Goal: Task Accomplishment & Management: Manage account settings

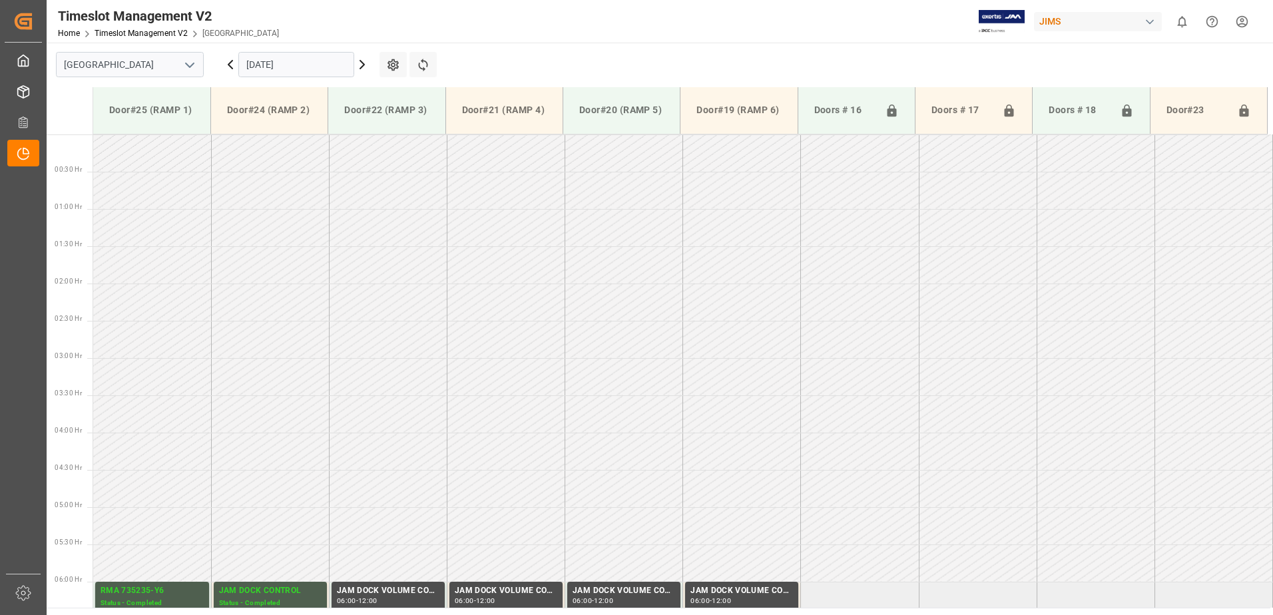
scroll to position [432, 0]
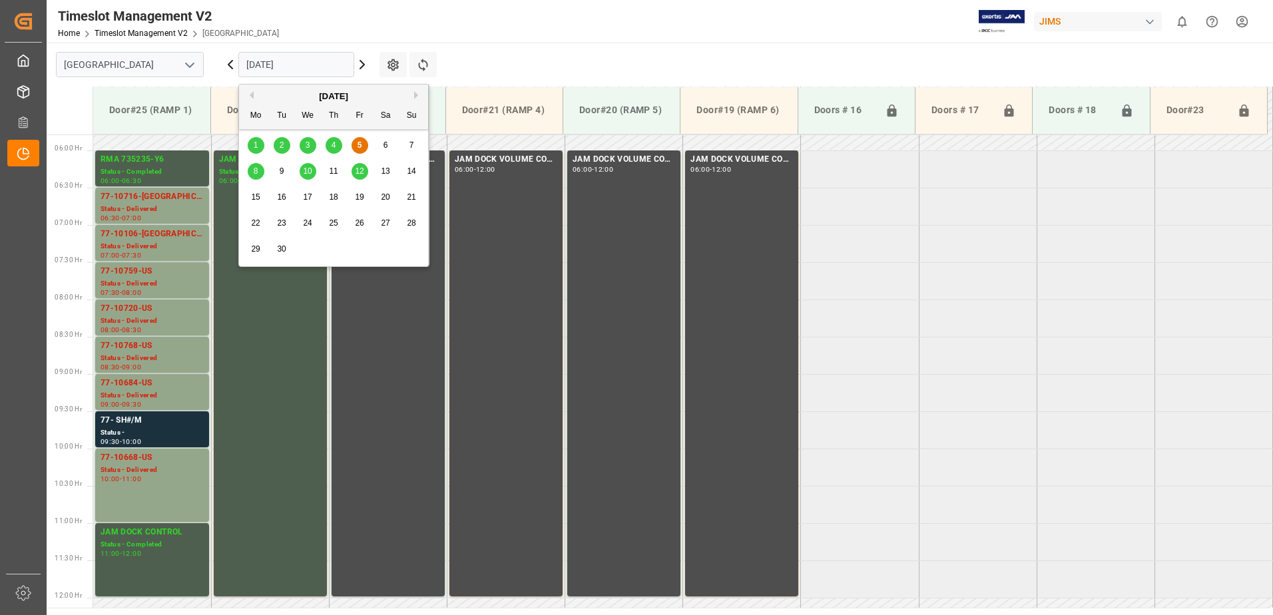
click at [315, 67] on input "[DATE]" at bounding box center [296, 64] width 116 height 25
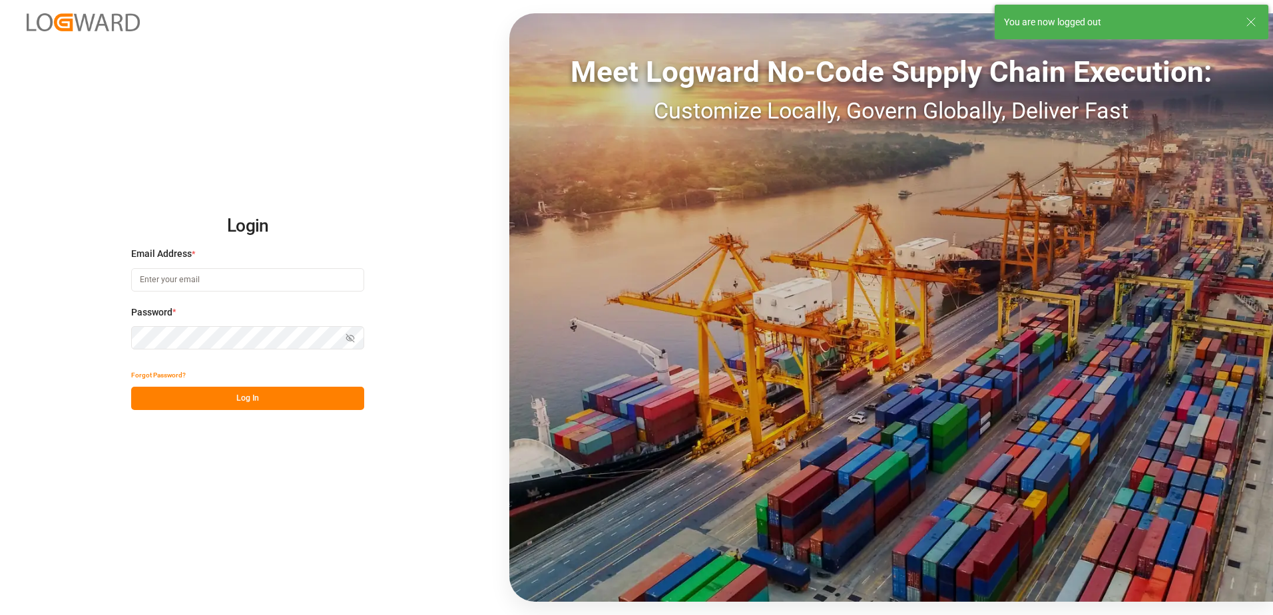
click at [219, 280] on input at bounding box center [247, 279] width 233 height 23
type input "[PERSON_NAME][EMAIL_ADDRESS][DOMAIN_NAME]"
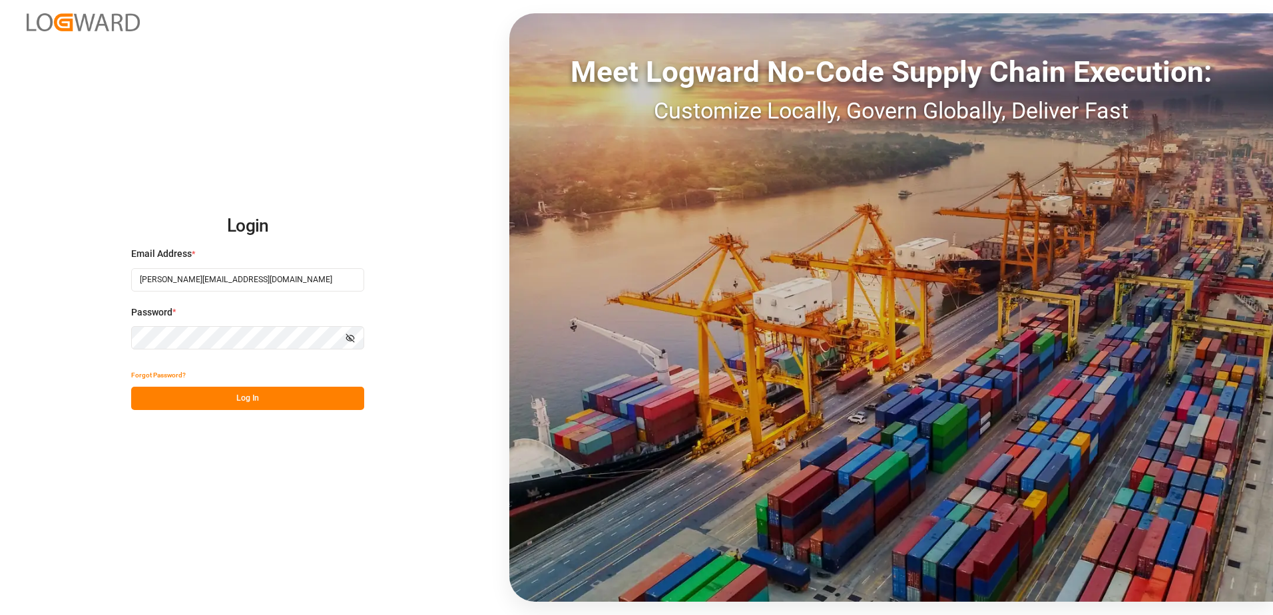
click at [145, 400] on button "Log In" at bounding box center [247, 398] width 233 height 23
click at [89, 342] on div "Login Email Address * [EMAIL_ADDRESS][DOMAIN_NAME] Password * Show password For…" at bounding box center [636, 307] width 1273 height 615
click at [143, 398] on button "Log In" at bounding box center [247, 398] width 233 height 23
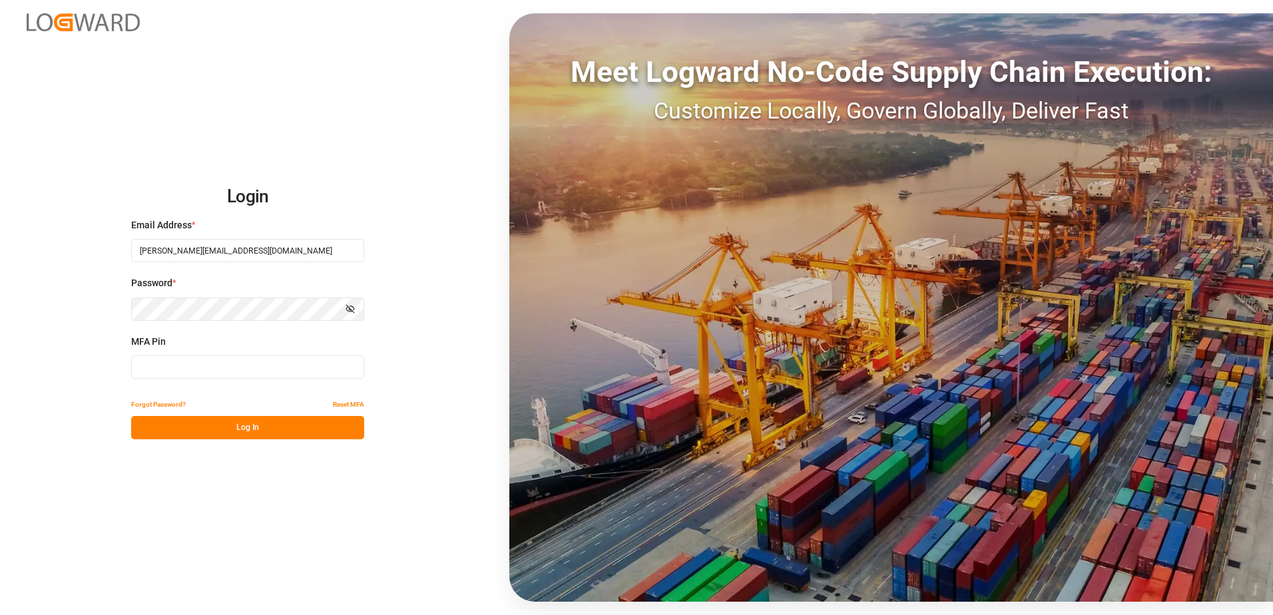
click at [231, 372] on input at bounding box center [247, 367] width 233 height 23
type input "593053"
click at [256, 426] on button "Log In" at bounding box center [247, 427] width 233 height 23
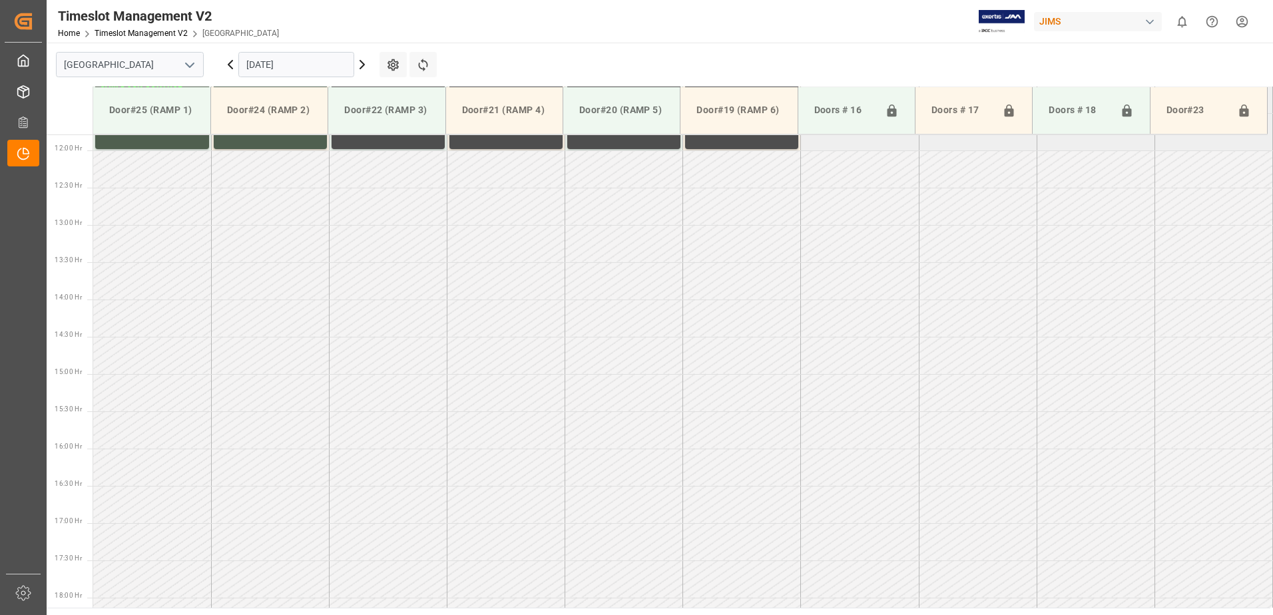
scroll to position [887, 0]
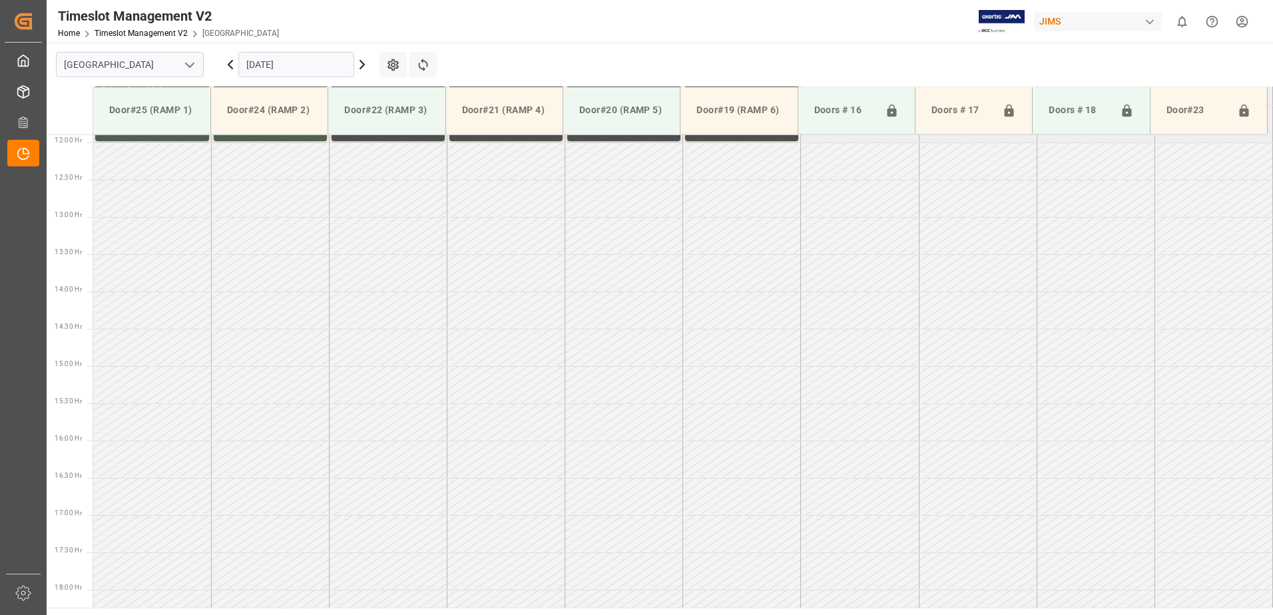
click at [302, 63] on input "[DATE]" at bounding box center [296, 64] width 116 height 25
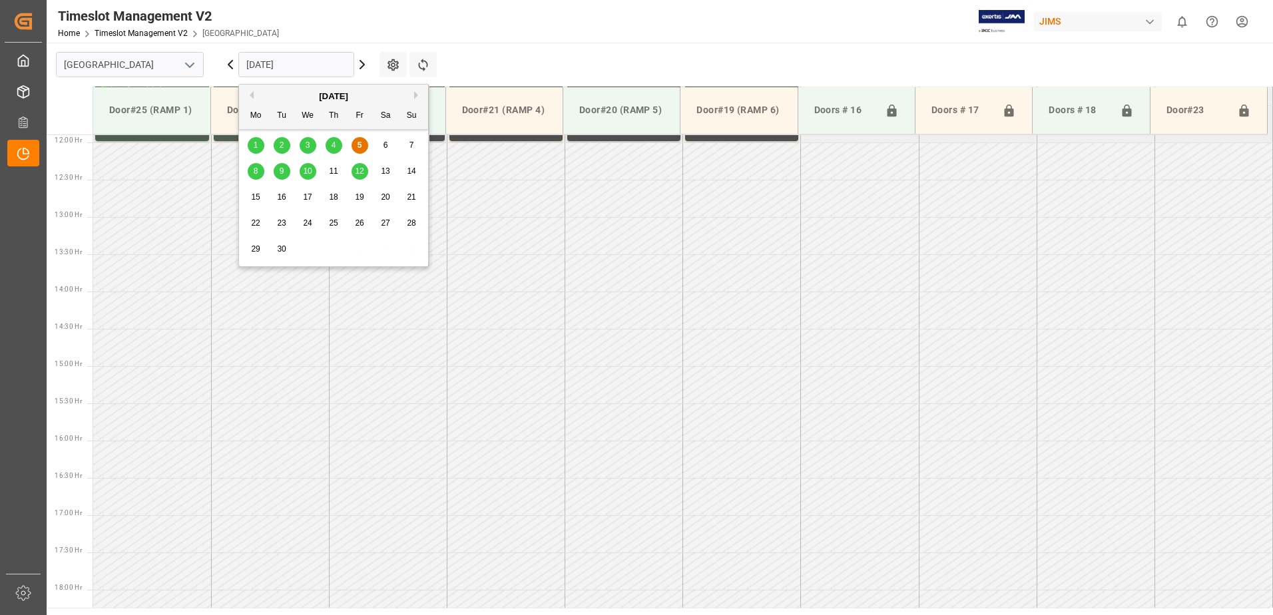
click at [256, 172] on span "8" at bounding box center [256, 170] width 5 height 9
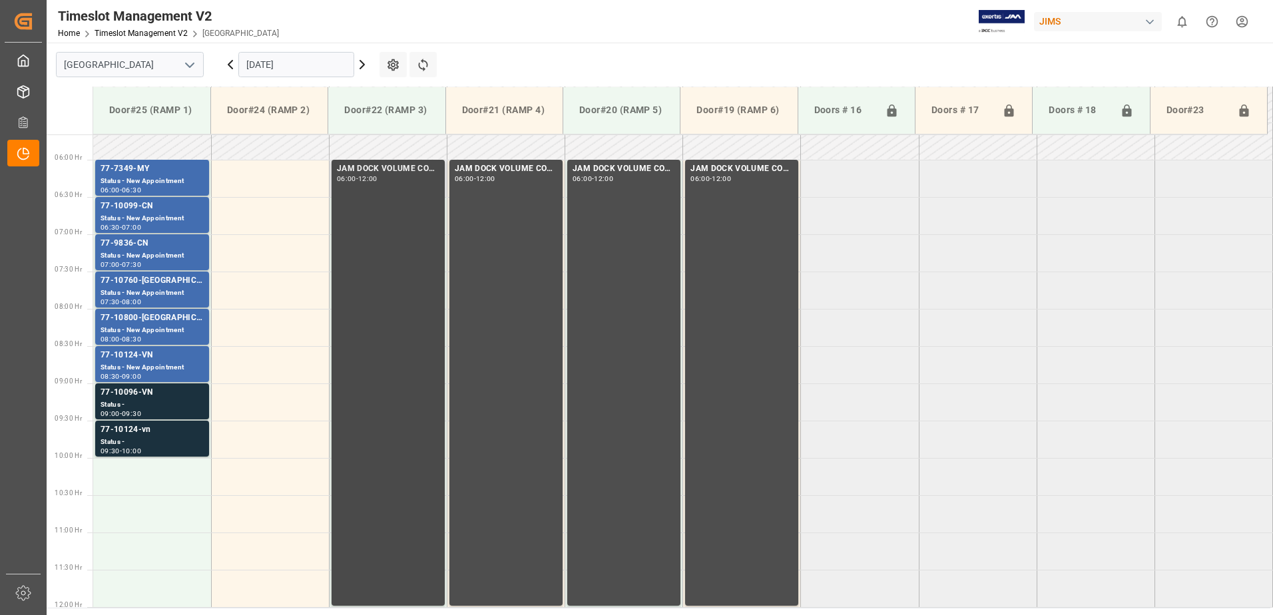
scroll to position [421, 0]
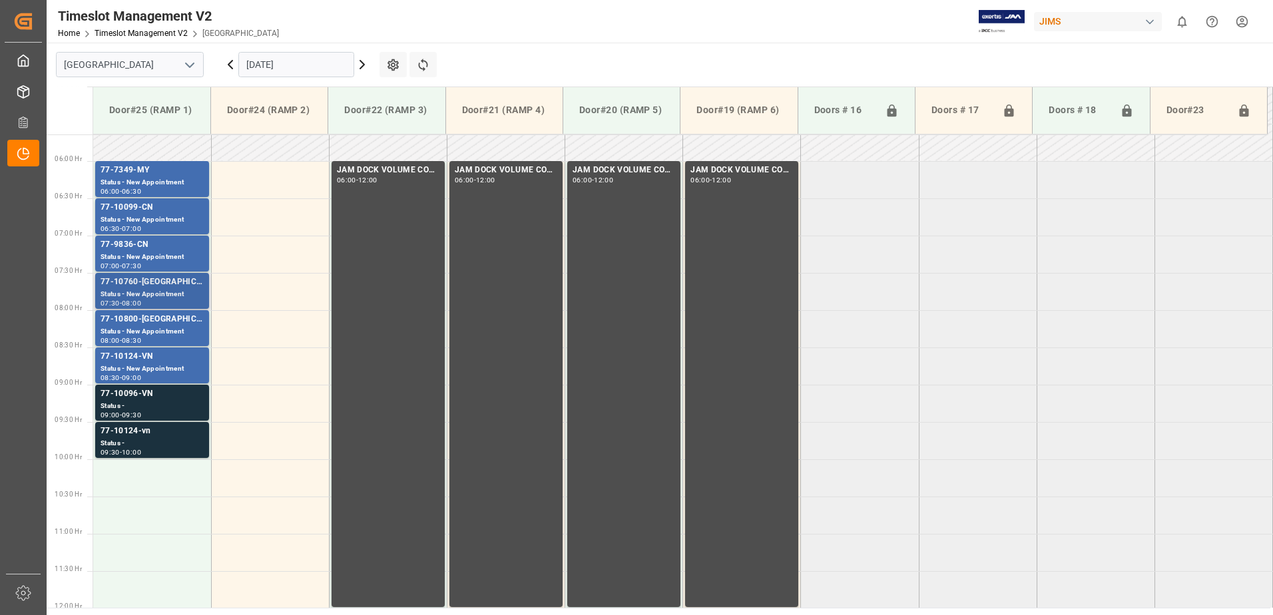
click at [133, 289] on div "Status - New Appointment" at bounding box center [152, 294] width 103 height 11
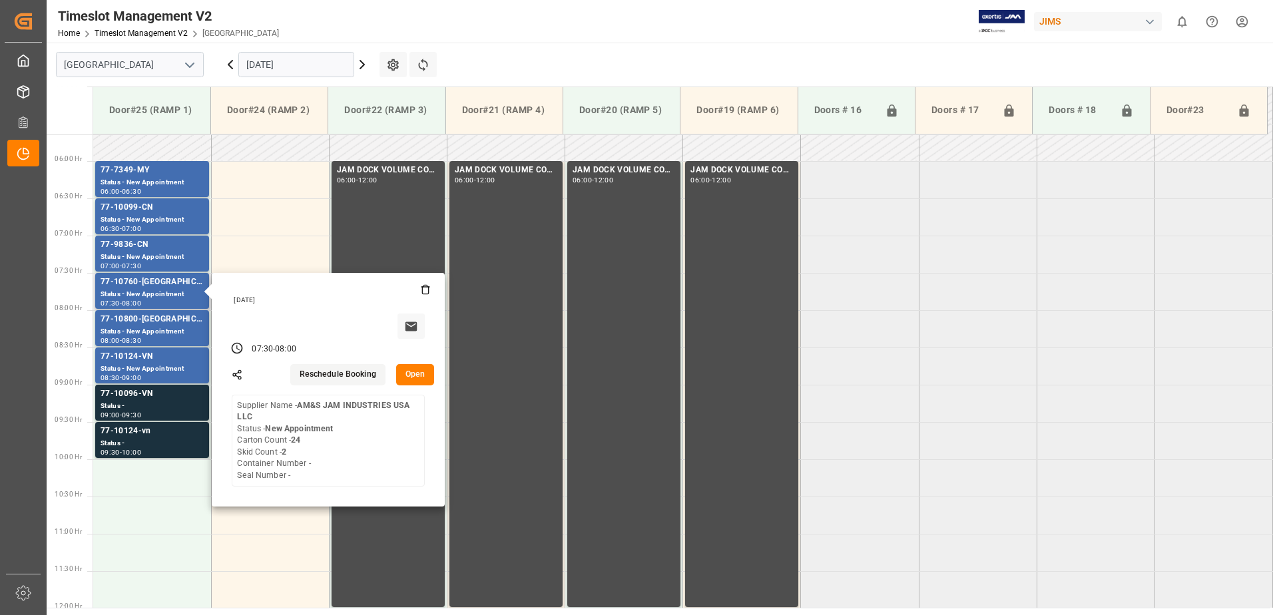
click at [407, 369] on button "Open" at bounding box center [415, 374] width 39 height 21
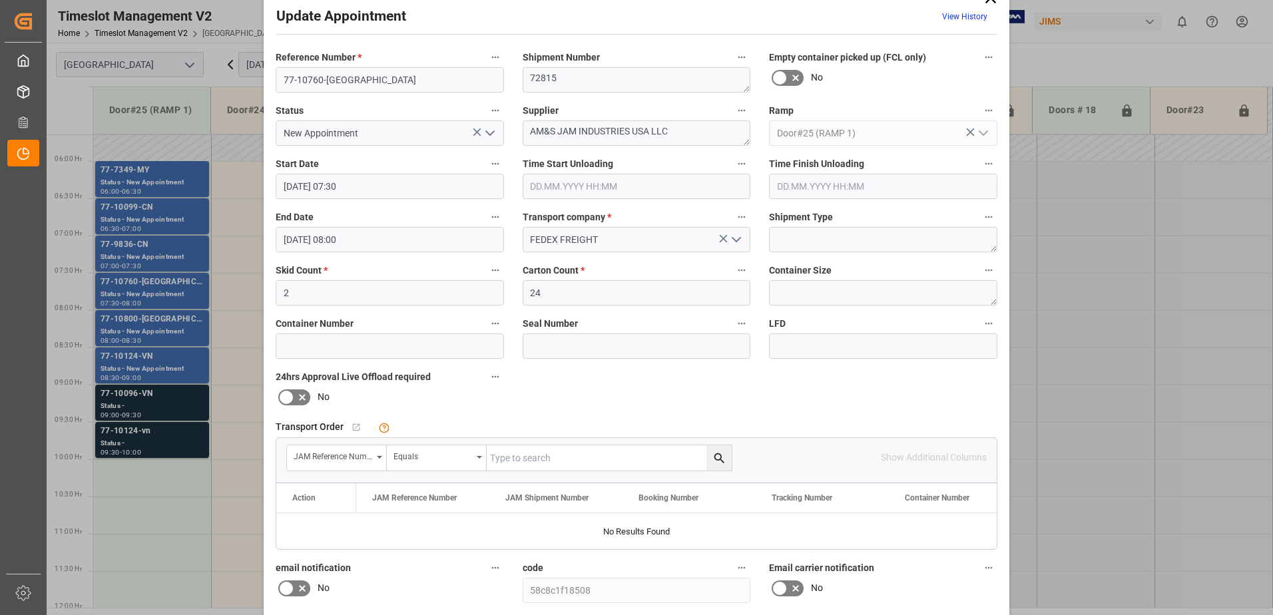
scroll to position [0, 0]
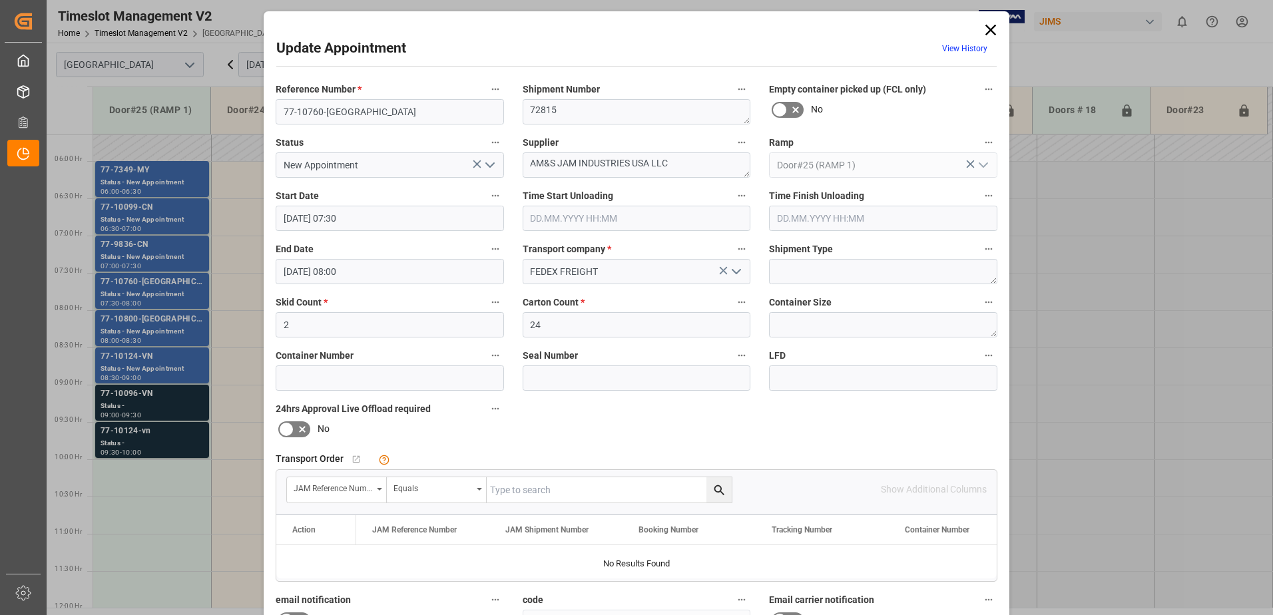
click at [989, 30] on icon at bounding box center [991, 30] width 11 height 11
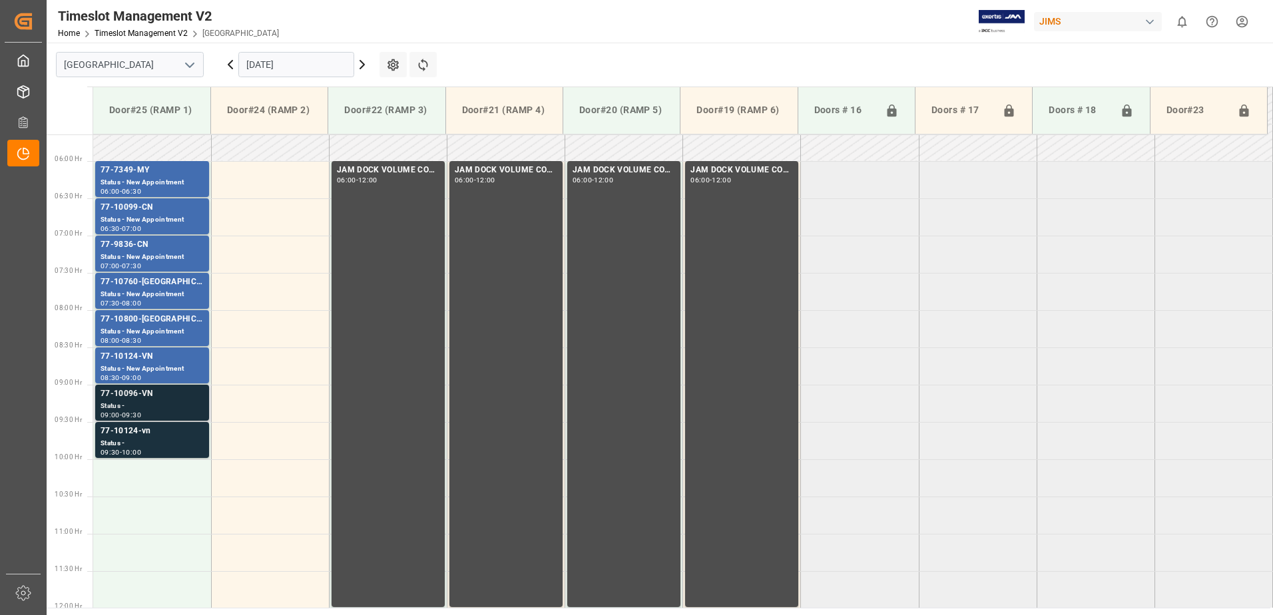
click at [148, 406] on div "Status -" at bounding box center [152, 406] width 103 height 11
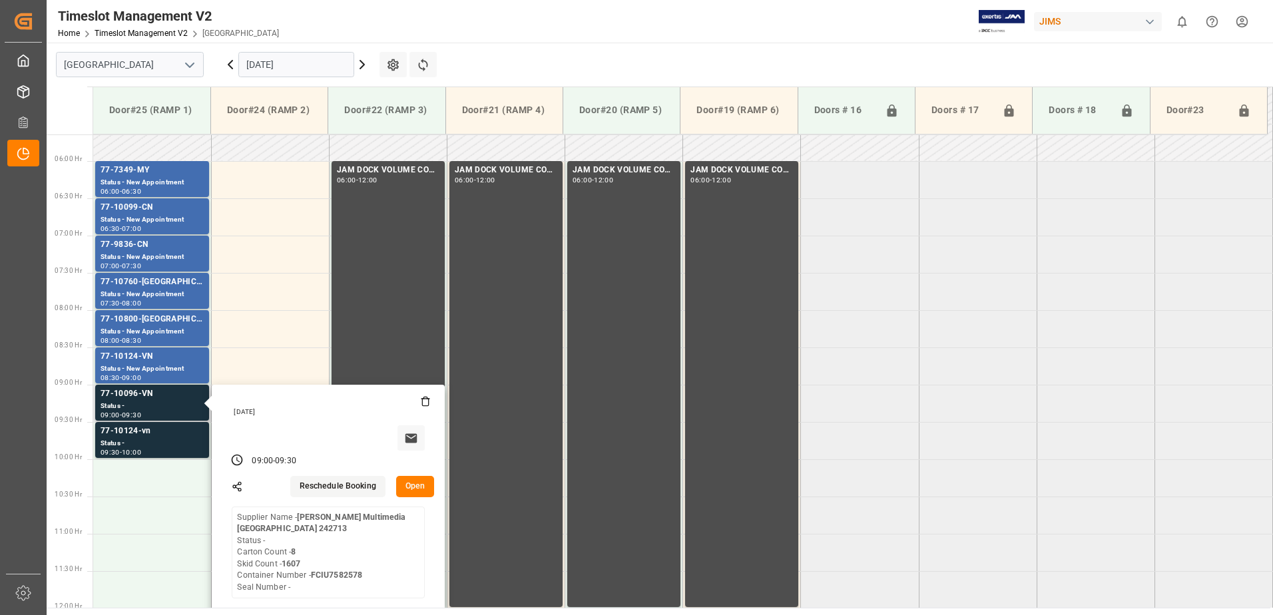
click at [409, 485] on button "Open" at bounding box center [415, 486] width 39 height 21
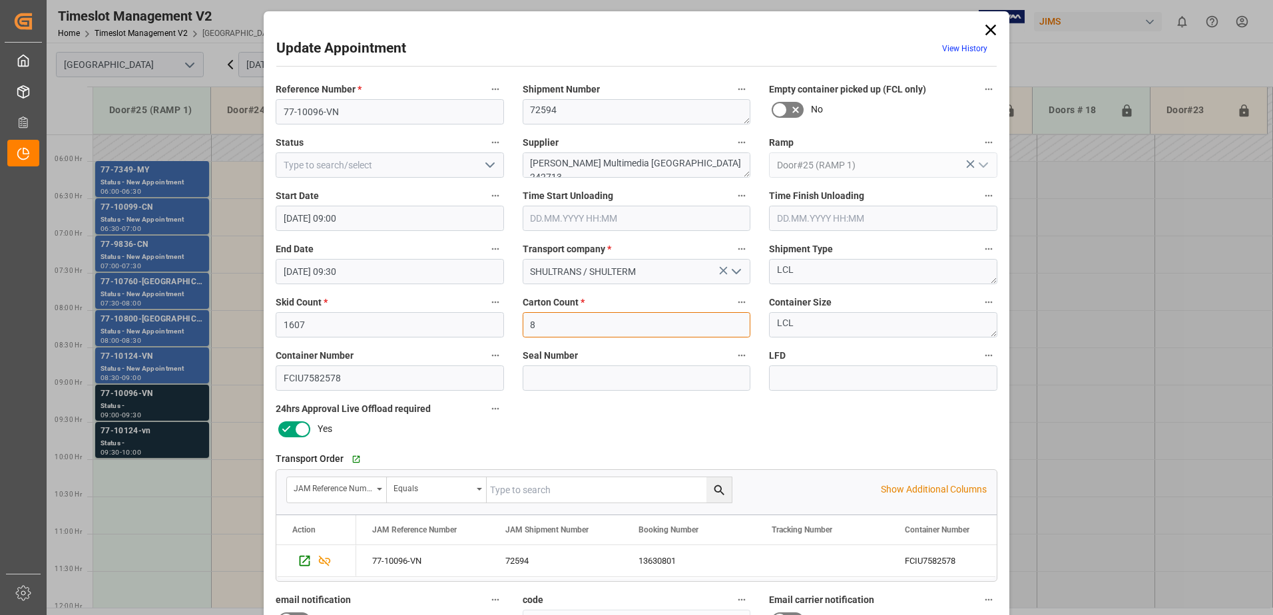
click at [543, 324] on input "8" at bounding box center [637, 324] width 228 height 25
type input "1607"
drag, startPoint x: 303, startPoint y: 322, endPoint x: 260, endPoint y: 322, distance: 43.3
click at [260, 322] on div "Update Appointment View History Reference Number * 77-10096-VN Shipment Number …" at bounding box center [636, 307] width 1273 height 615
type input "8"
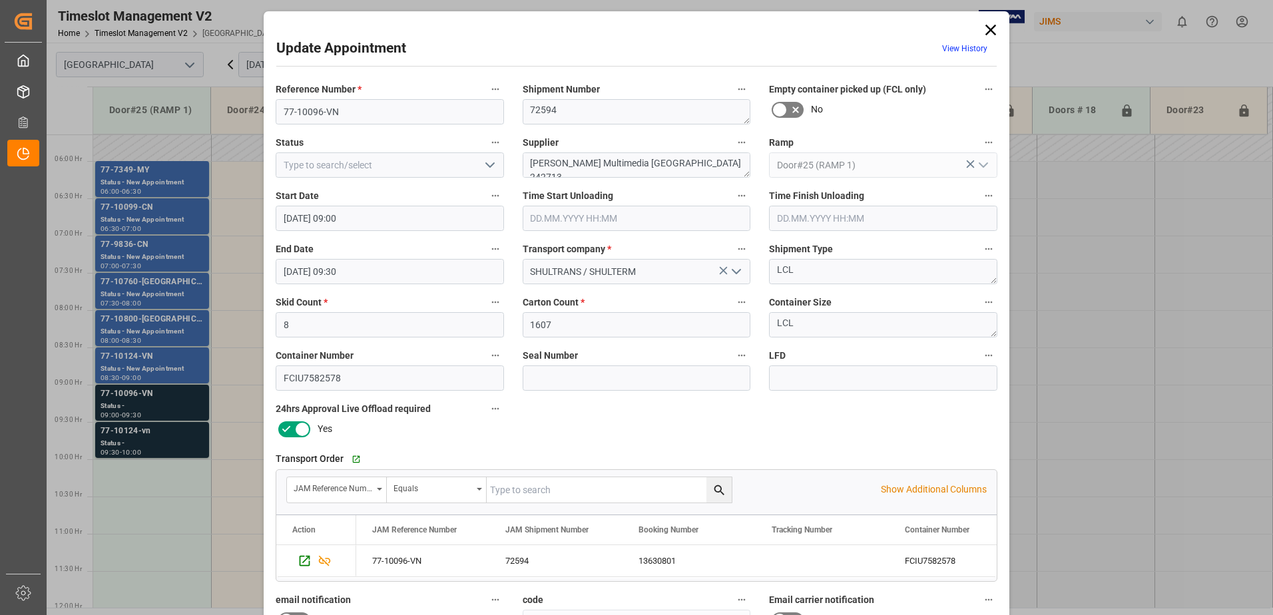
click at [487, 164] on icon "open menu" at bounding box center [490, 165] width 16 height 16
click at [473, 280] on div "New Appointment" at bounding box center [389, 285] width 227 height 30
type input "New Appointment"
drag, startPoint x: 686, startPoint y: 163, endPoint x: 613, endPoint y: 161, distance: 73.3
click at [613, 161] on textarea "[PERSON_NAME] Multimedia [GEOGRAPHIC_DATA] 242713" at bounding box center [637, 164] width 228 height 25
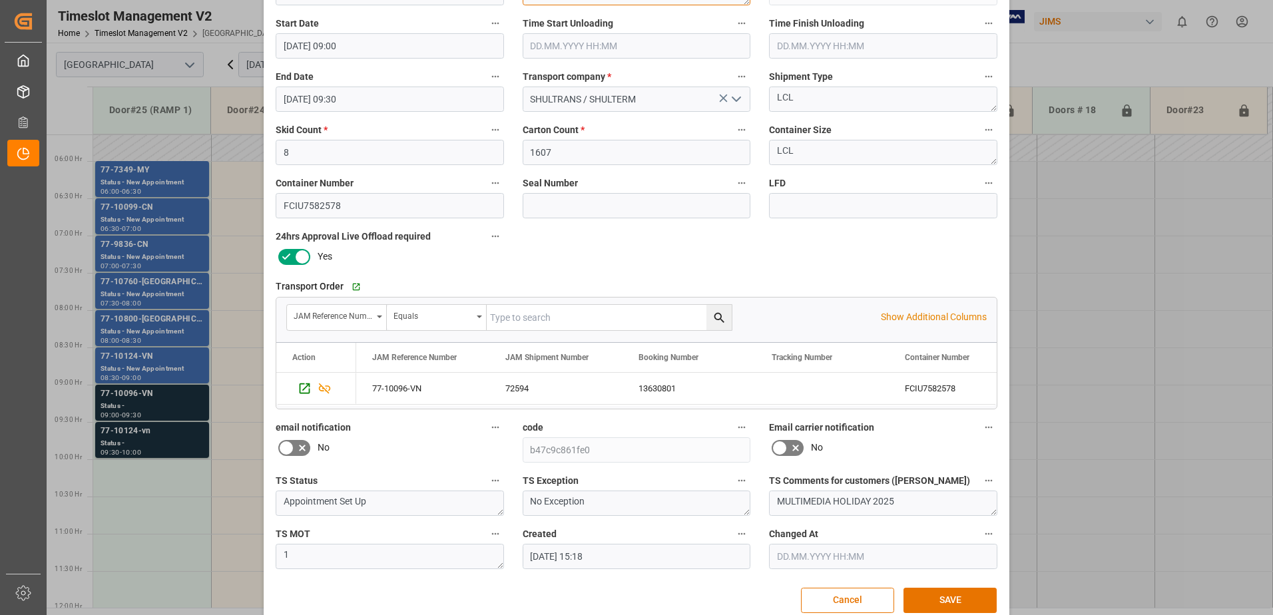
scroll to position [194, 0]
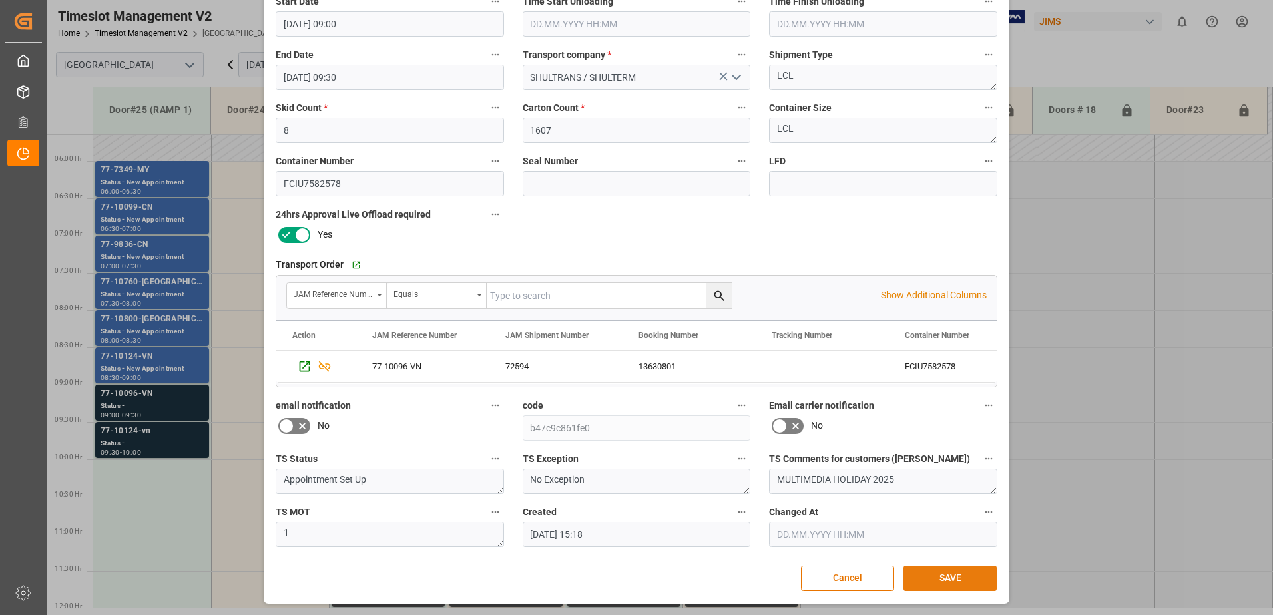
type textarea "[PERSON_NAME] Multimedia INON(3)"
click at [950, 578] on button "SAVE" at bounding box center [950, 578] width 93 height 25
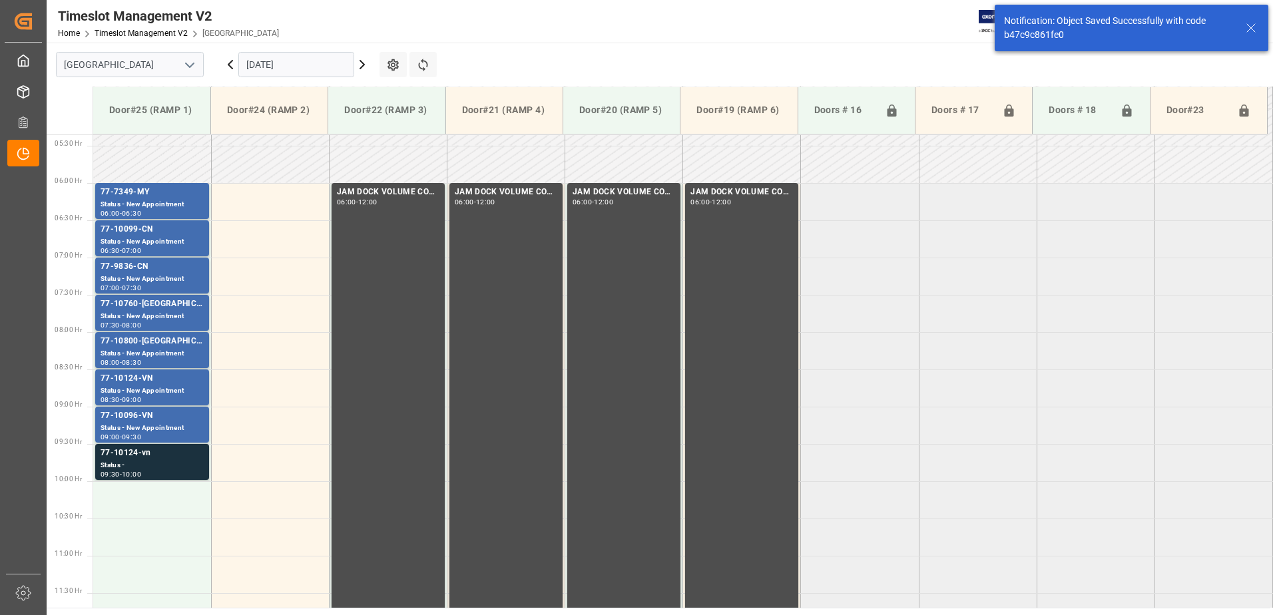
scroll to position [589, 0]
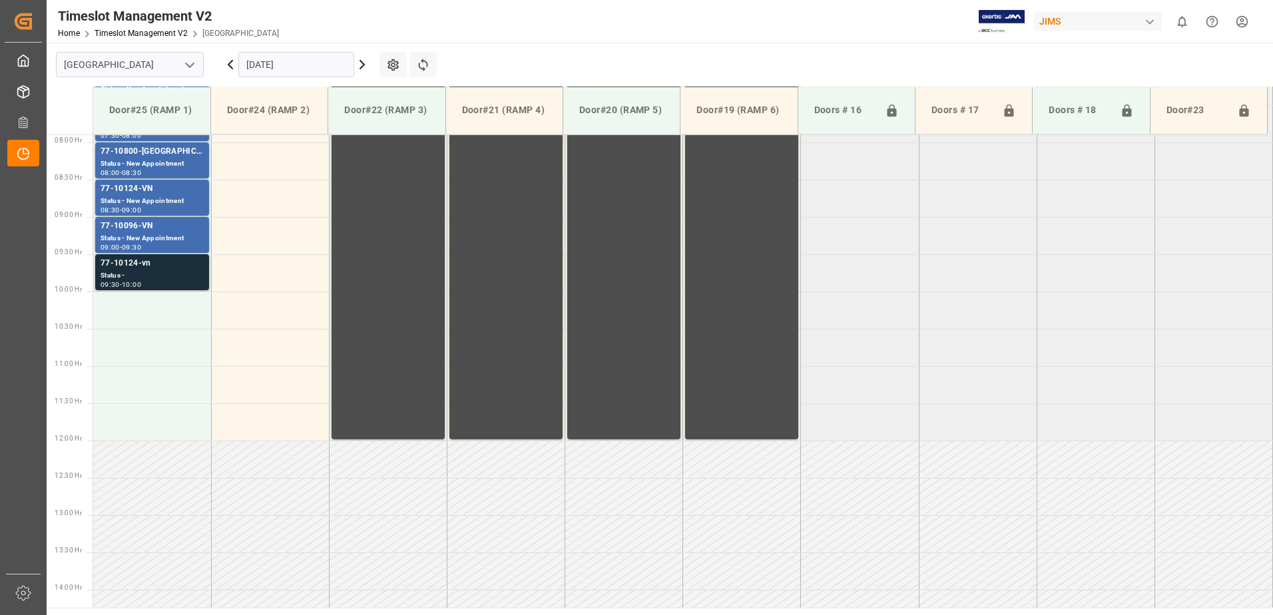
click at [146, 272] on div "Status -" at bounding box center [152, 275] width 103 height 11
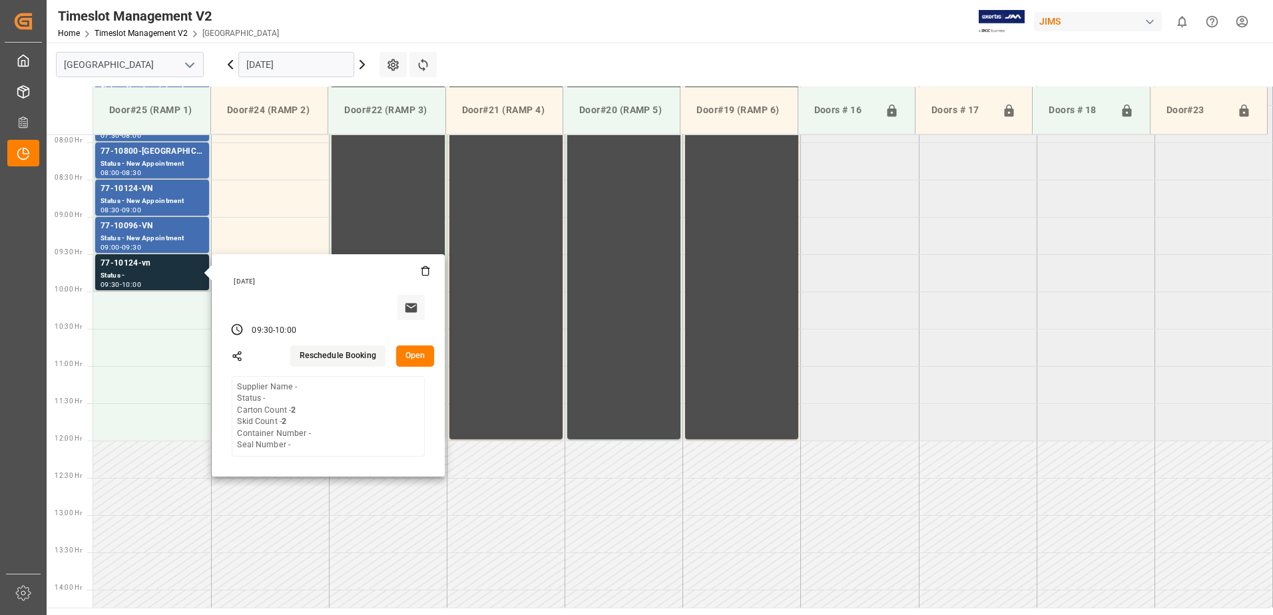
click at [412, 354] on button "Open" at bounding box center [415, 356] width 39 height 21
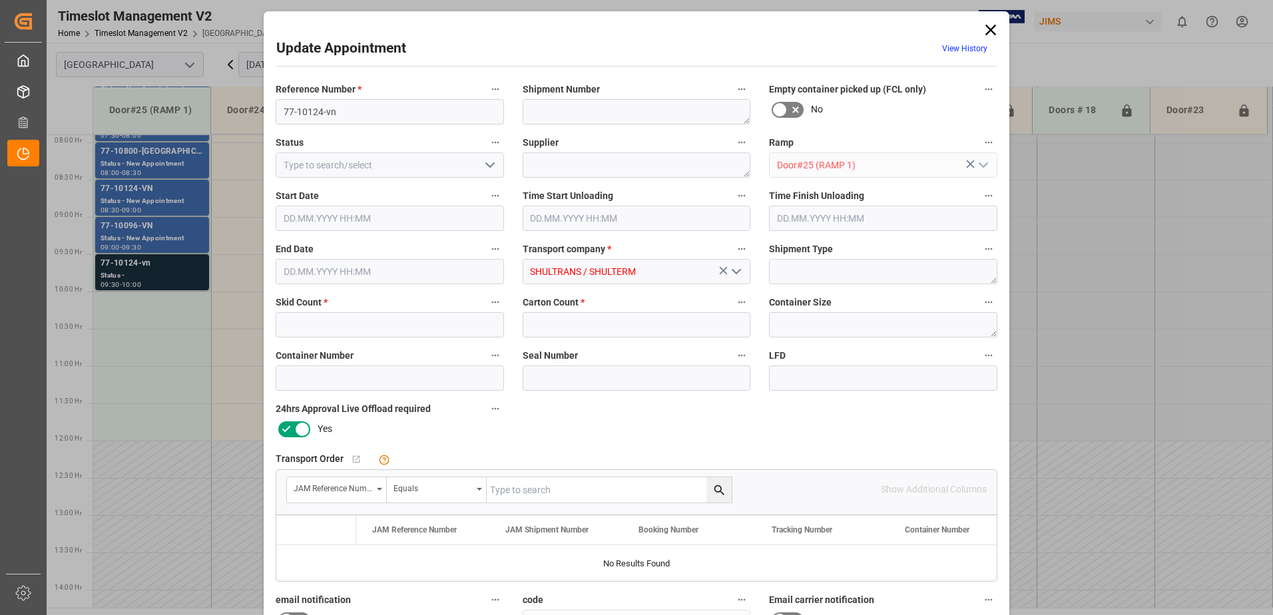
type input "2"
type input "[DATE] 09:30"
type input "[DATE] 10:00"
type input "[DATE] 15:20"
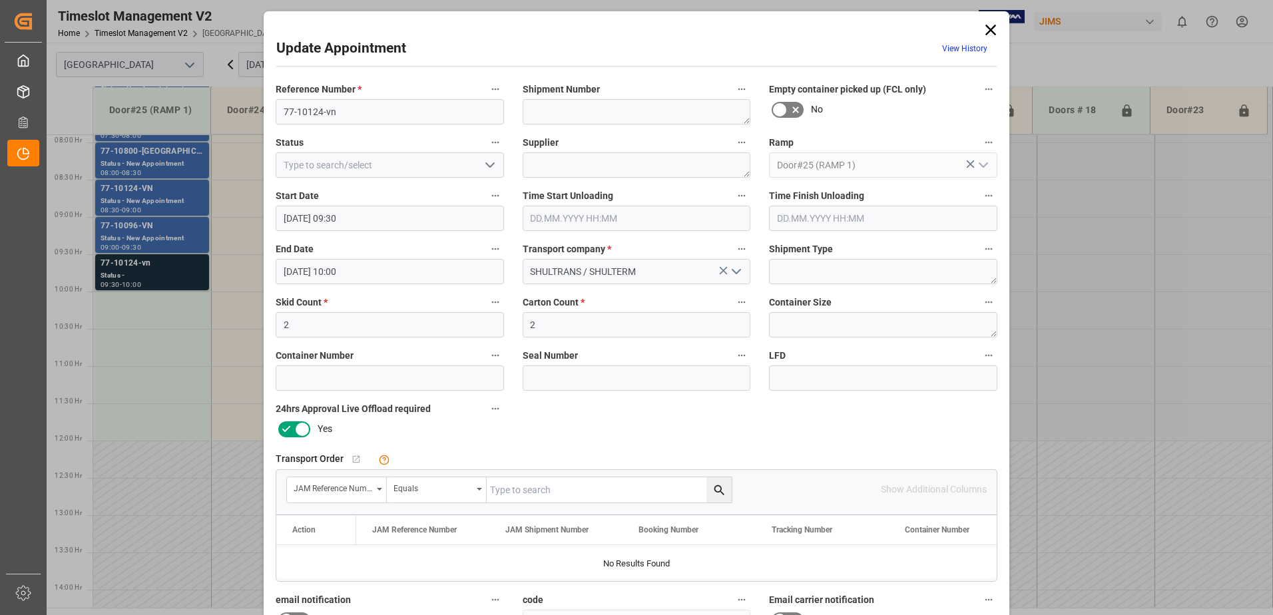
click at [541, 493] on input "text" at bounding box center [609, 489] width 245 height 25
type input "77-10124-vn"
click at [719, 489] on icon "search button" at bounding box center [720, 490] width 14 height 14
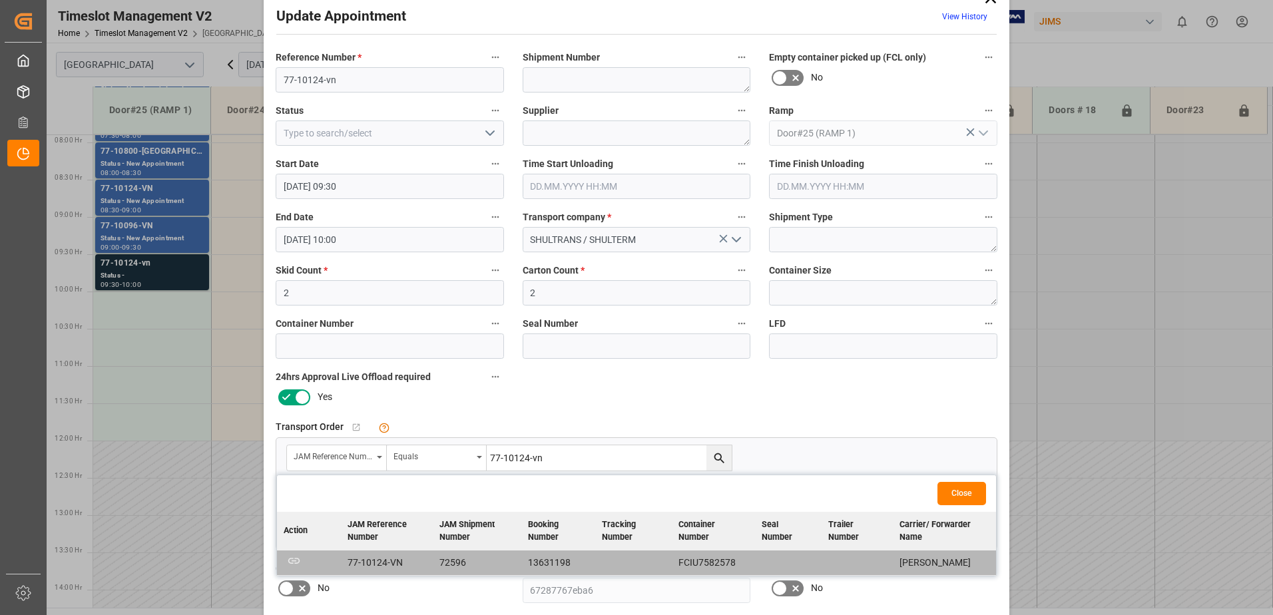
scroll to position [0, 0]
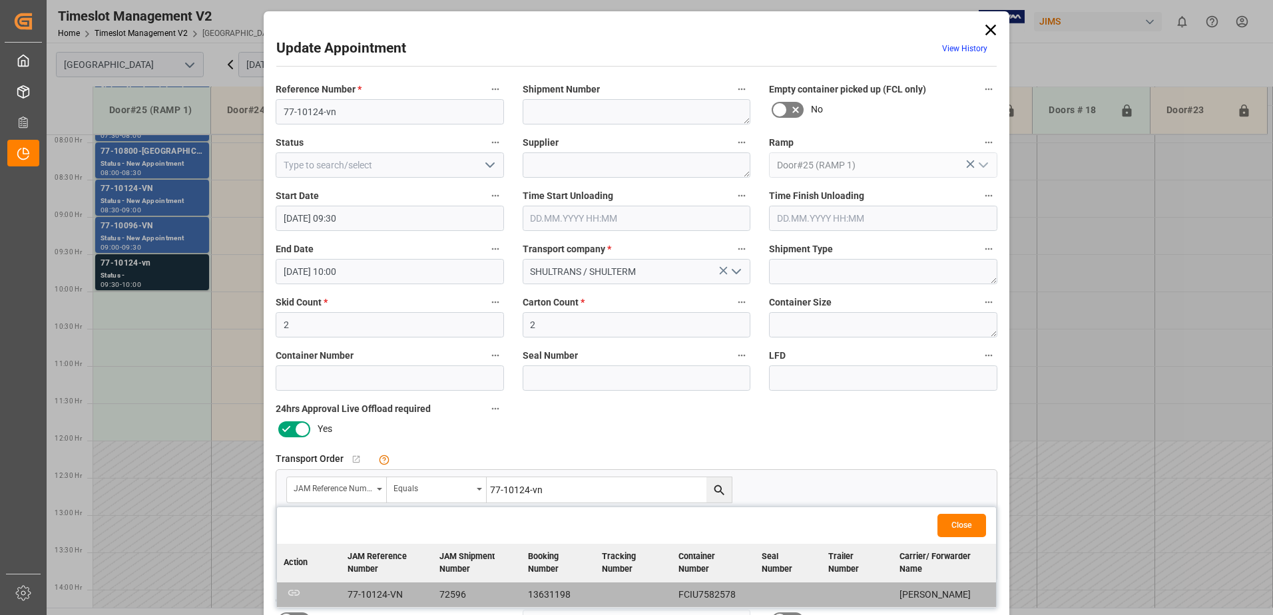
click at [141, 196] on div "Update Appointment View History Reference Number * 77-10124-vn Shipment Number …" at bounding box center [636, 307] width 1273 height 615
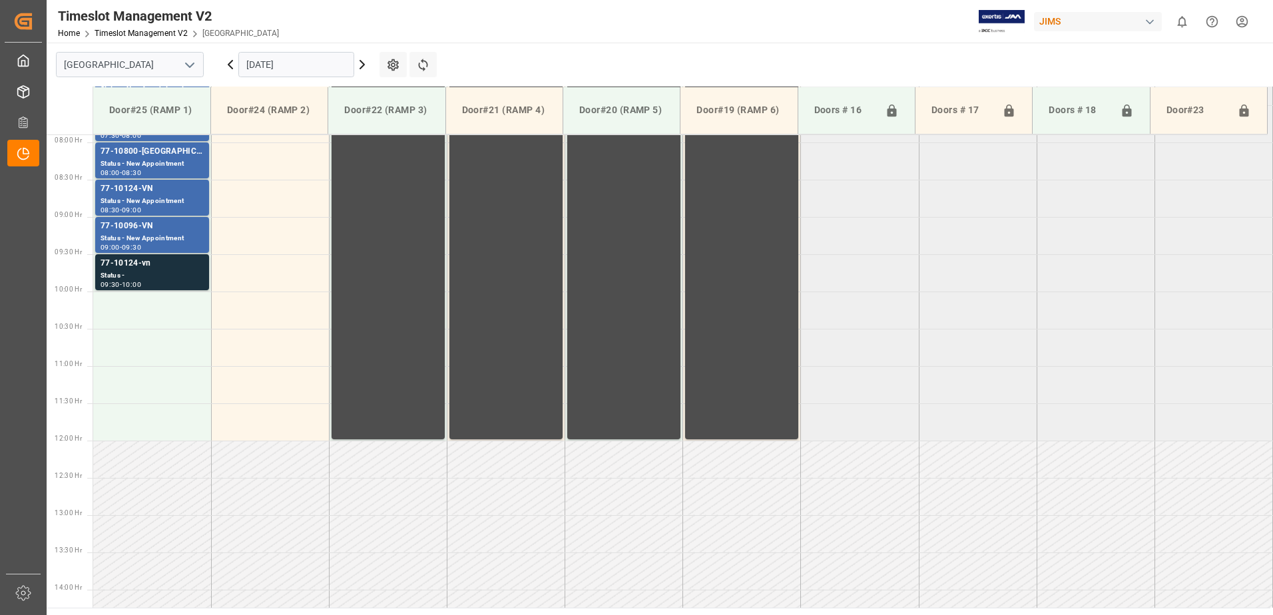
click at [141, 196] on div "Status - New Appointment" at bounding box center [152, 201] width 103 height 11
click at [156, 274] on div "Status -" at bounding box center [152, 275] width 103 height 11
click at [160, 194] on div "77-10124-VN" at bounding box center [152, 188] width 103 height 13
click at [155, 264] on div "77-10124-vn" at bounding box center [152, 263] width 103 height 13
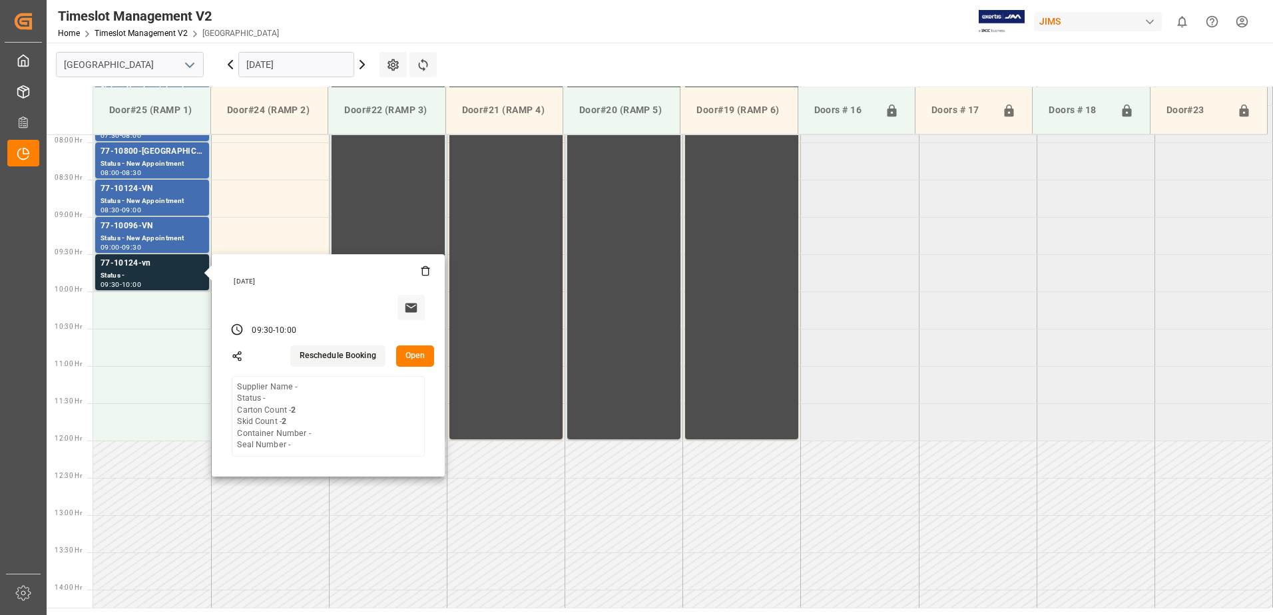
click at [420, 358] on button "Open" at bounding box center [415, 356] width 39 height 21
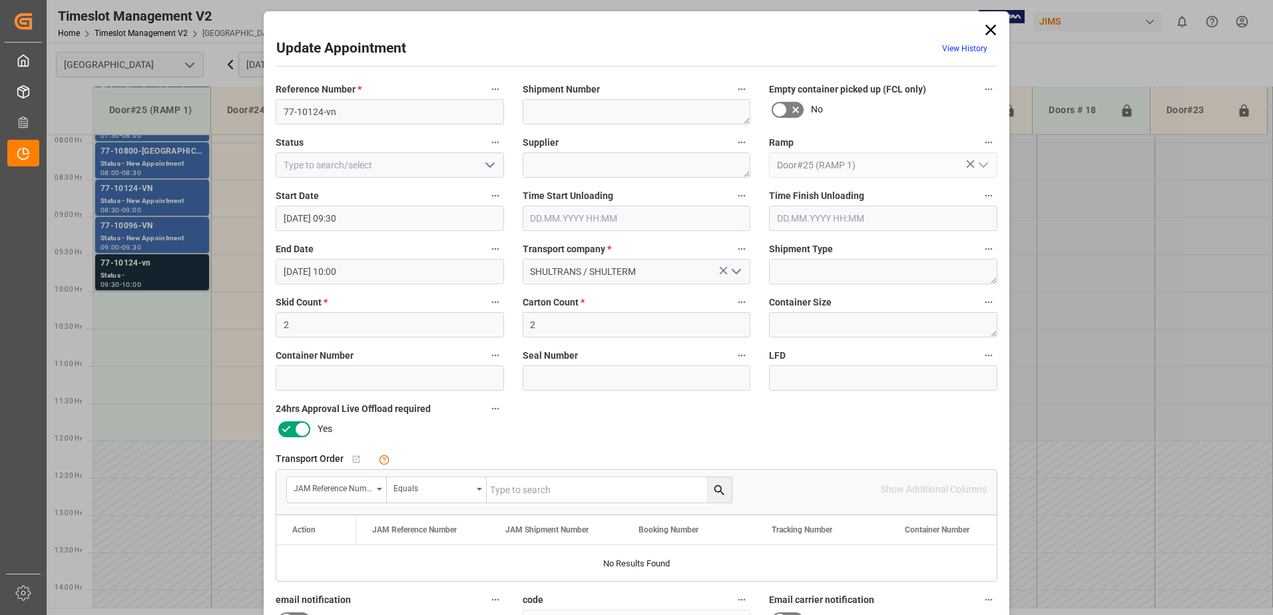
click at [988, 30] on icon at bounding box center [991, 30] width 11 height 11
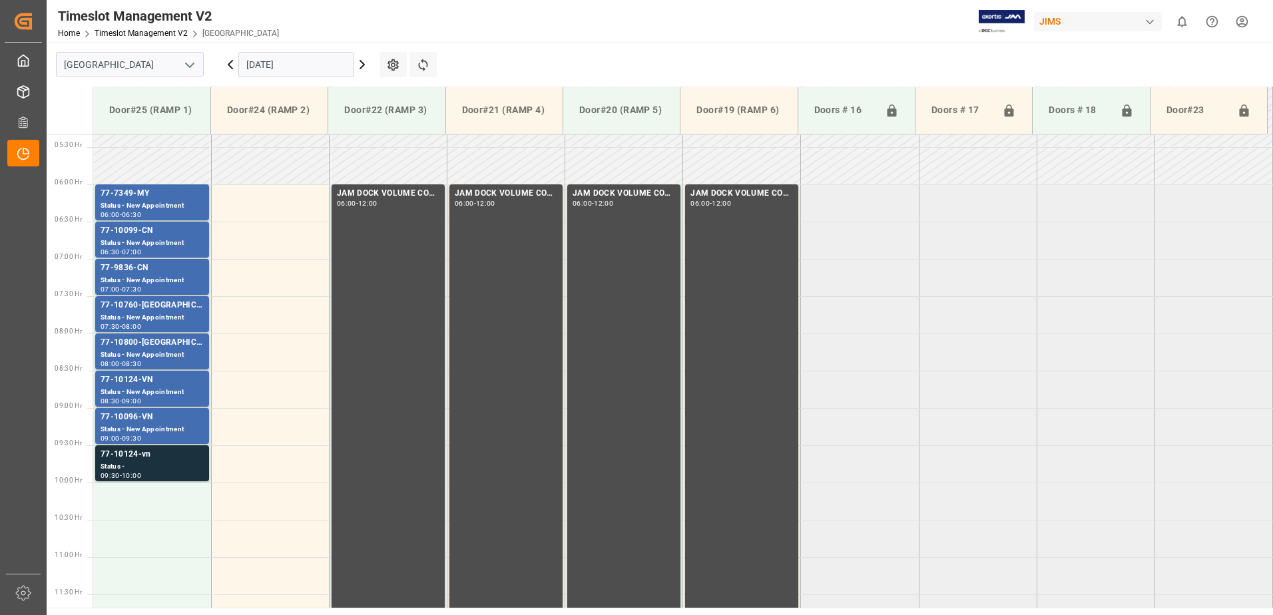
scroll to position [389, 0]
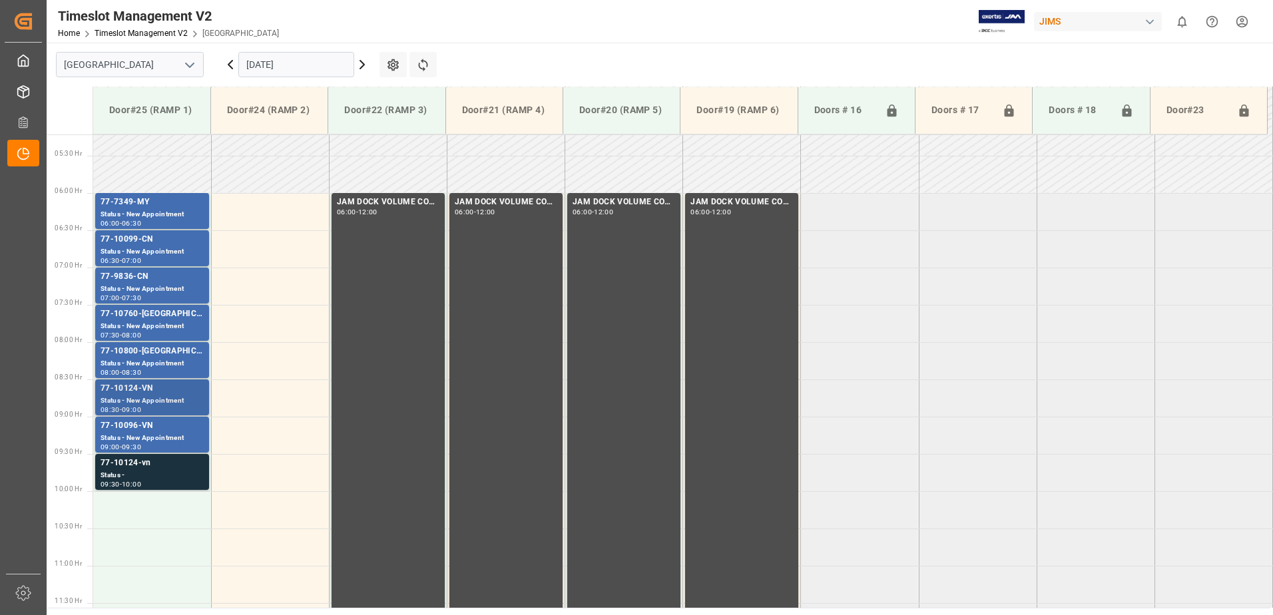
click at [139, 394] on div "77-10124-VN" at bounding box center [152, 388] width 103 height 13
click at [316, 63] on input "[DATE]" at bounding box center [296, 64] width 116 height 25
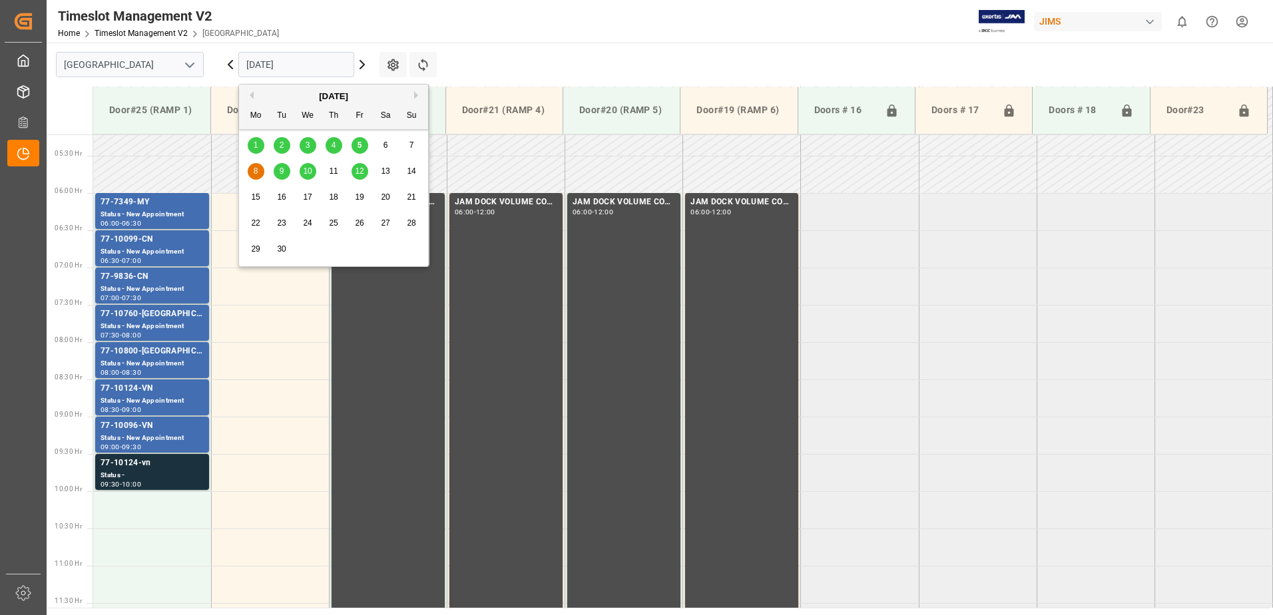
click at [283, 170] on span "9" at bounding box center [282, 170] width 5 height 9
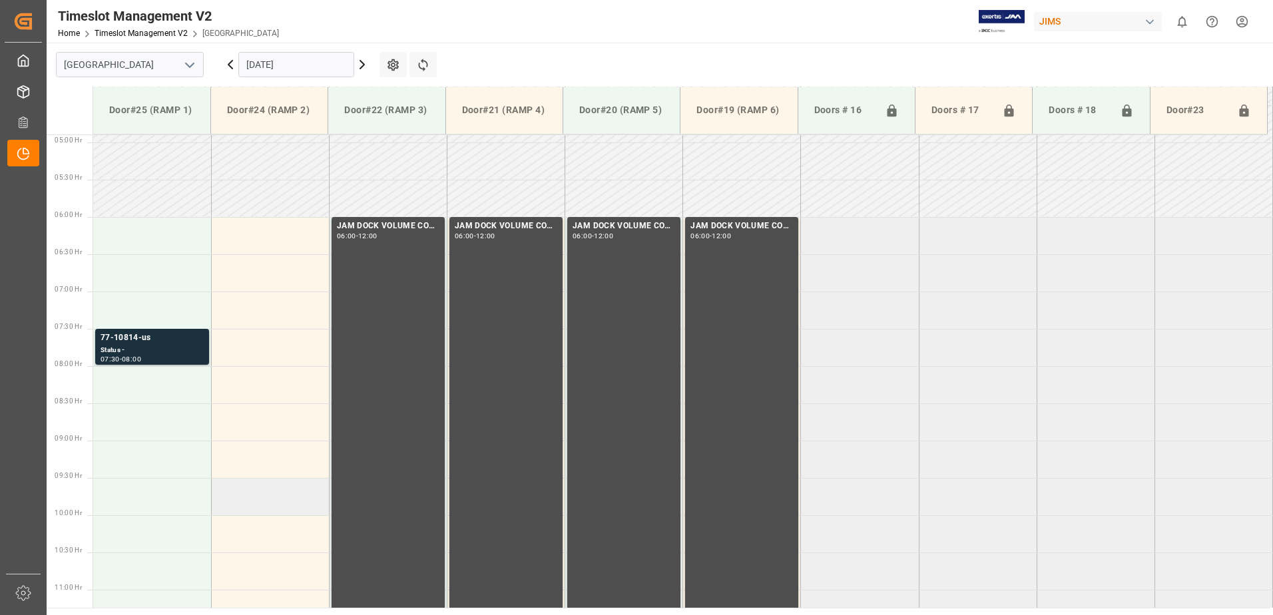
scroll to position [354, 0]
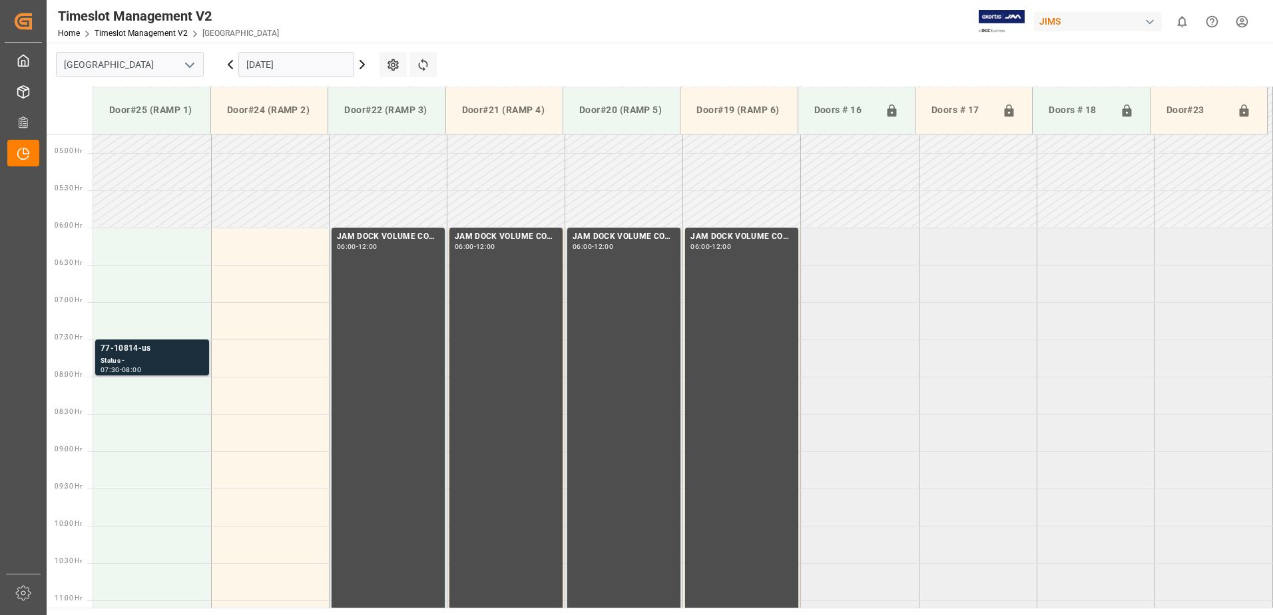
click at [162, 356] on div "Status -" at bounding box center [152, 361] width 103 height 11
click at [230, 67] on icon at bounding box center [230, 65] width 16 height 16
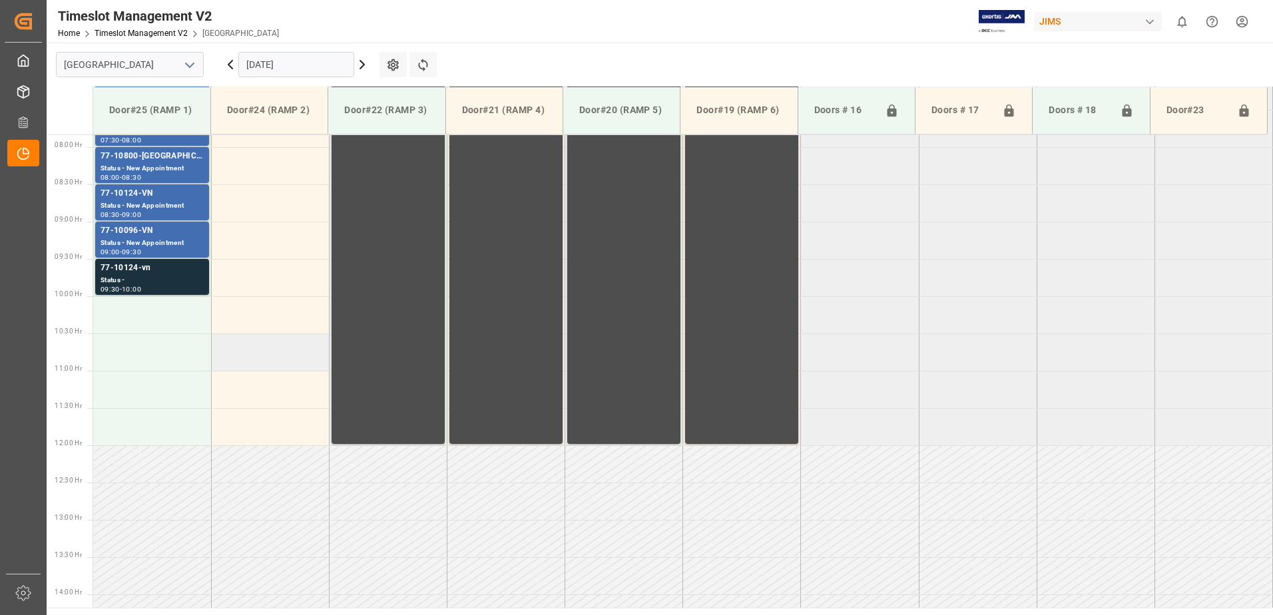
scroll to position [487, 0]
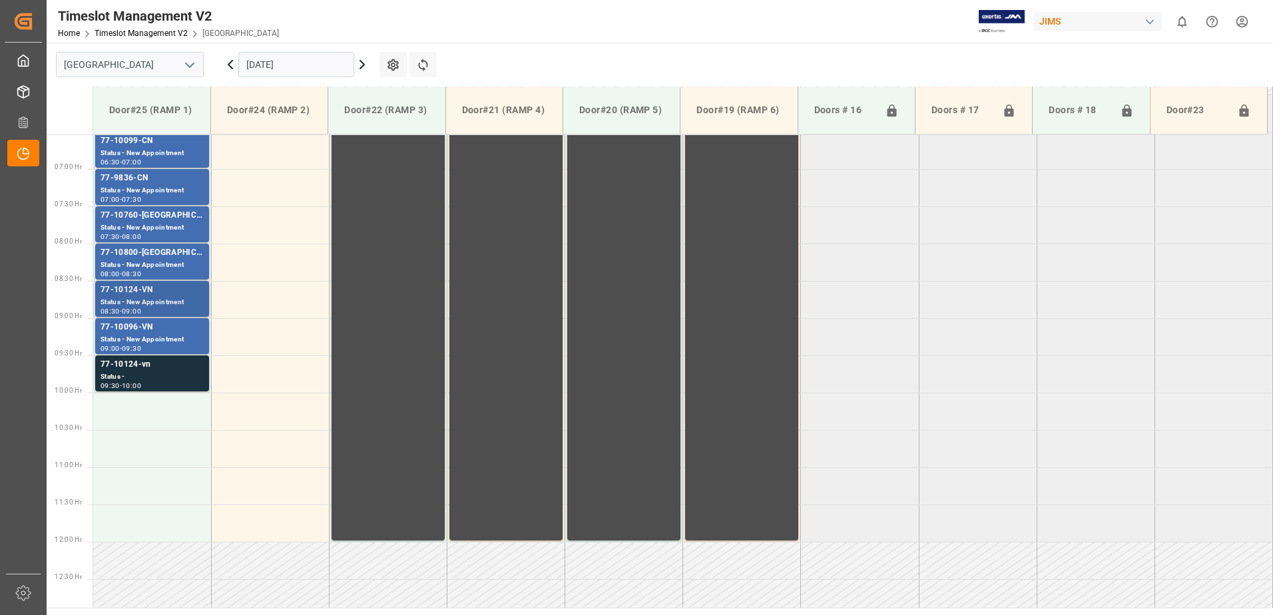
click at [145, 298] on div "Status - New Appointment" at bounding box center [152, 302] width 103 height 11
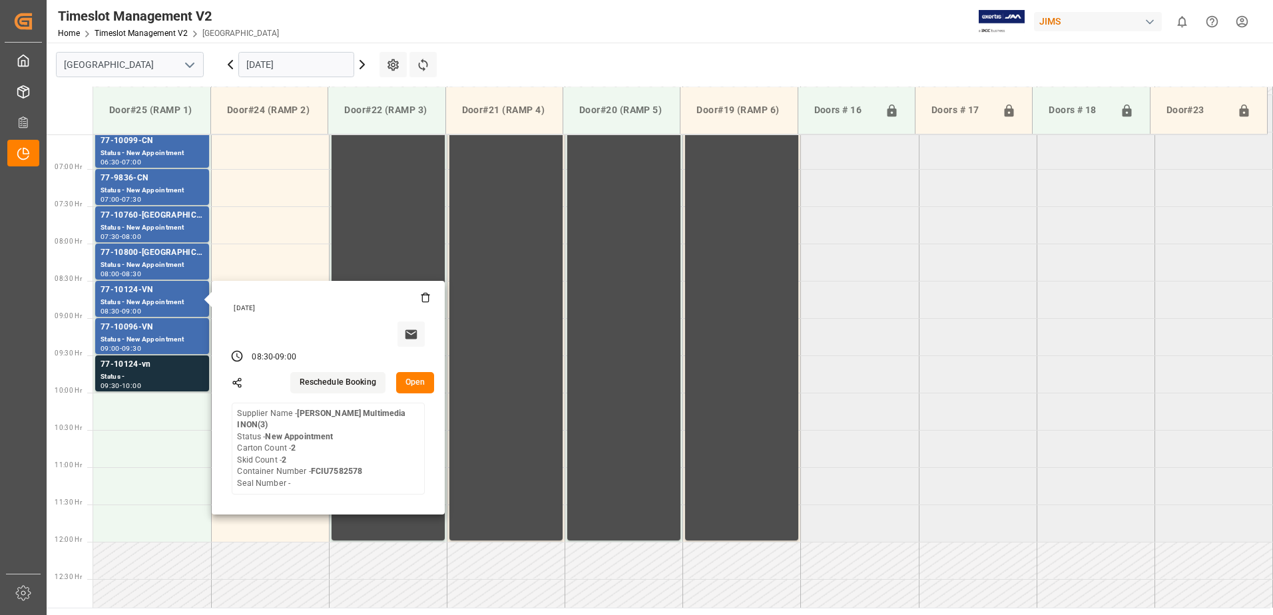
click at [931, 370] on tabel "77-7349-MY Status - New Appointment 06:00 - 06:30 JAM DOCK VOLUME CONTROL 06:00…" at bounding box center [683, 542] width 1180 height 1791
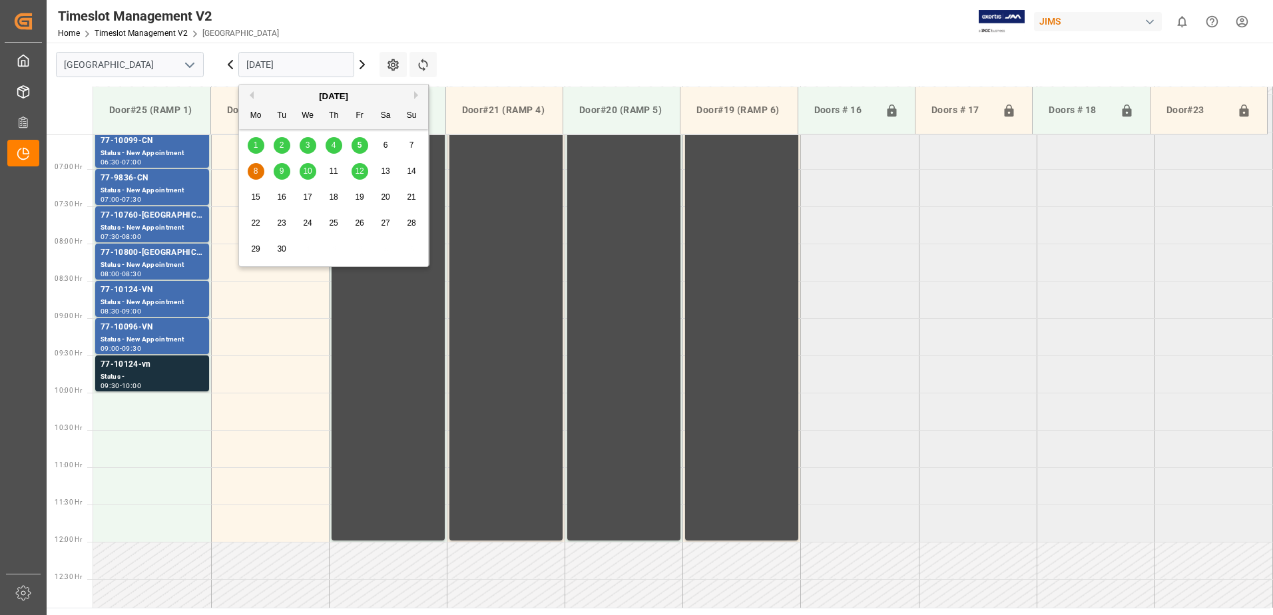
click at [304, 65] on input "[DATE]" at bounding box center [296, 64] width 116 height 25
click at [282, 173] on span "9" at bounding box center [282, 170] width 5 height 9
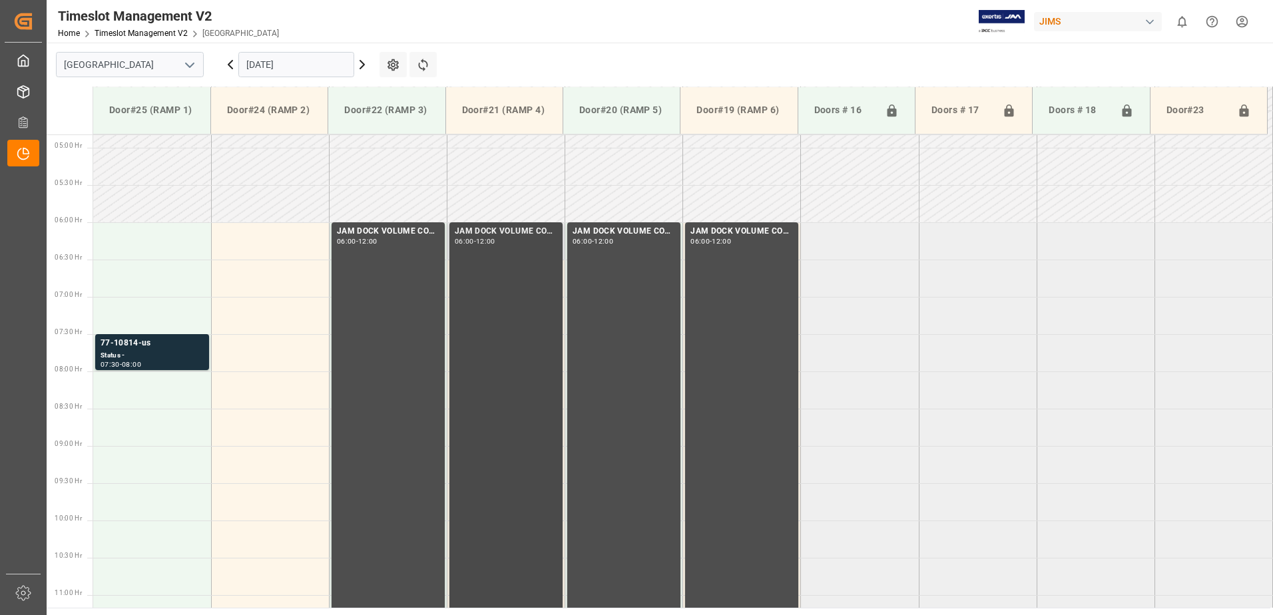
scroll to position [354, 0]
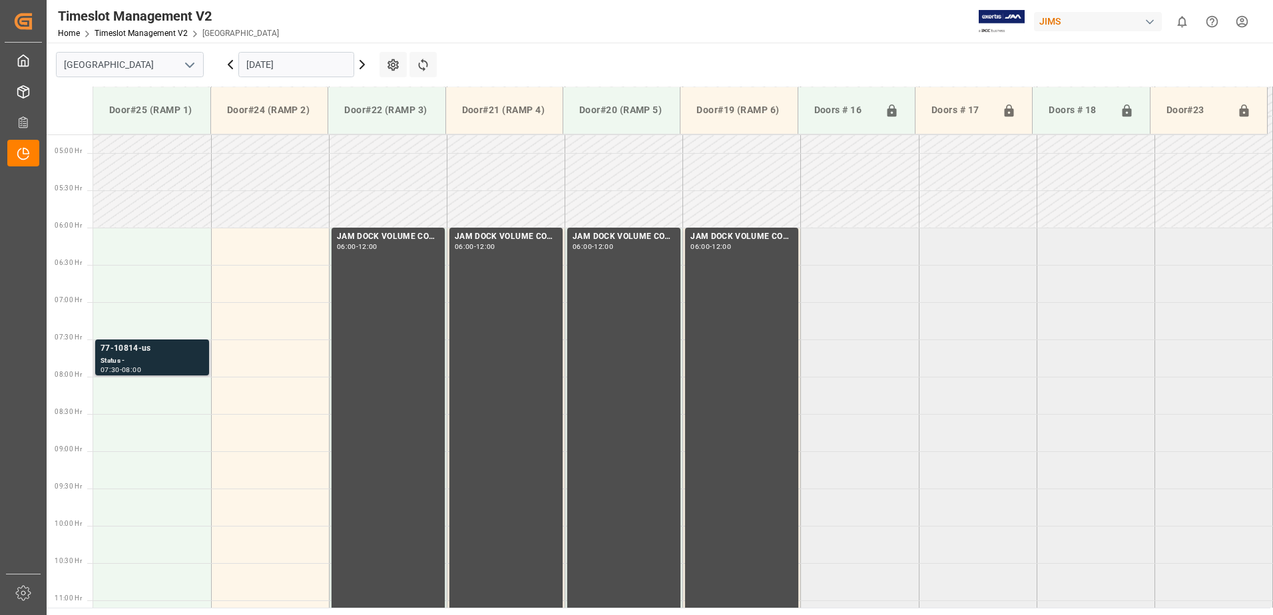
click at [132, 349] on div "77-10814-us" at bounding box center [152, 348] width 103 height 13
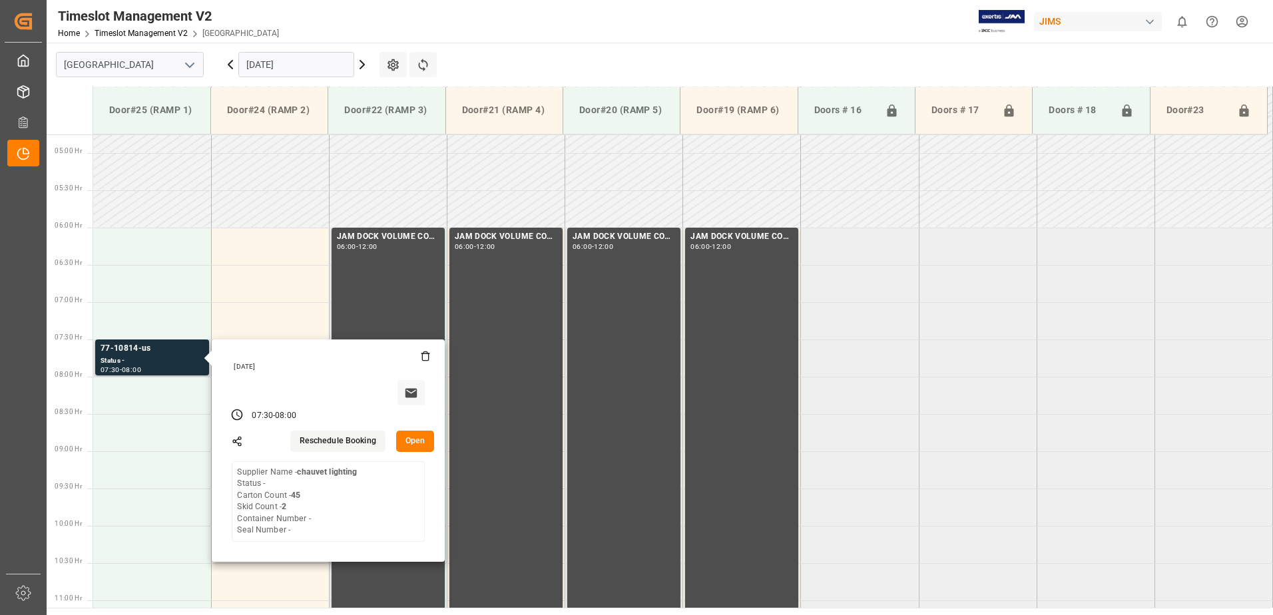
click at [412, 442] on button "Open" at bounding box center [415, 441] width 39 height 21
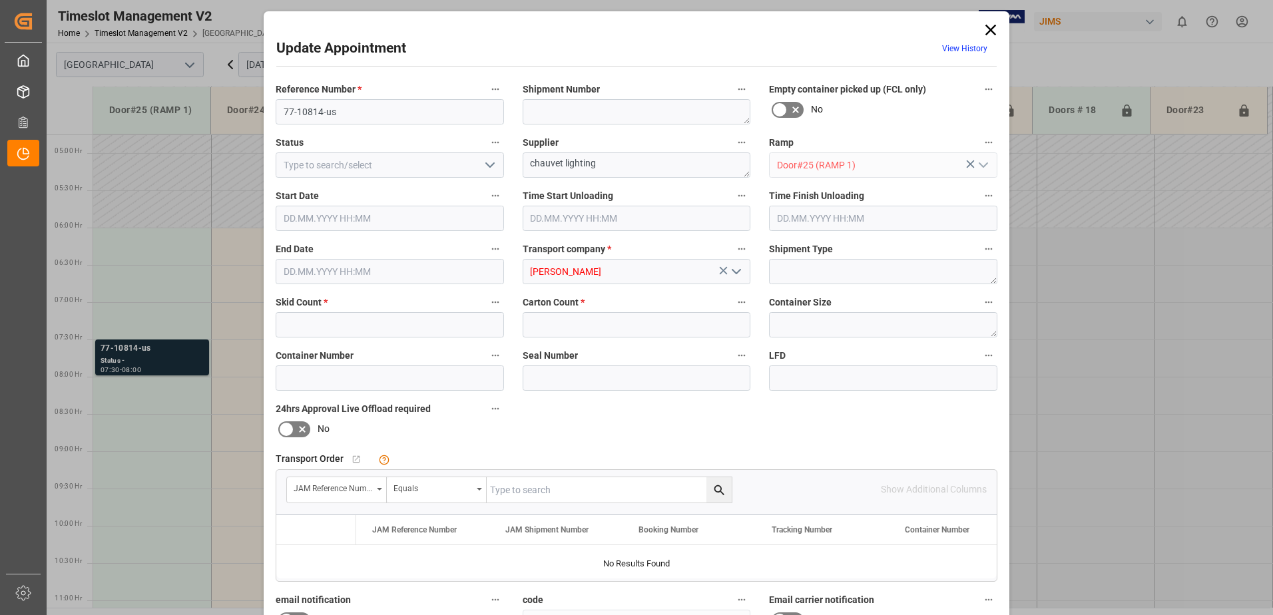
type input "2"
type input "45"
type input "[DATE] 07:30"
type input "[DATE] 08:00"
type input "[DATE] 16:26"
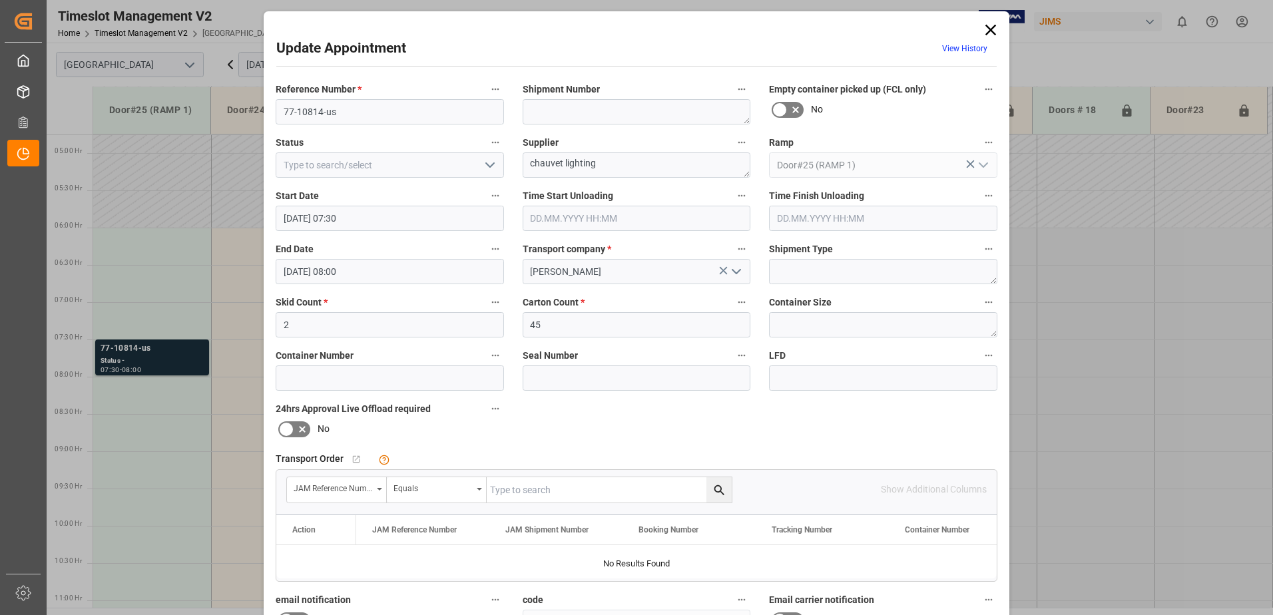
click at [538, 493] on input "text" at bounding box center [609, 489] width 245 height 25
type input "77-10814-[GEOGRAPHIC_DATA]"
click at [714, 489] on icon "search button" at bounding box center [719, 490] width 10 height 10
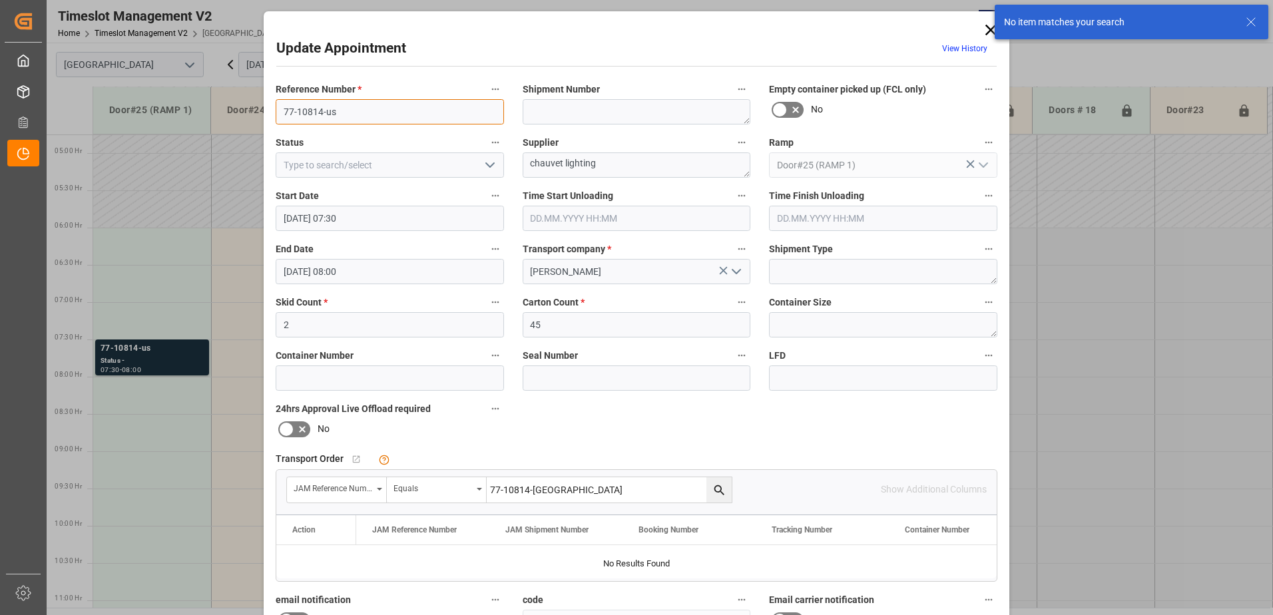
click at [348, 111] on input "77-10814-us" at bounding box center [390, 111] width 228 height 25
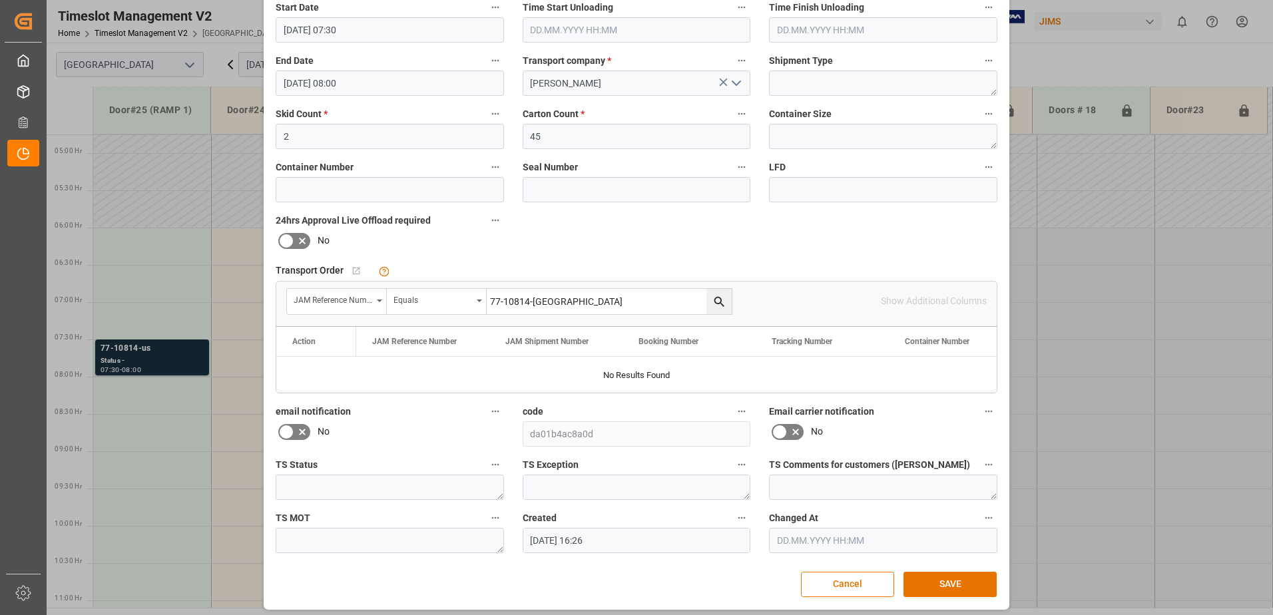
scroll to position [194, 0]
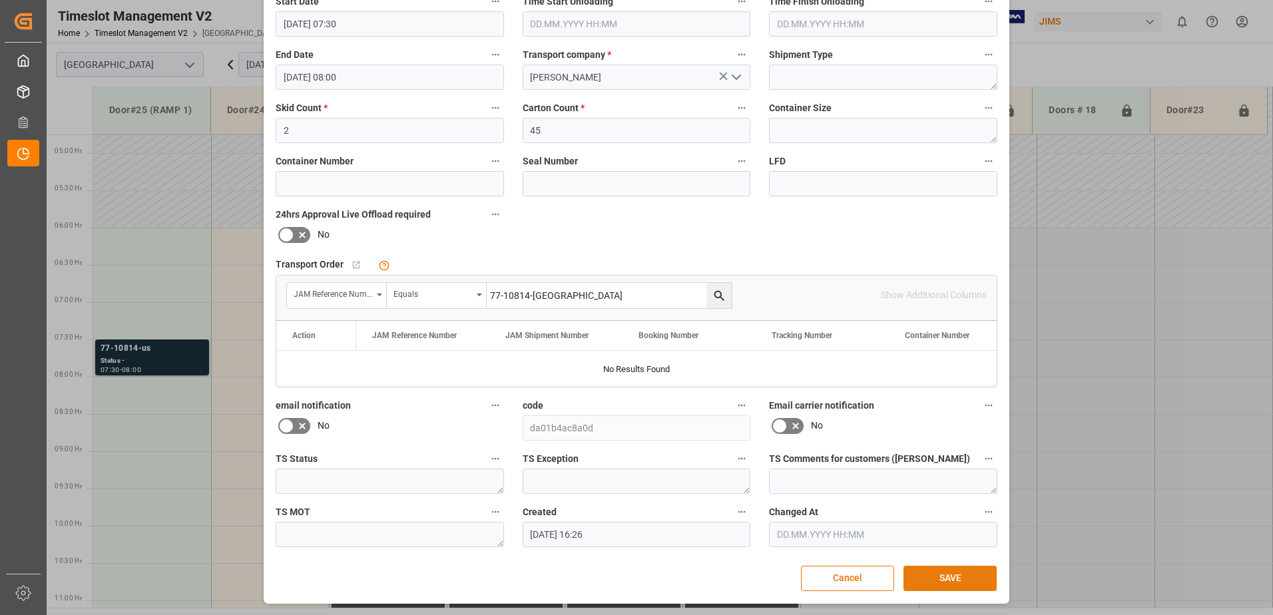
type input "77-10814-US SHIP#/M"
click at [925, 574] on button "SAVE" at bounding box center [950, 578] width 93 height 25
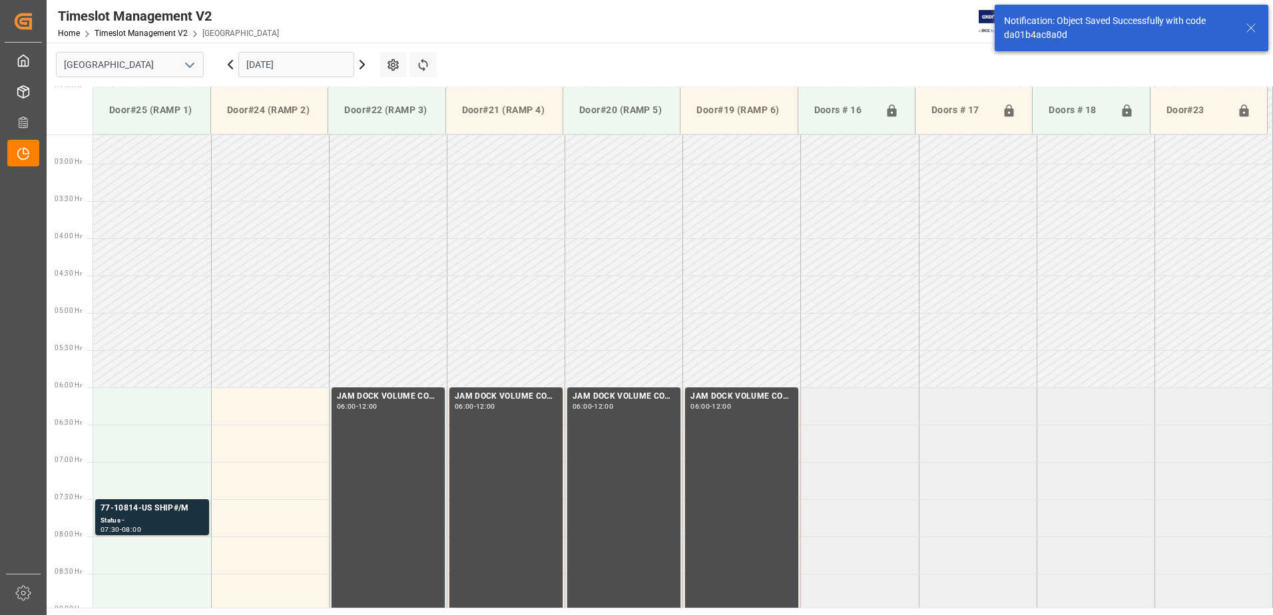
scroll to position [440, 0]
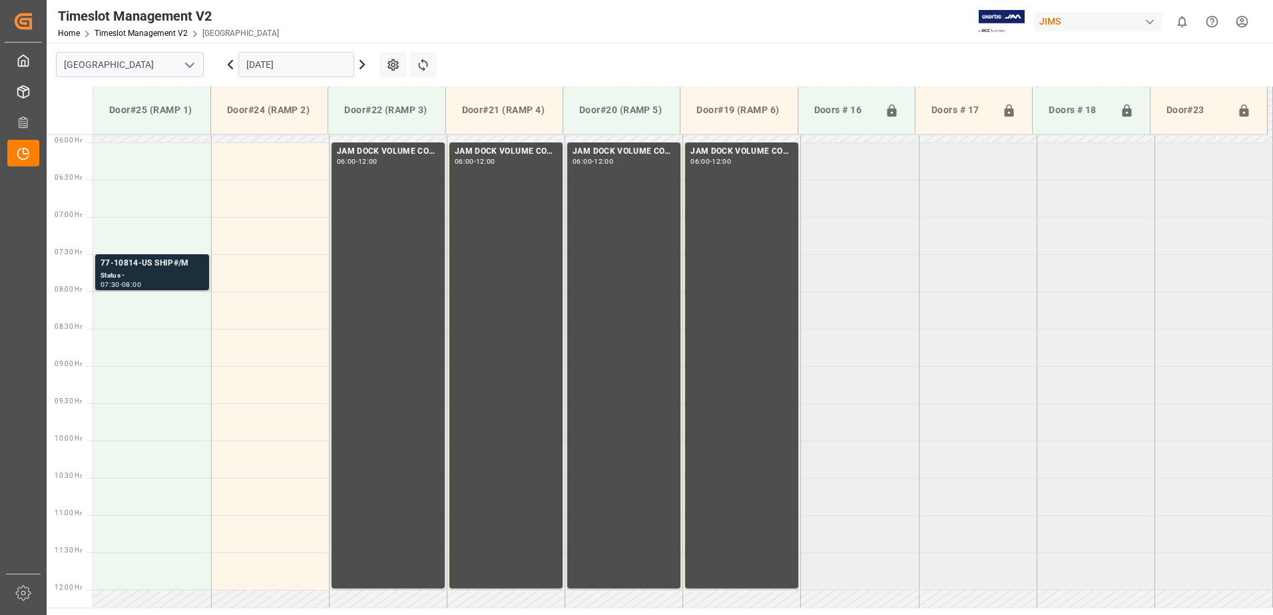
click at [170, 270] on div "Status -" at bounding box center [152, 275] width 103 height 11
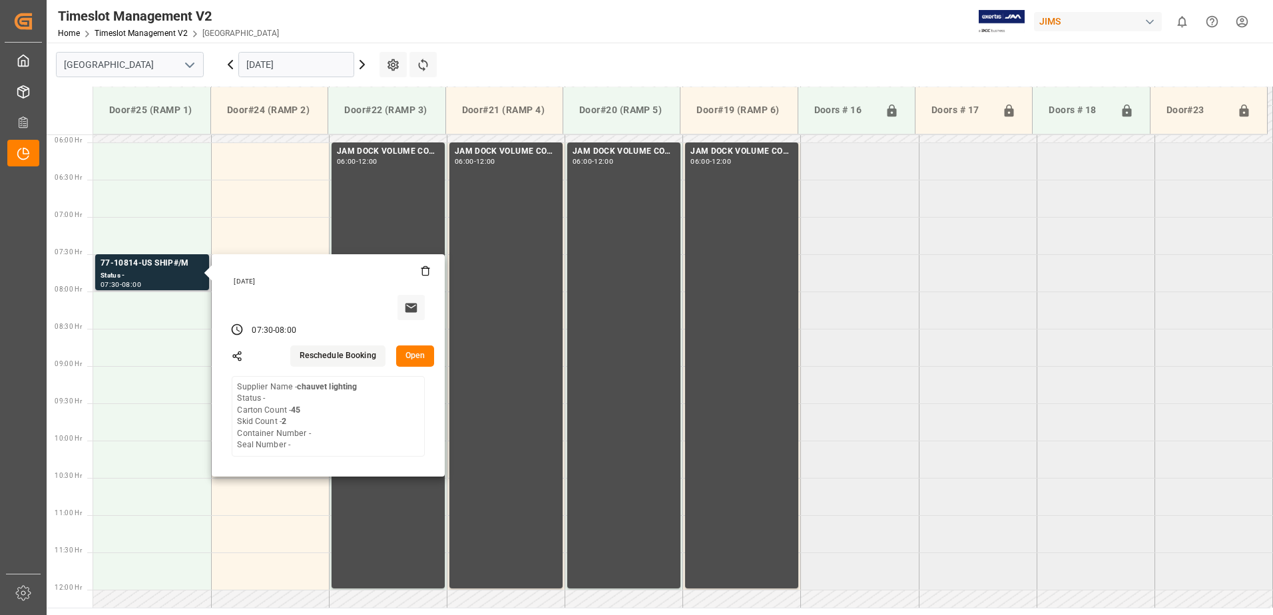
click at [416, 353] on button "Open" at bounding box center [415, 356] width 39 height 21
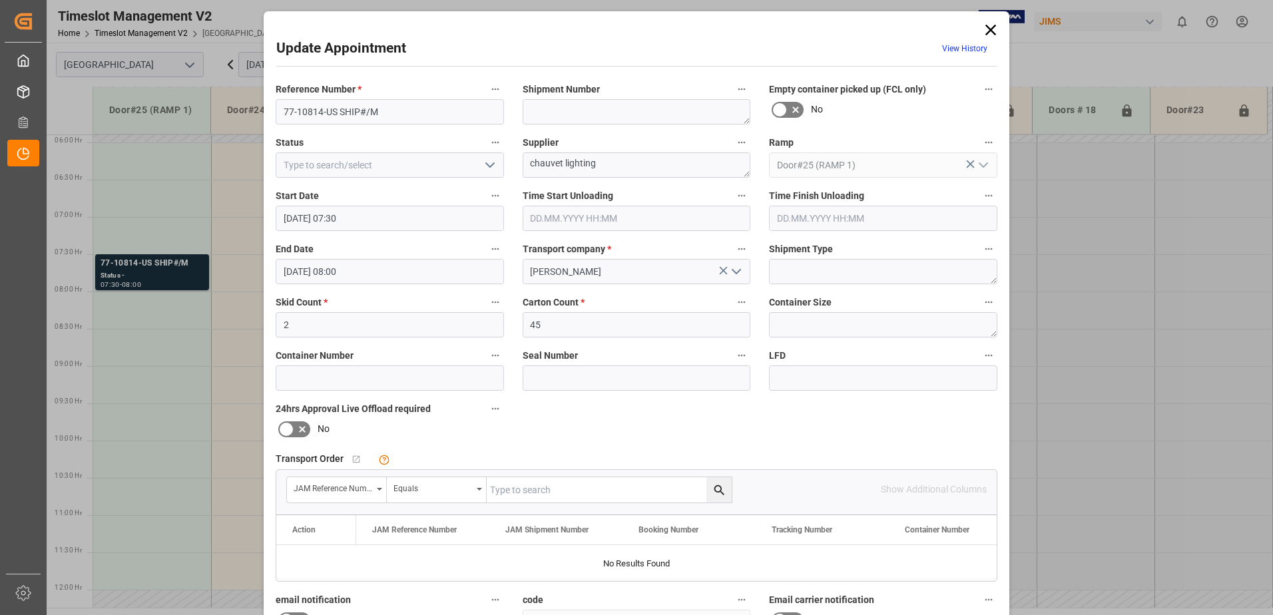
click at [987, 25] on icon at bounding box center [991, 30] width 19 height 19
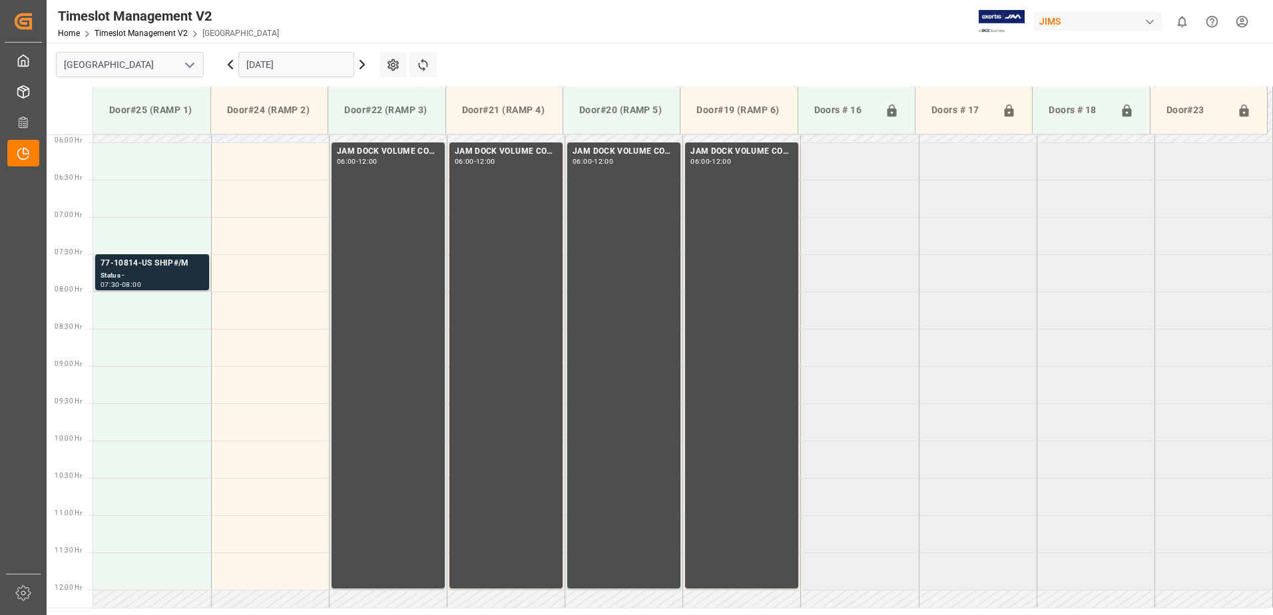
click at [166, 270] on div "Status -" at bounding box center [152, 275] width 103 height 11
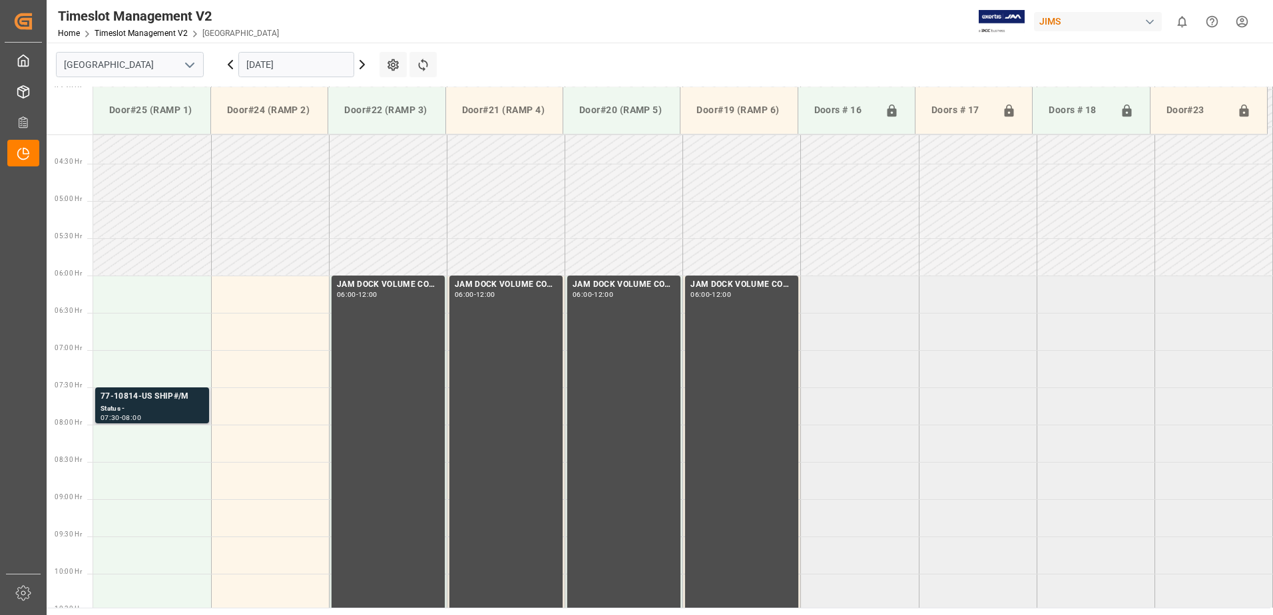
click at [173, 416] on div "07:30 - 08:00" at bounding box center [152, 418] width 103 height 7
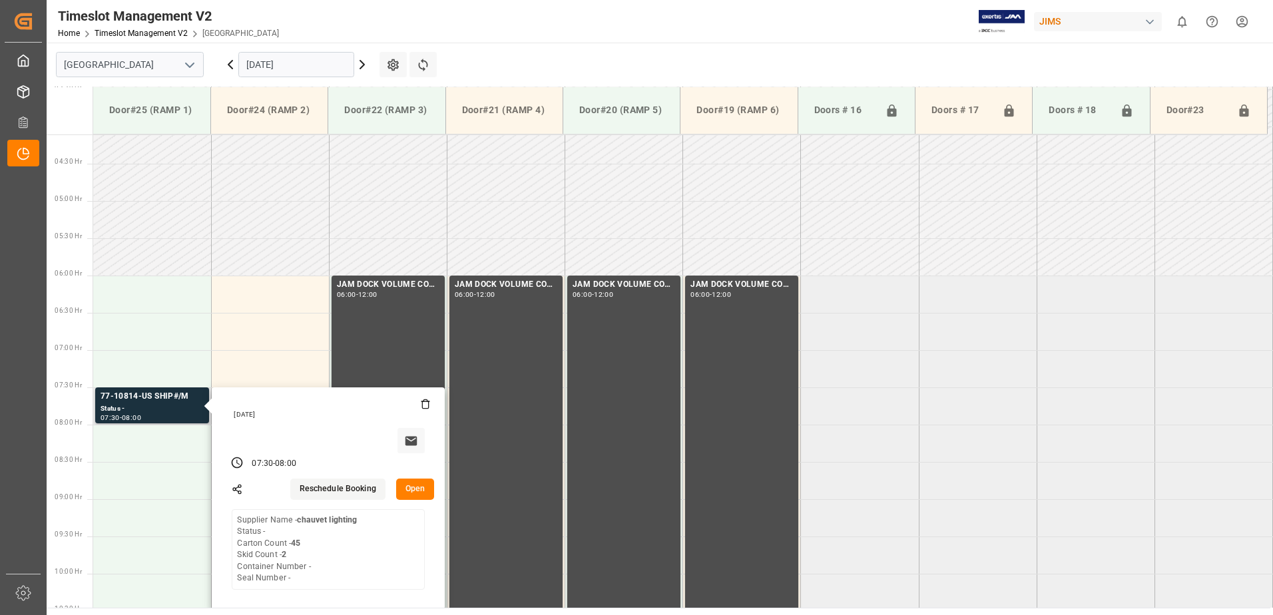
click at [418, 485] on button "Open" at bounding box center [415, 489] width 39 height 21
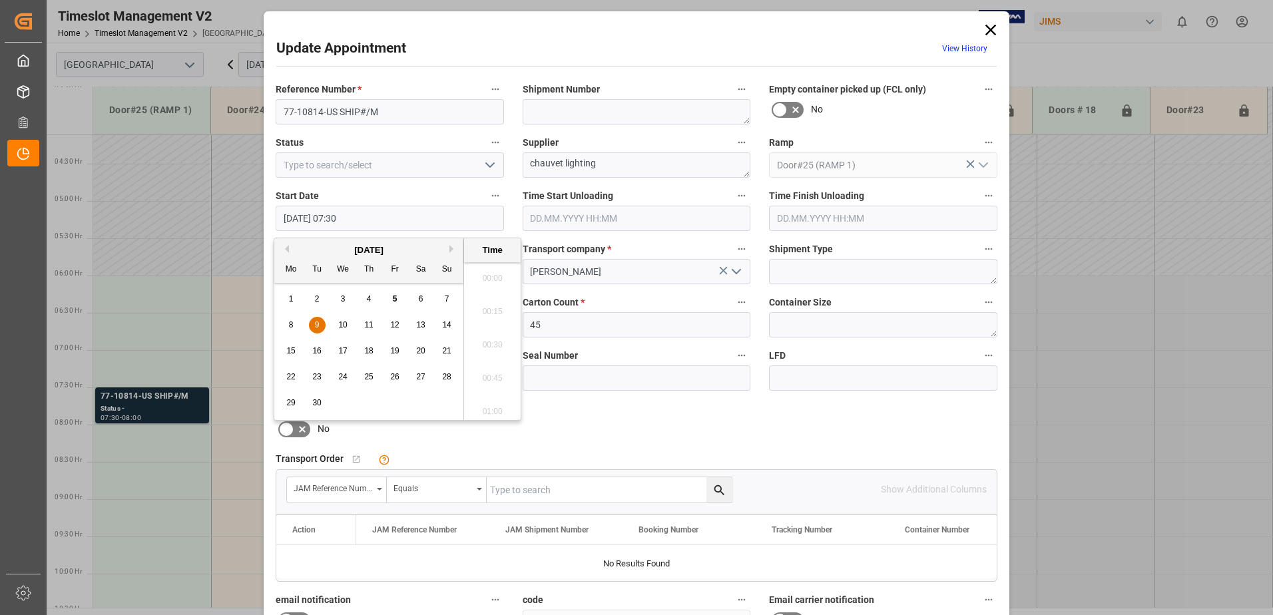
click at [361, 217] on input "[DATE] 07:30" at bounding box center [390, 218] width 228 height 25
click at [321, 324] on div "9" at bounding box center [317, 326] width 17 height 16
click at [485, 338] on li "06:00" at bounding box center [492, 340] width 57 height 33
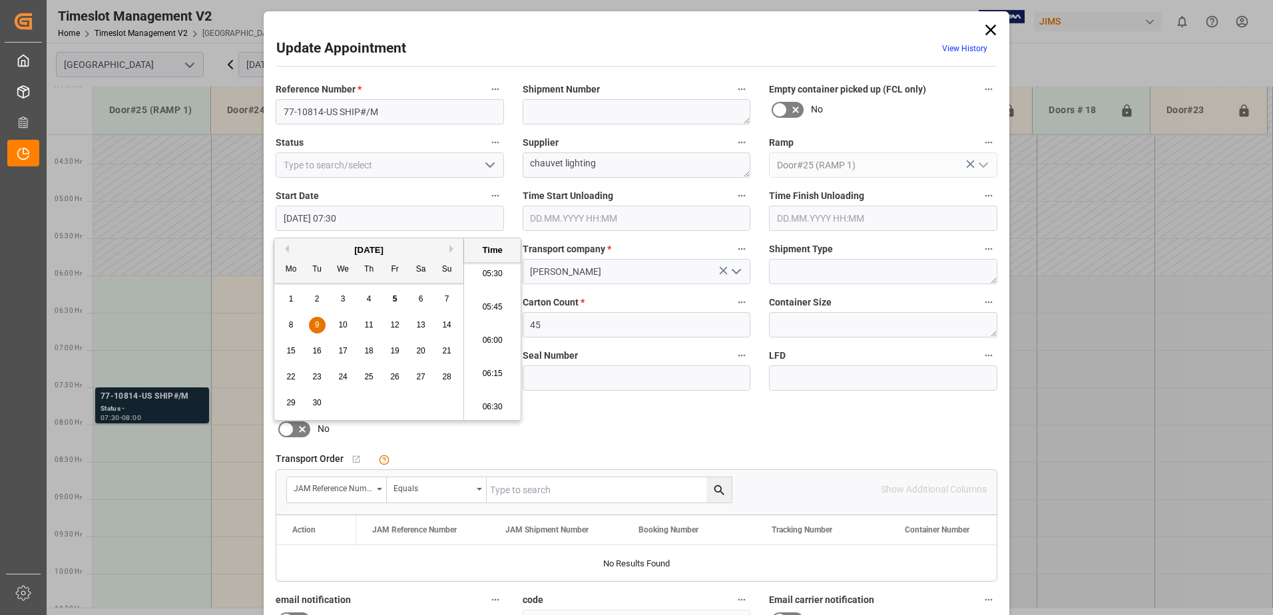
type input "[DATE] 06:00"
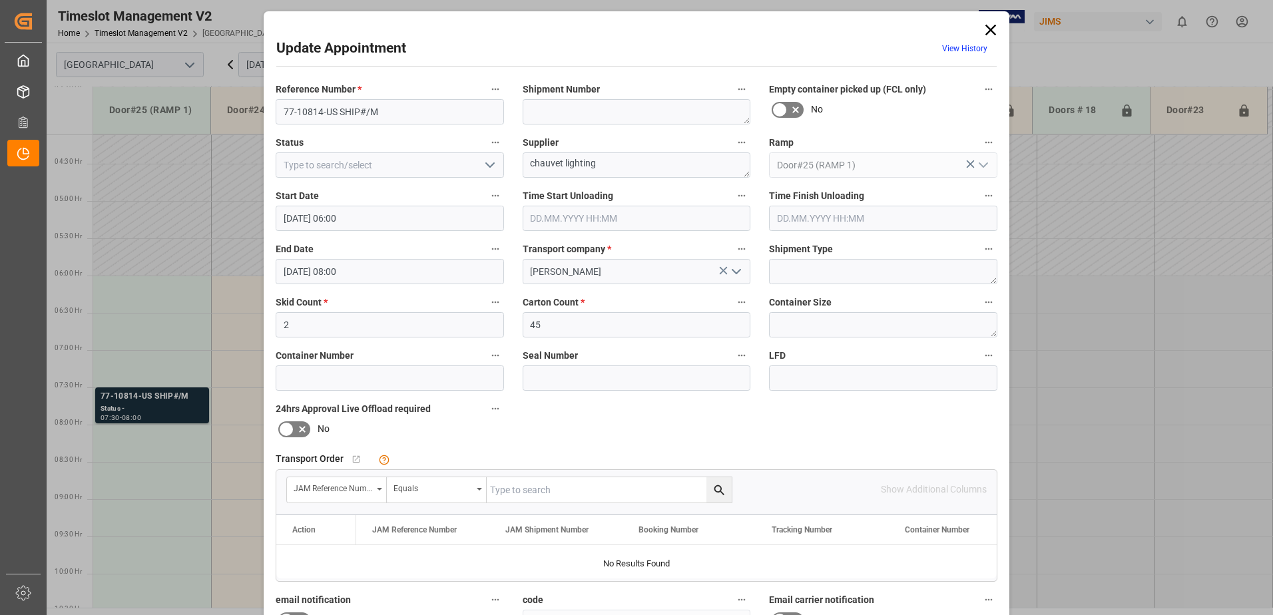
click at [411, 266] on input "[DATE] 08:00" at bounding box center [390, 271] width 228 height 25
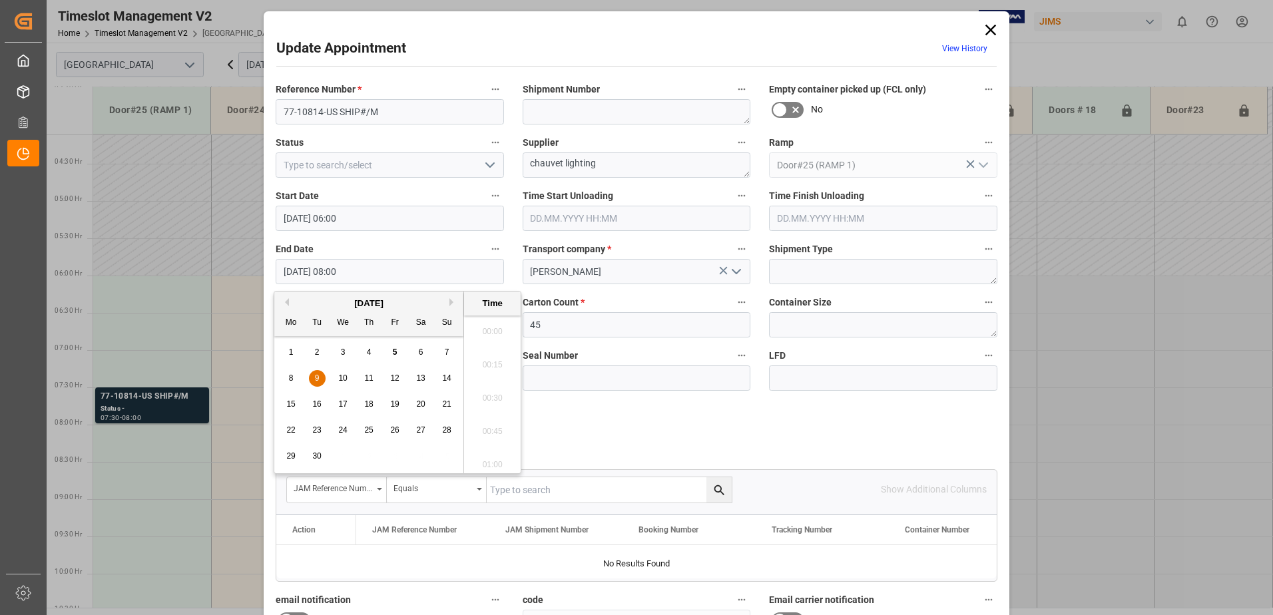
scroll to position [1004, 0]
click at [318, 376] on span "9" at bounding box center [317, 378] width 5 height 9
click at [486, 326] on li "06:30" at bounding box center [492, 327] width 57 height 33
type input "[DATE] 06:30"
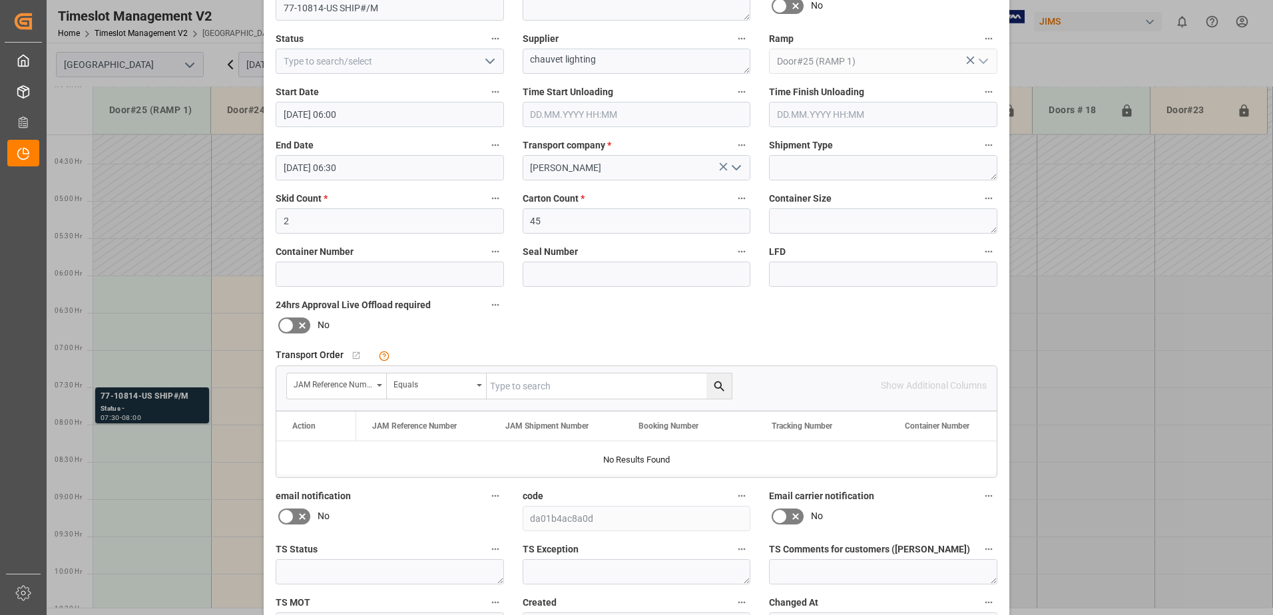
scroll to position [194, 0]
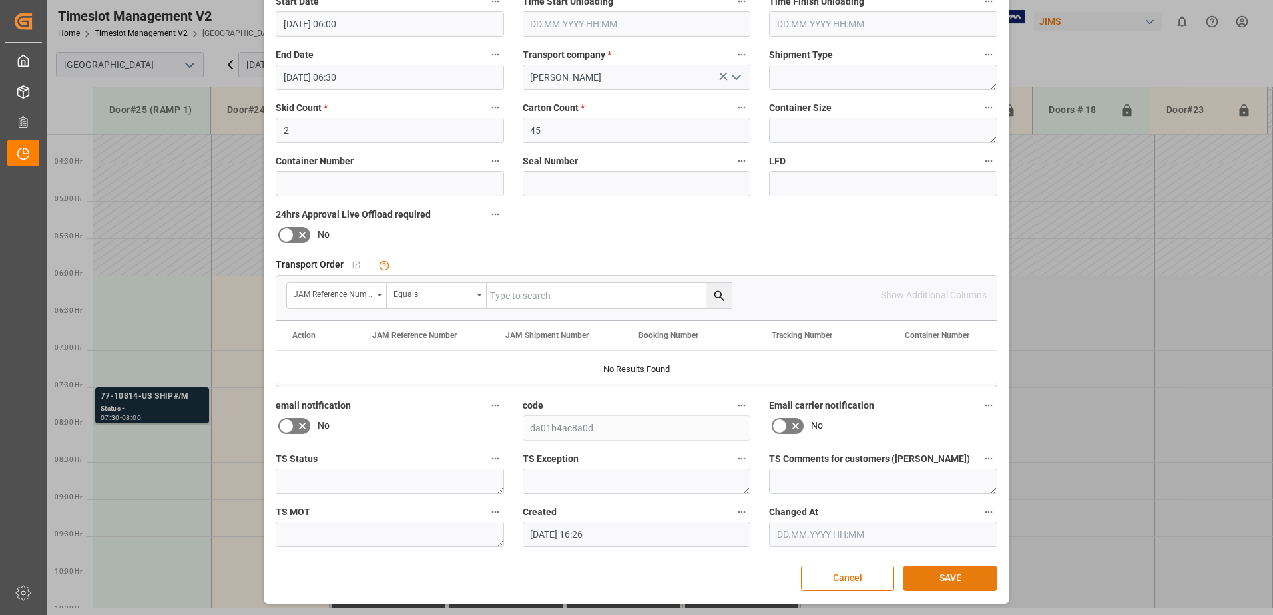
click at [947, 579] on button "SAVE" at bounding box center [950, 578] width 93 height 25
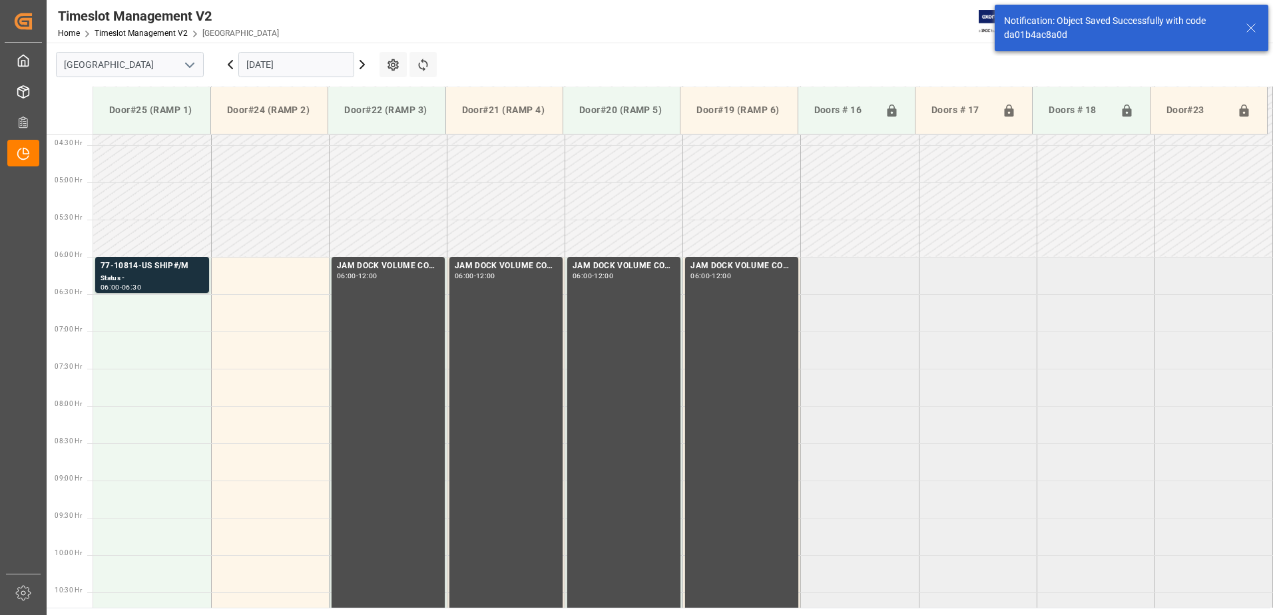
scroll to position [365, 0]
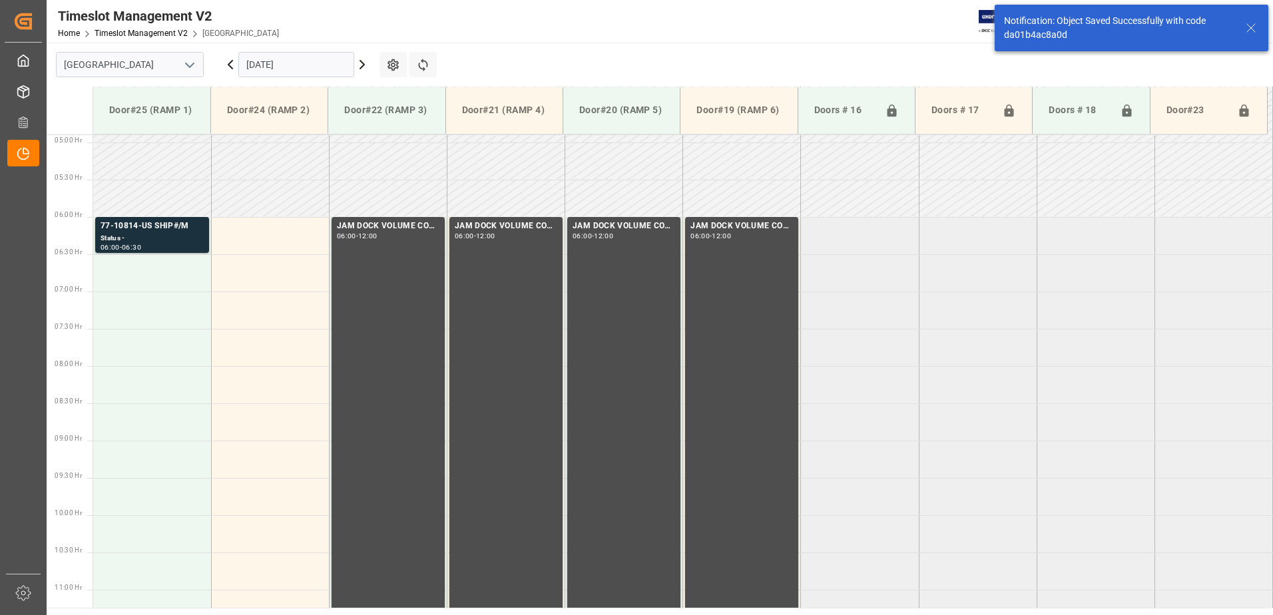
click at [315, 63] on input "[DATE]" at bounding box center [296, 64] width 116 height 25
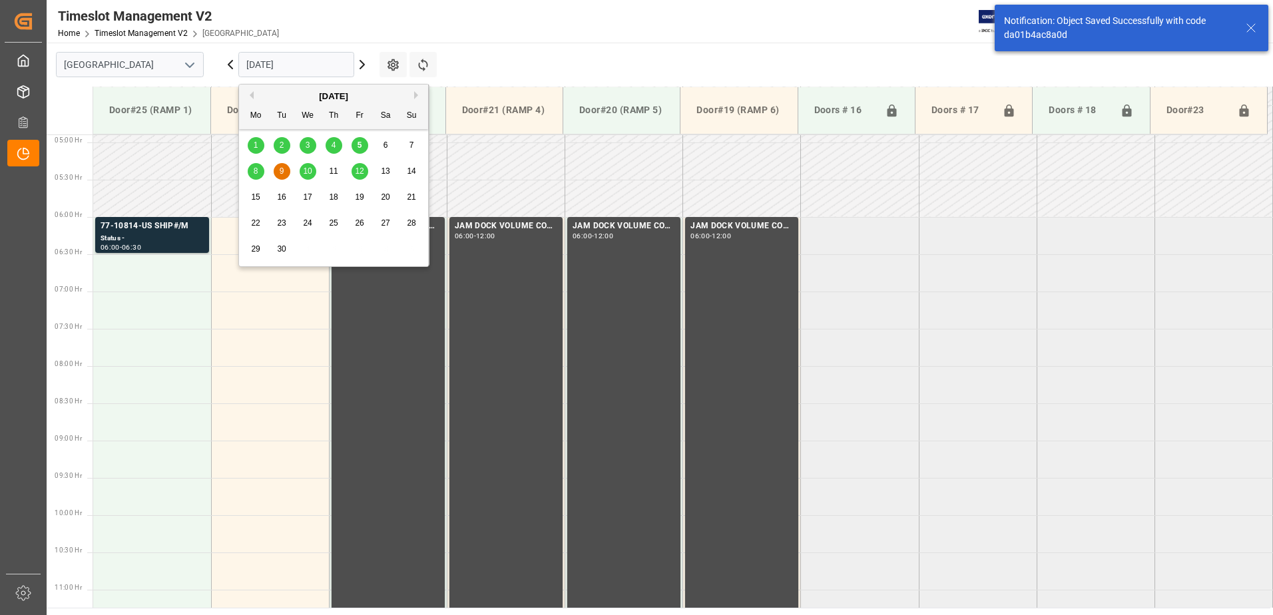
click at [307, 172] on span "10" at bounding box center [307, 170] width 9 height 9
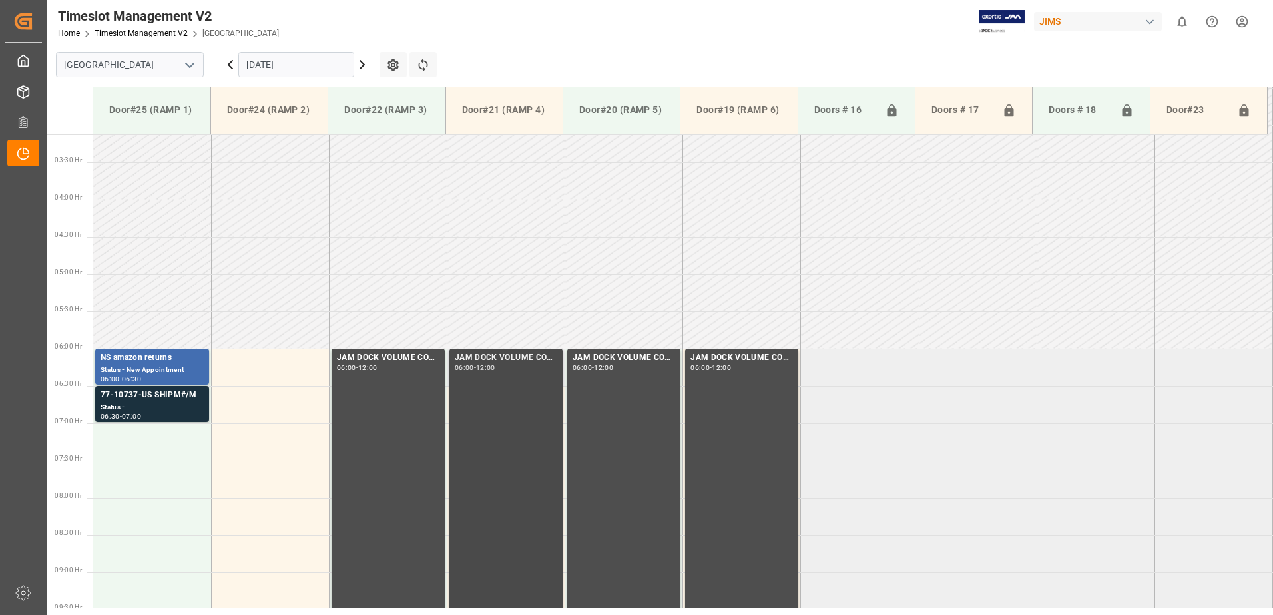
scroll to position [229, 0]
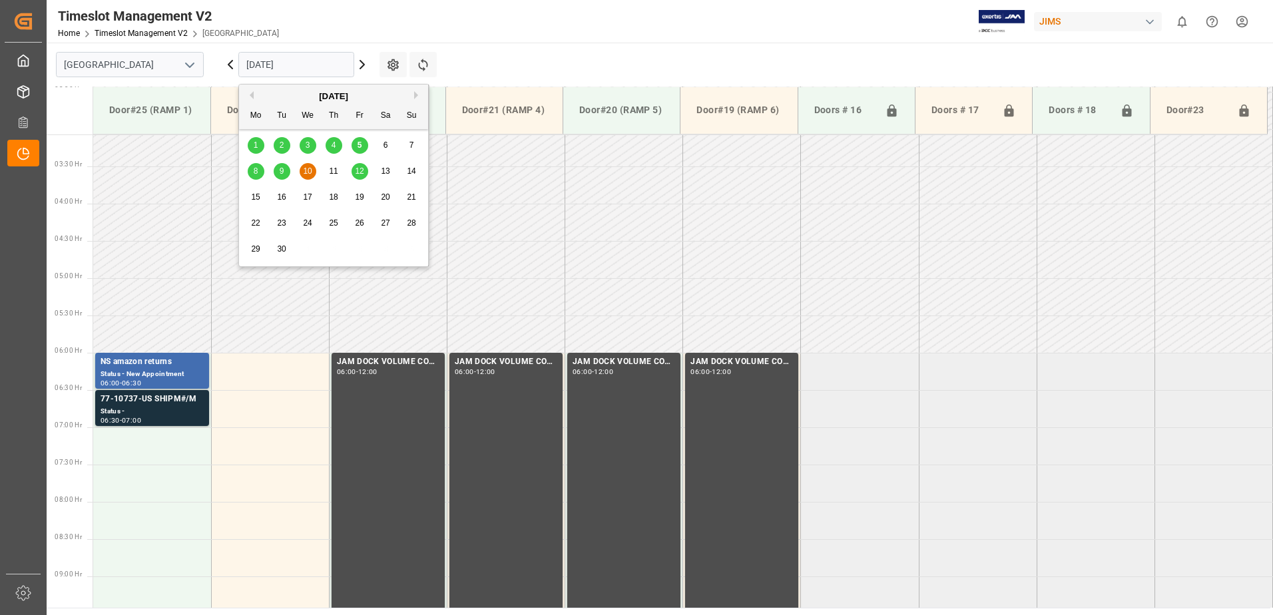
click at [310, 64] on input "[DATE]" at bounding box center [296, 64] width 116 height 25
click at [359, 175] on span "12" at bounding box center [359, 170] width 9 height 9
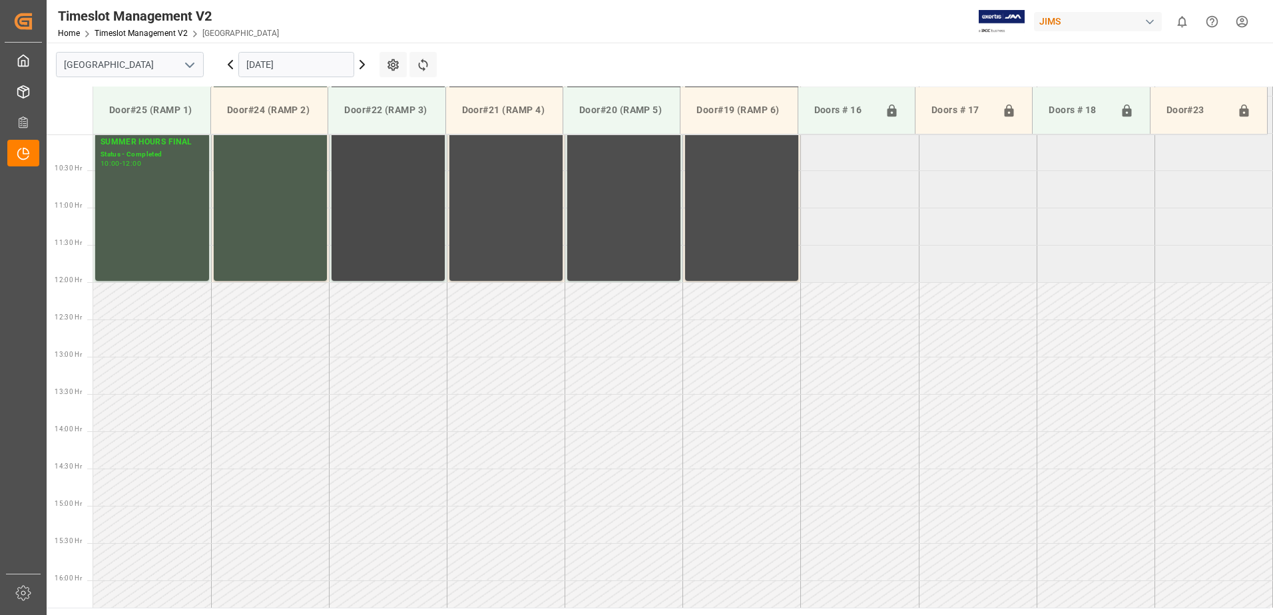
scroll to position [517, 0]
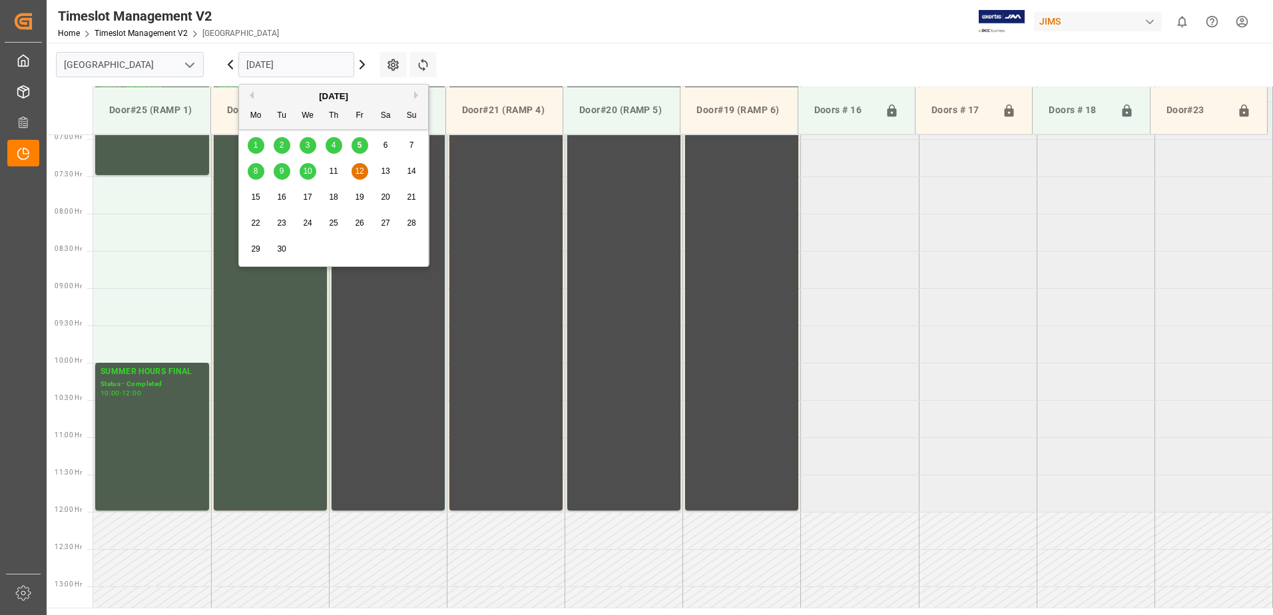
click at [312, 63] on input "[DATE]" at bounding box center [296, 64] width 116 height 25
click at [363, 145] on div "5" at bounding box center [360, 146] width 17 height 16
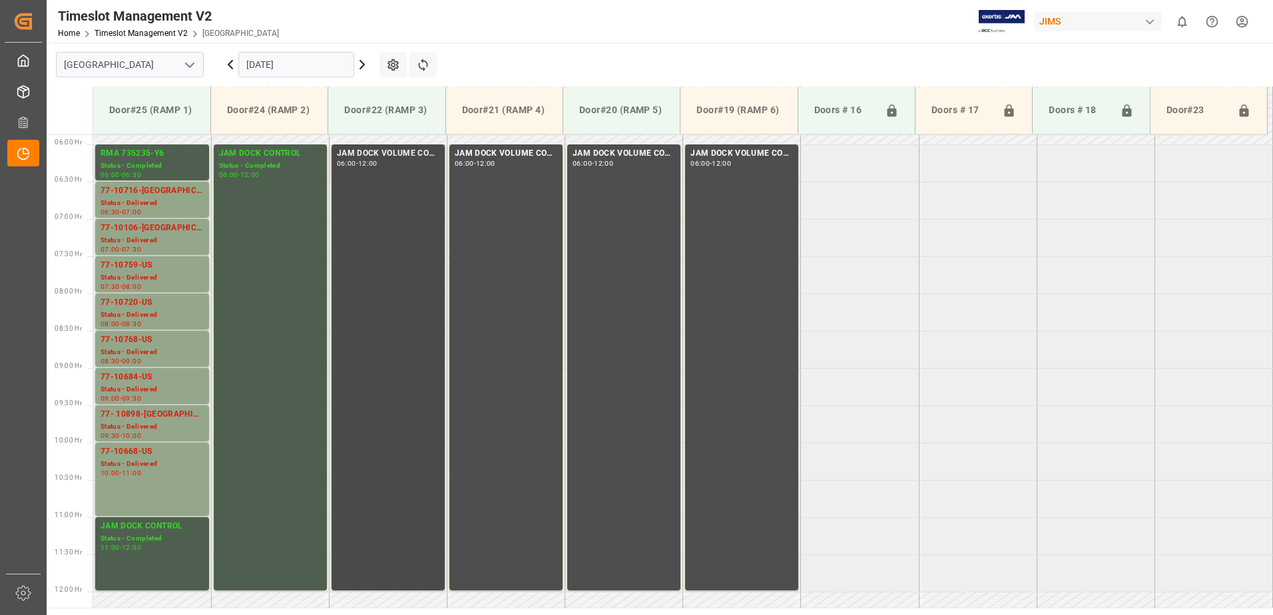
scroll to position [457, 0]
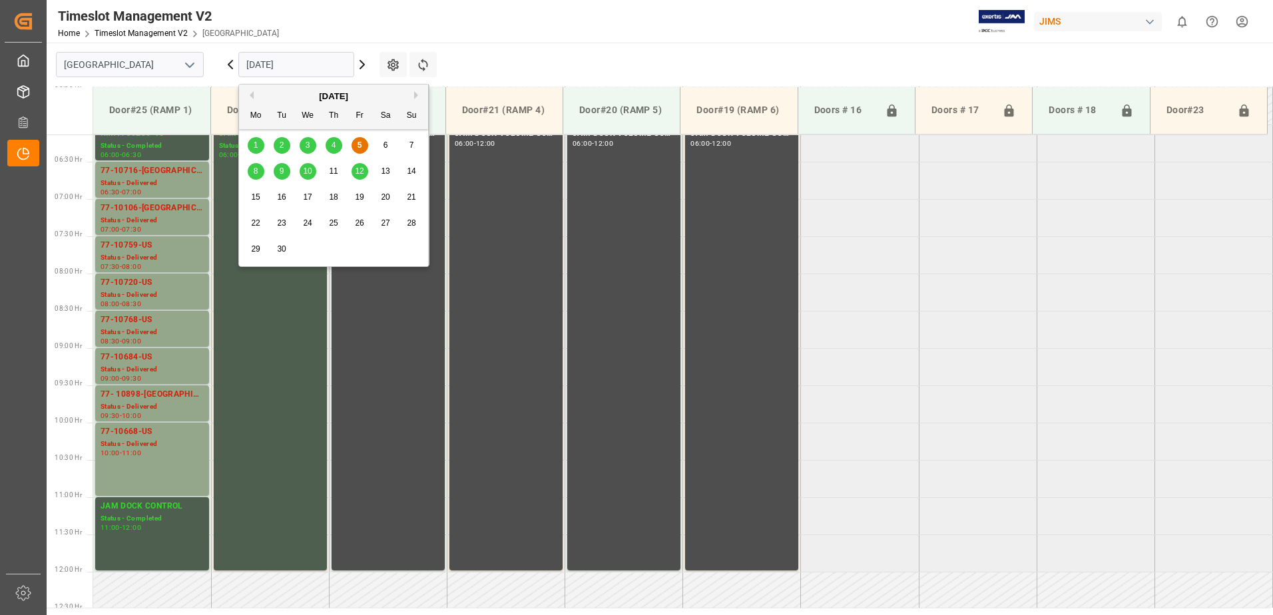
click at [316, 71] on input "[DATE]" at bounding box center [296, 64] width 116 height 25
click at [282, 171] on span "9" at bounding box center [282, 170] width 5 height 9
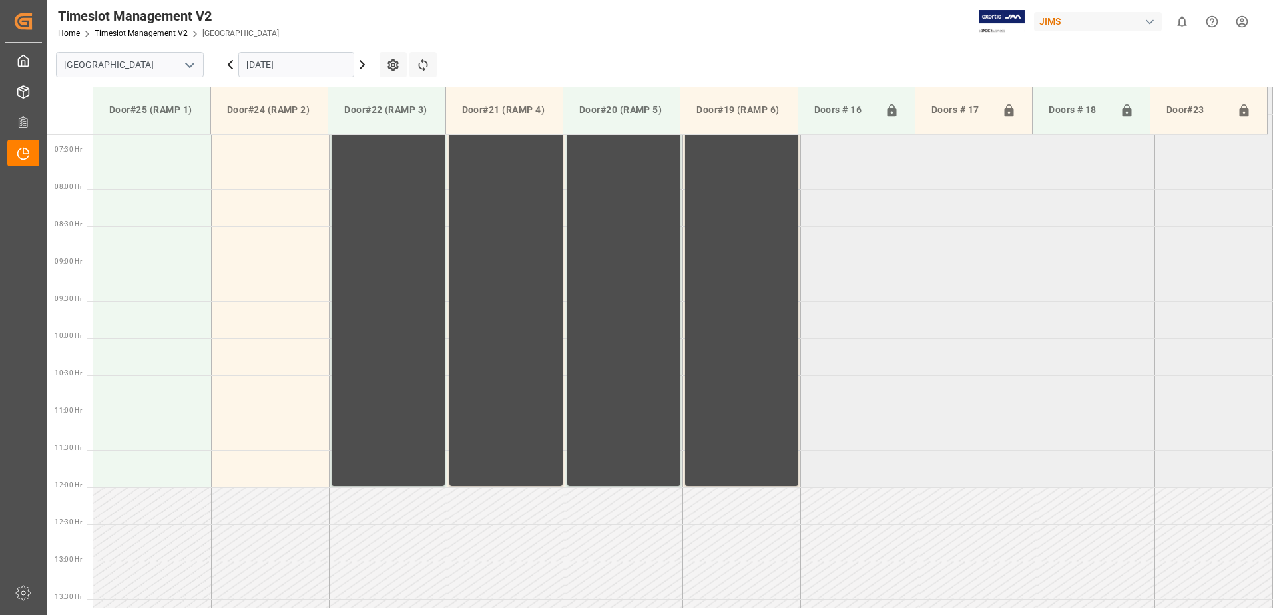
scroll to position [296, 0]
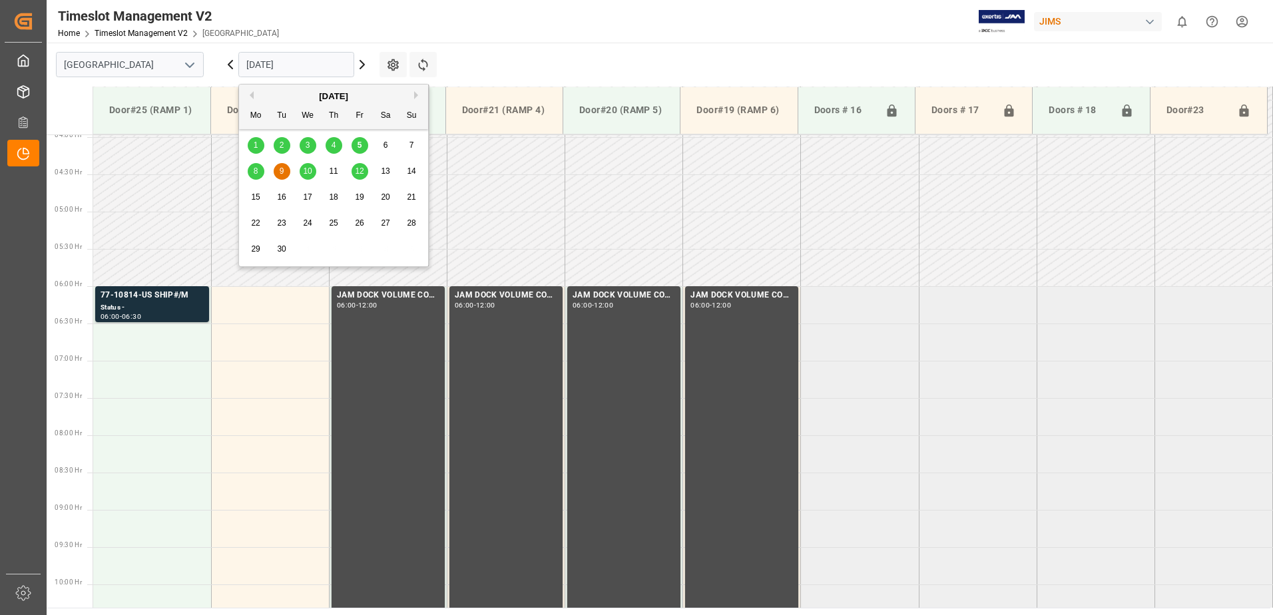
click at [296, 67] on input "[DATE]" at bounding box center [296, 64] width 116 height 25
click at [361, 145] on span "5" at bounding box center [360, 145] width 5 height 9
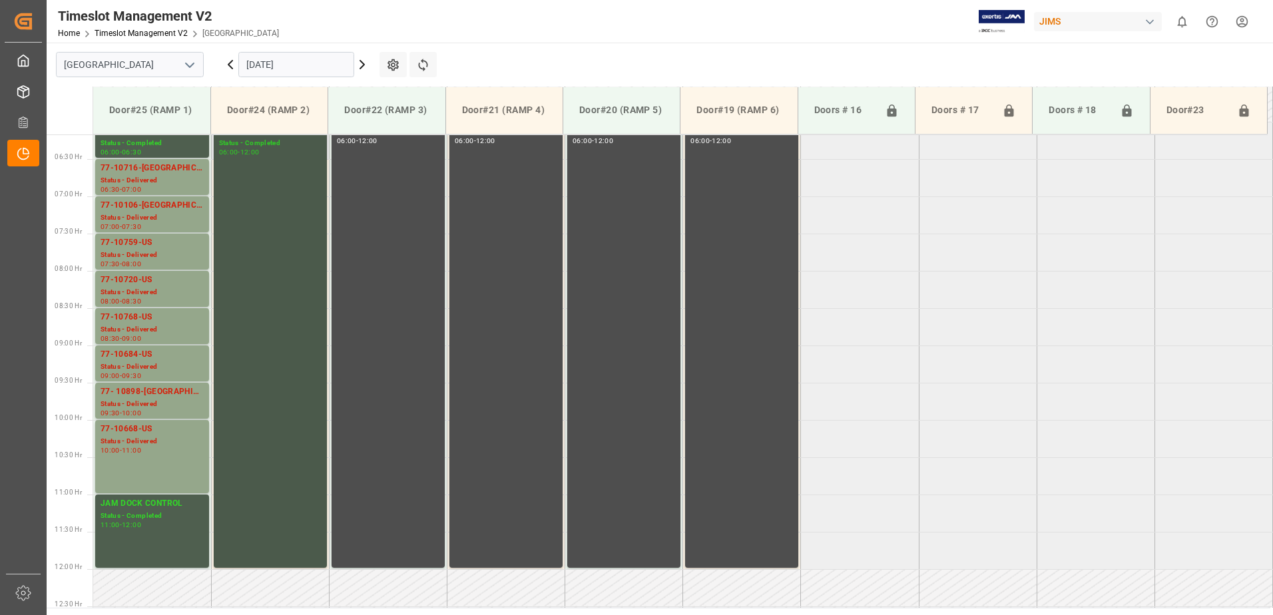
scroll to position [429, 0]
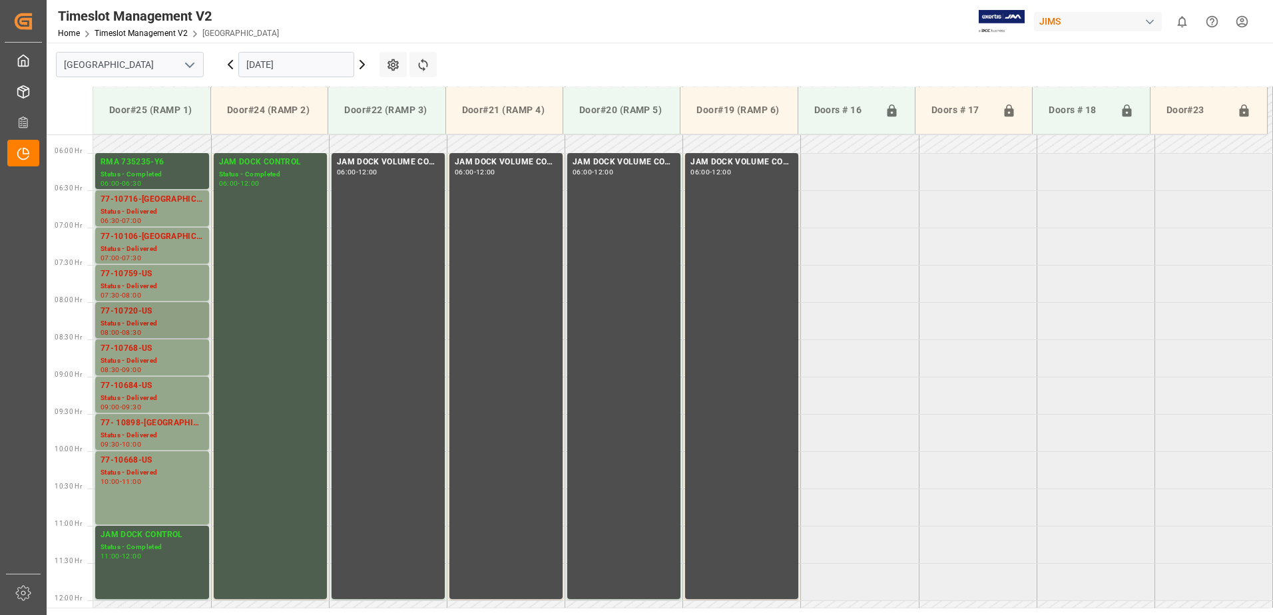
click at [139, 318] on div "77-10720-US" at bounding box center [152, 311] width 103 height 13
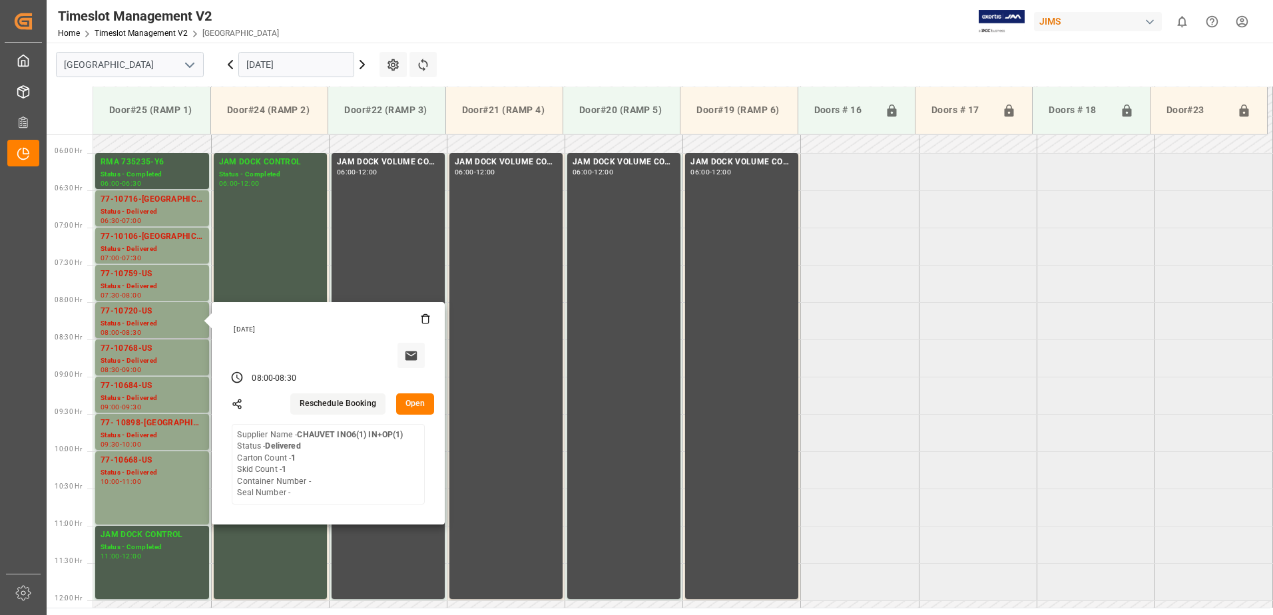
click at [420, 402] on button "Open" at bounding box center [415, 404] width 39 height 21
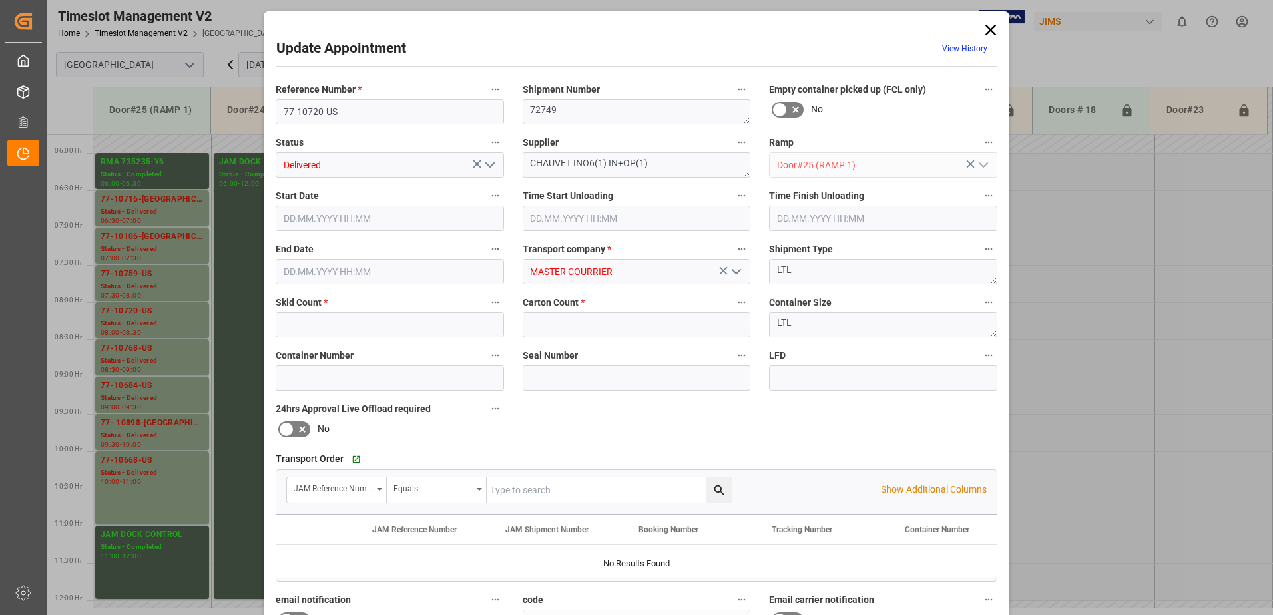
type input "1"
type input "[DATE] 08:00"
type input "[DATE] 07:45"
type input "[DATE] 08:30"
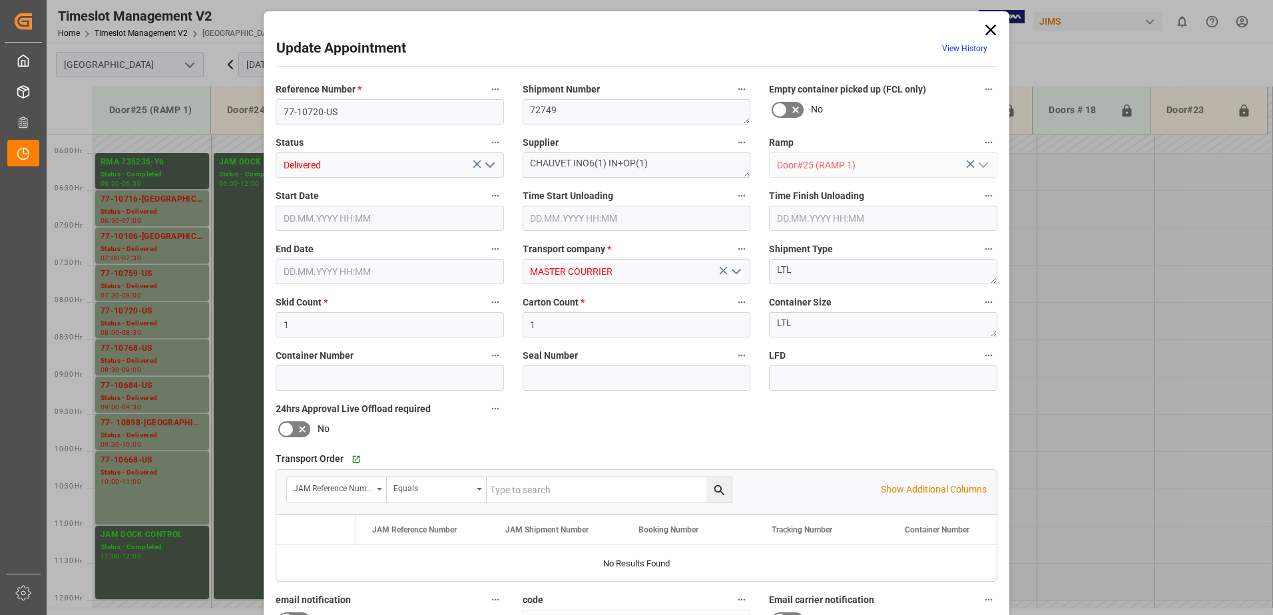
type input "[DATE] 14:49"
click at [491, 166] on icon "open menu" at bounding box center [490, 165] width 16 height 16
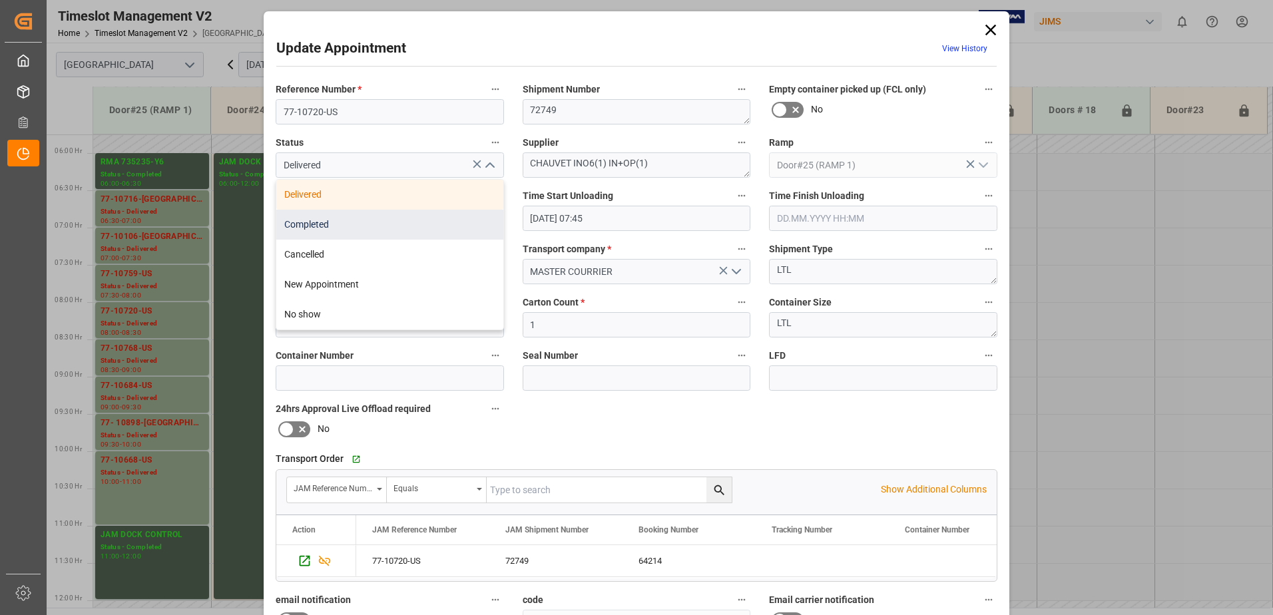
click at [399, 225] on div "Completed" at bounding box center [389, 225] width 227 height 30
type input "Completed"
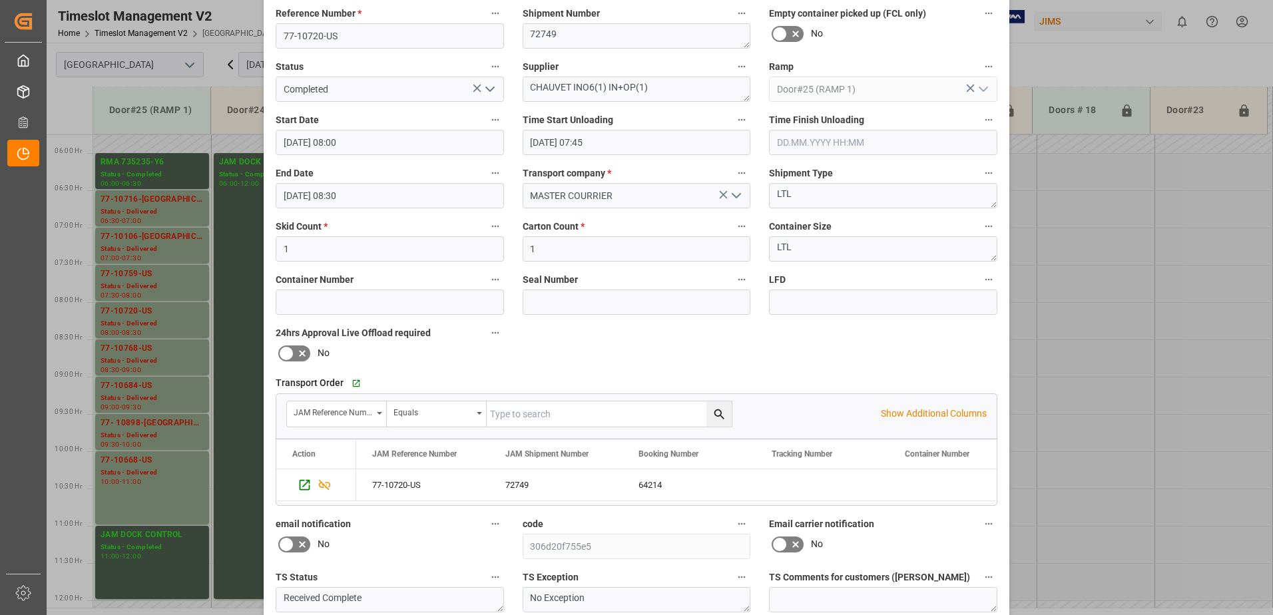
scroll to position [194, 0]
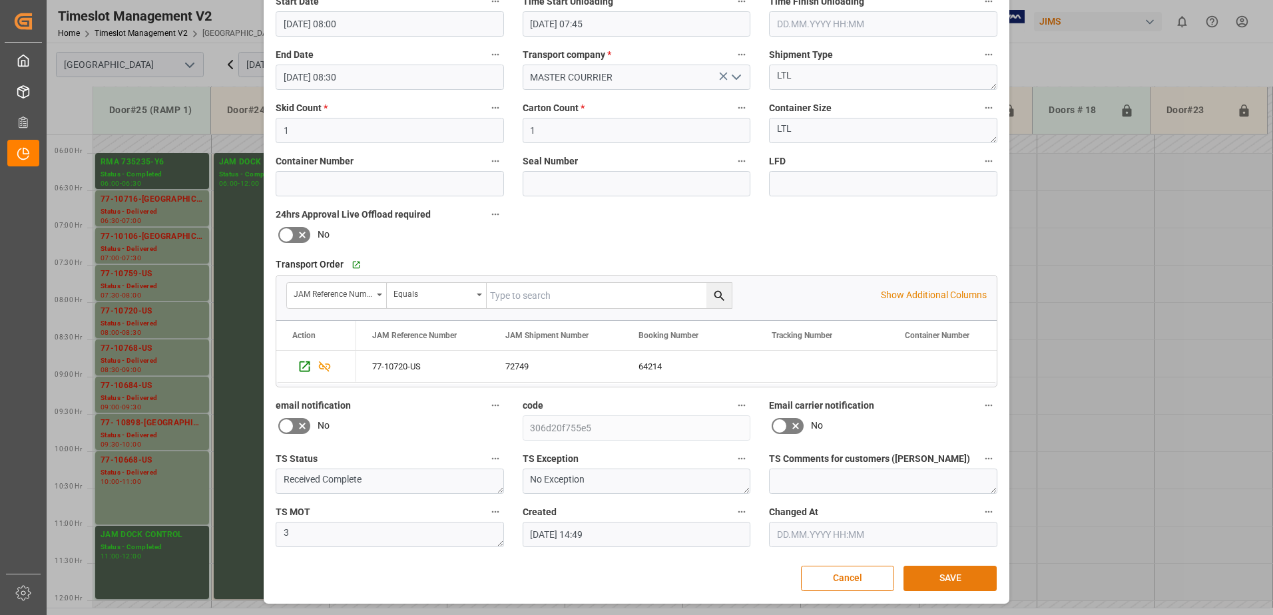
click at [955, 580] on button "SAVE" at bounding box center [950, 578] width 93 height 25
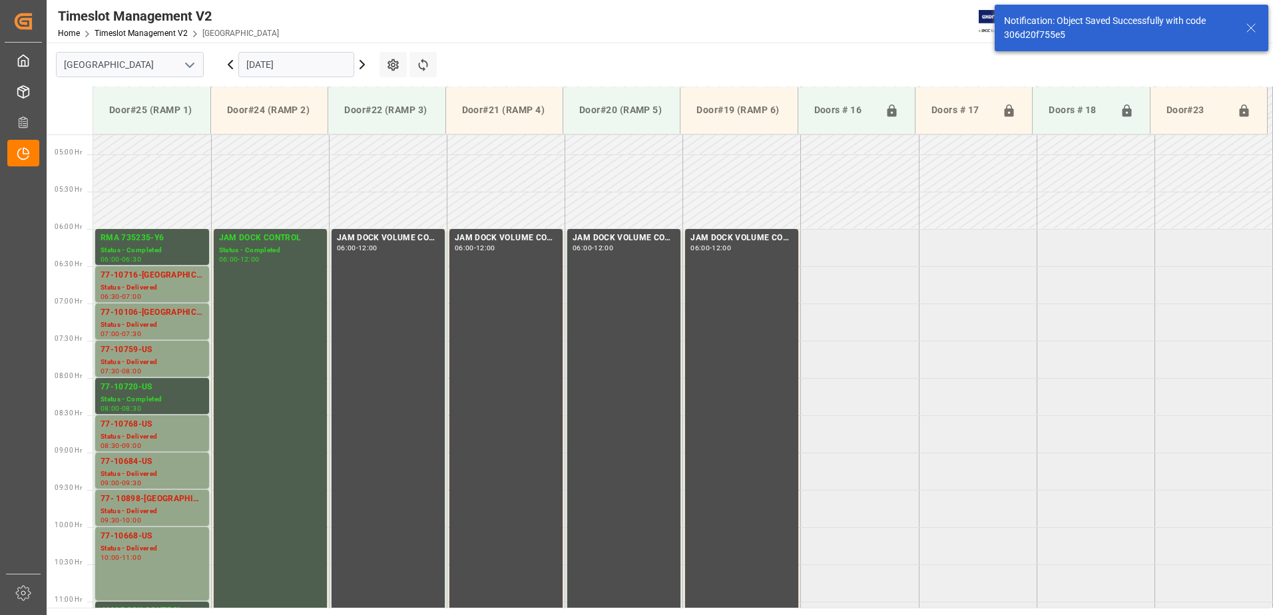
scroll to position [514, 0]
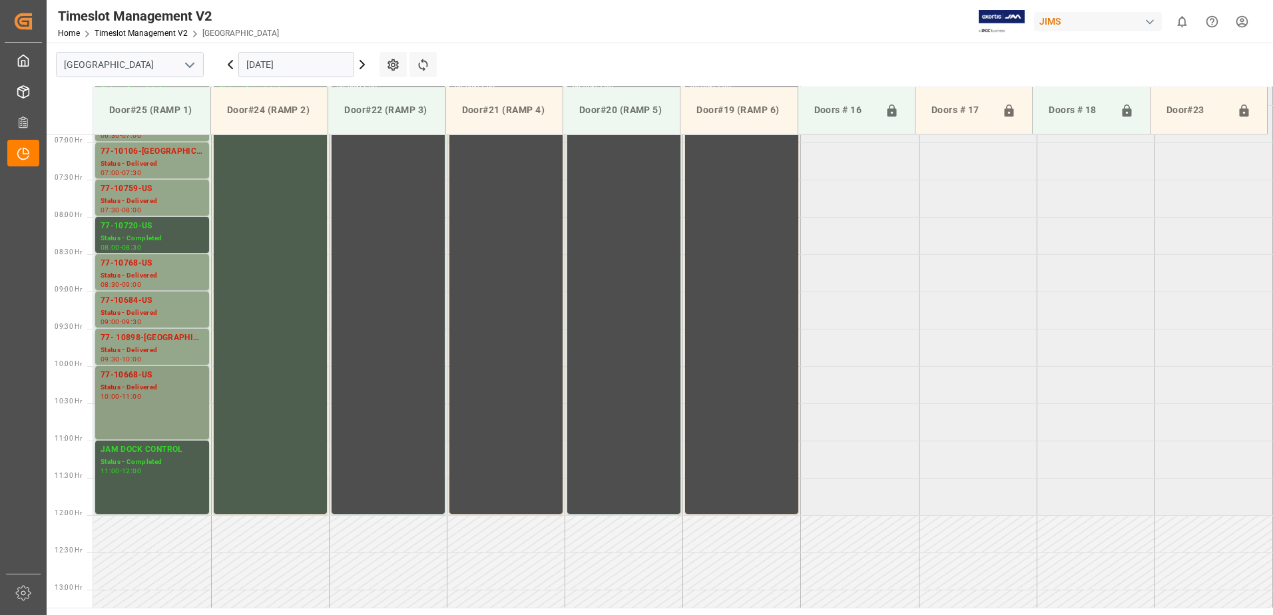
click at [119, 391] on div "Status - Delivered" at bounding box center [152, 387] width 103 height 11
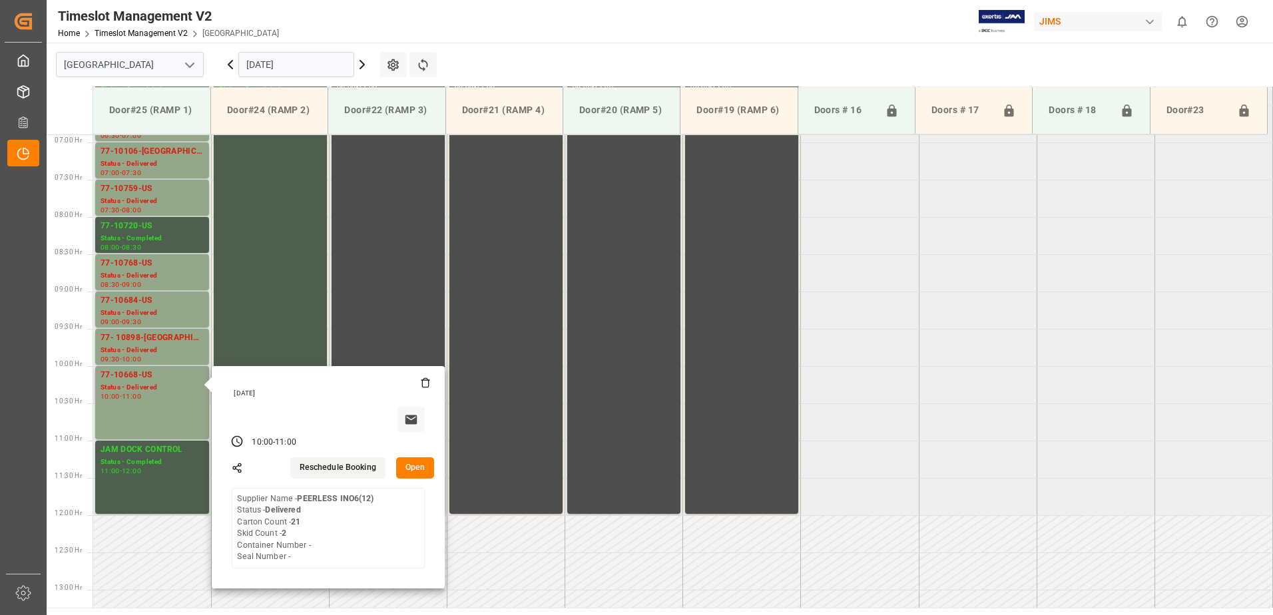
click at [416, 468] on button "Open" at bounding box center [415, 467] width 39 height 21
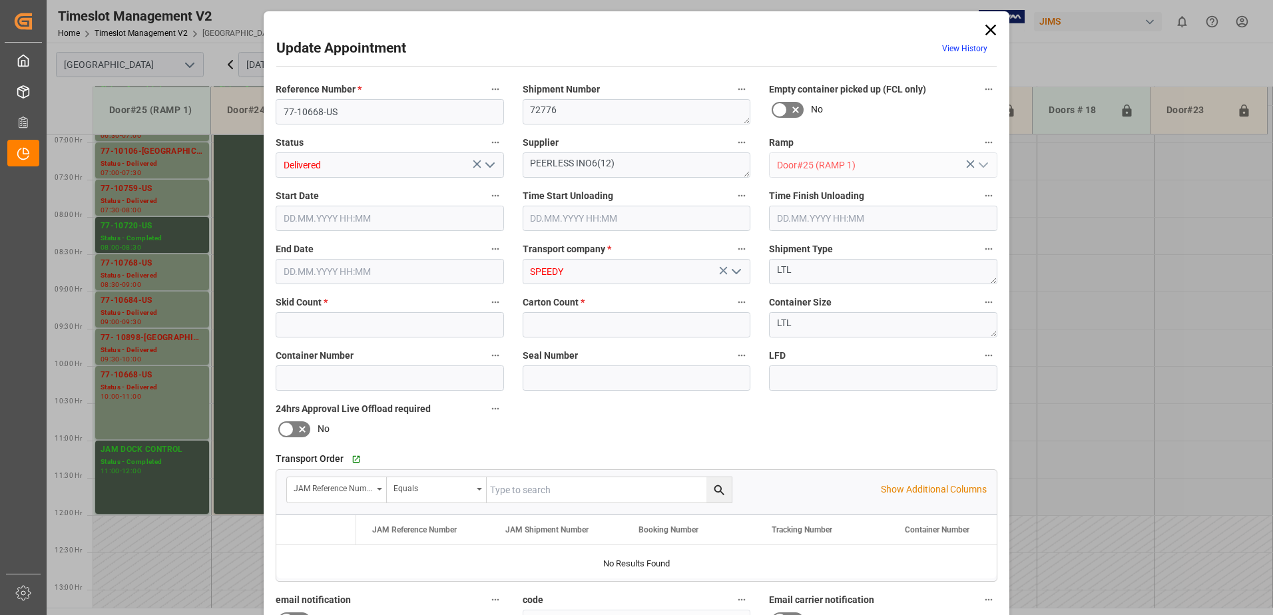
type input "2"
type input "21"
type input "[DATE] 10:00"
type input "[DATE] 09:00"
type input "[DATE] 11:00"
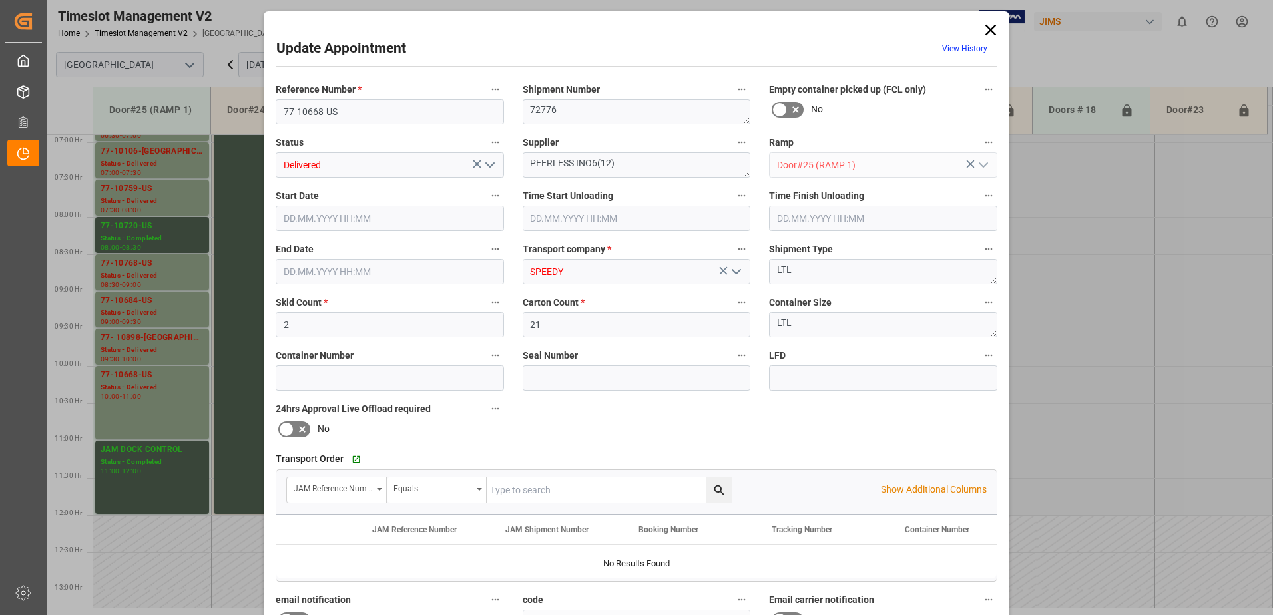
type input "[DATE] 10:06"
click at [482, 162] on icon "open menu" at bounding box center [490, 165] width 16 height 16
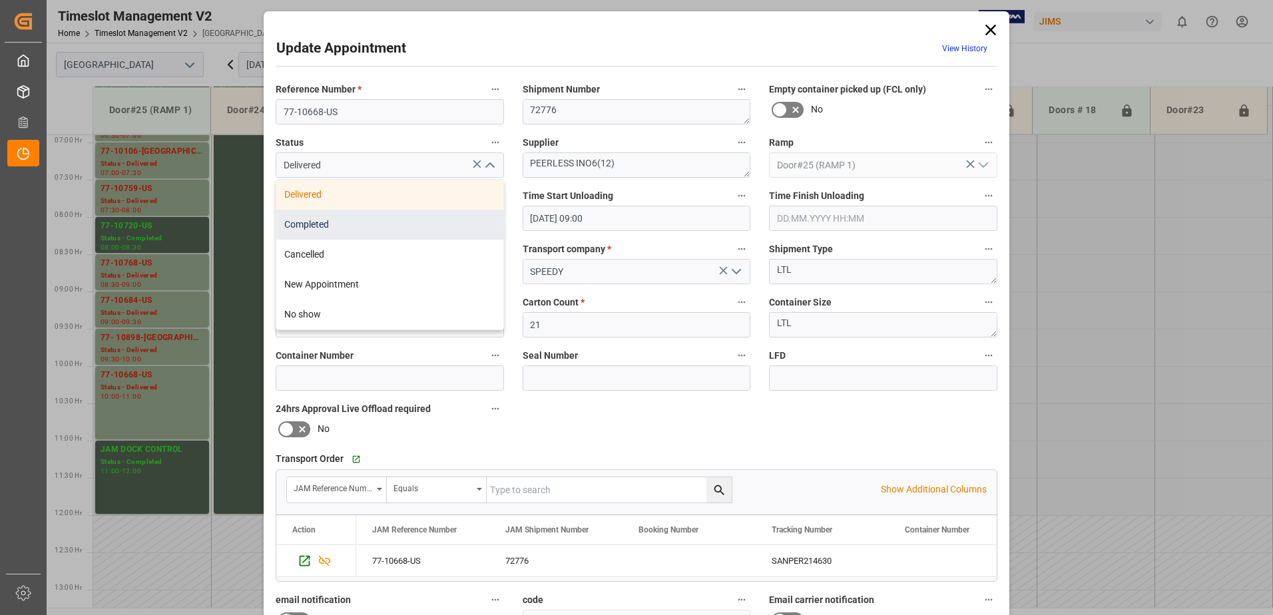
click at [415, 222] on div "Completed" at bounding box center [389, 225] width 227 height 30
type input "Completed"
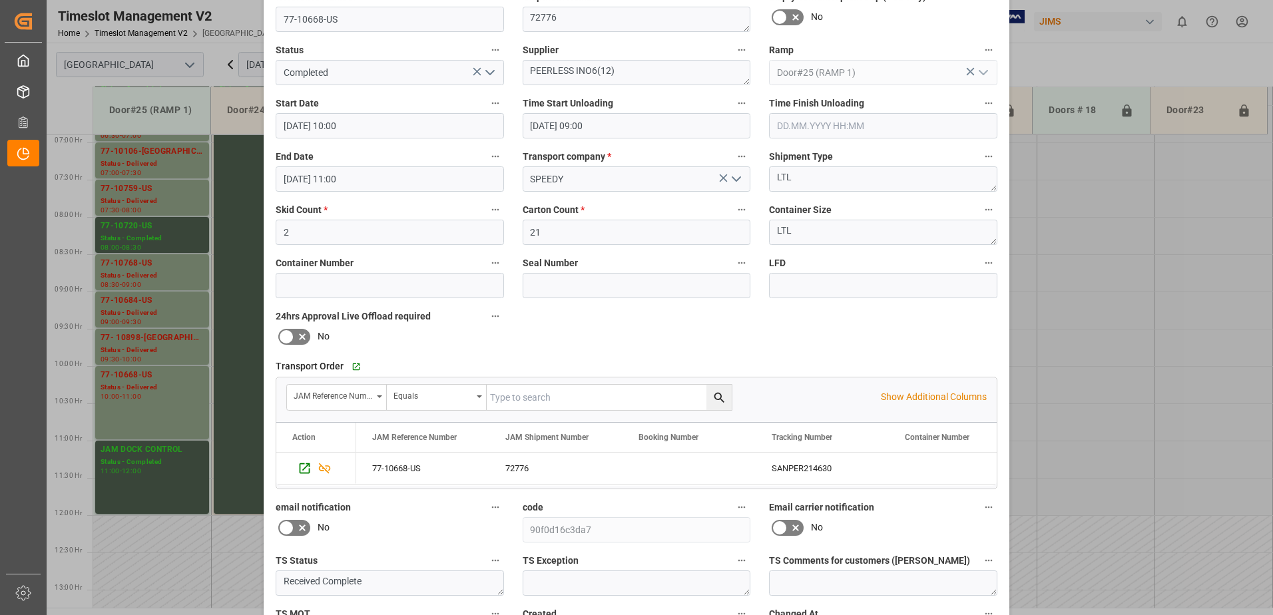
scroll to position [194, 0]
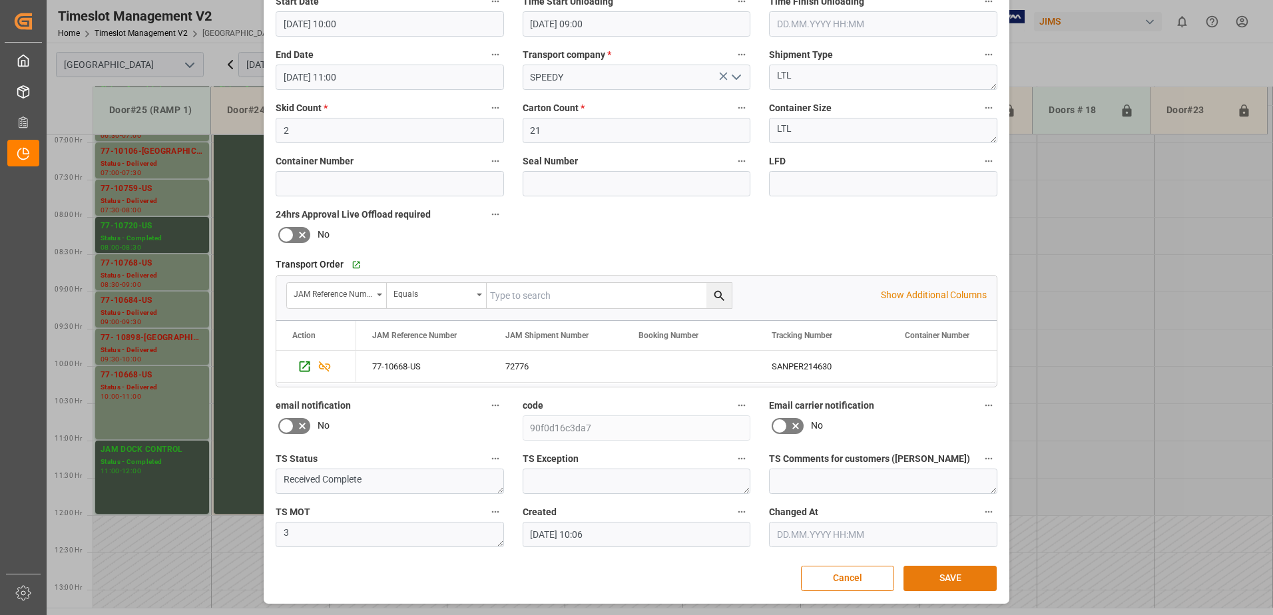
click at [950, 577] on button "SAVE" at bounding box center [950, 578] width 93 height 25
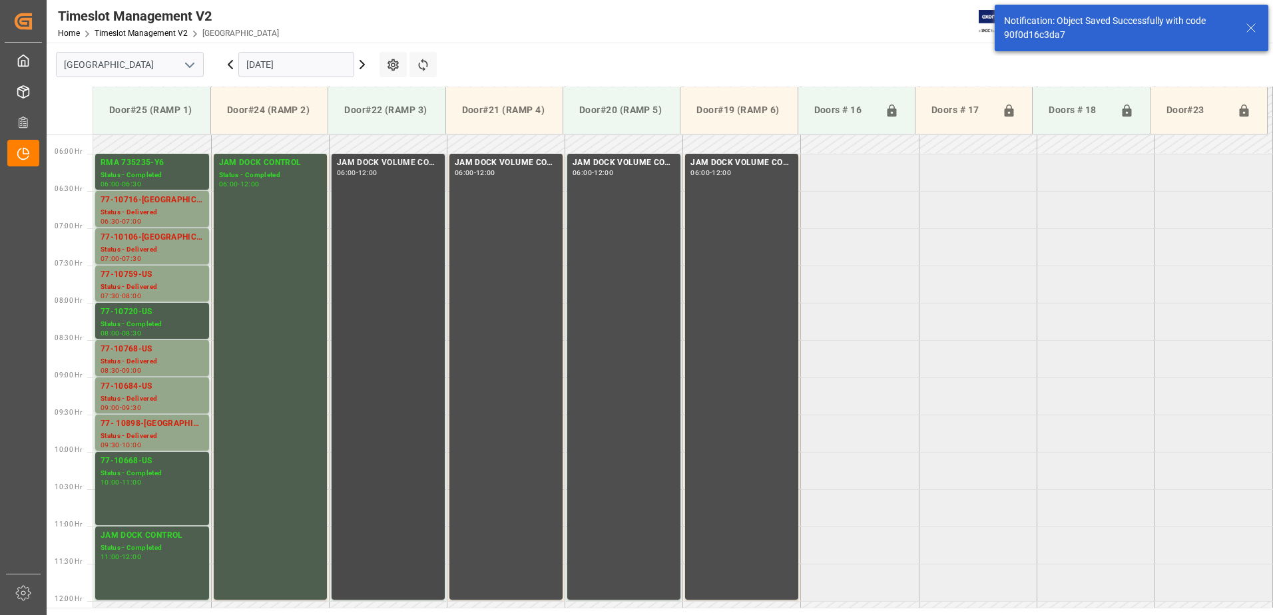
scroll to position [397, 0]
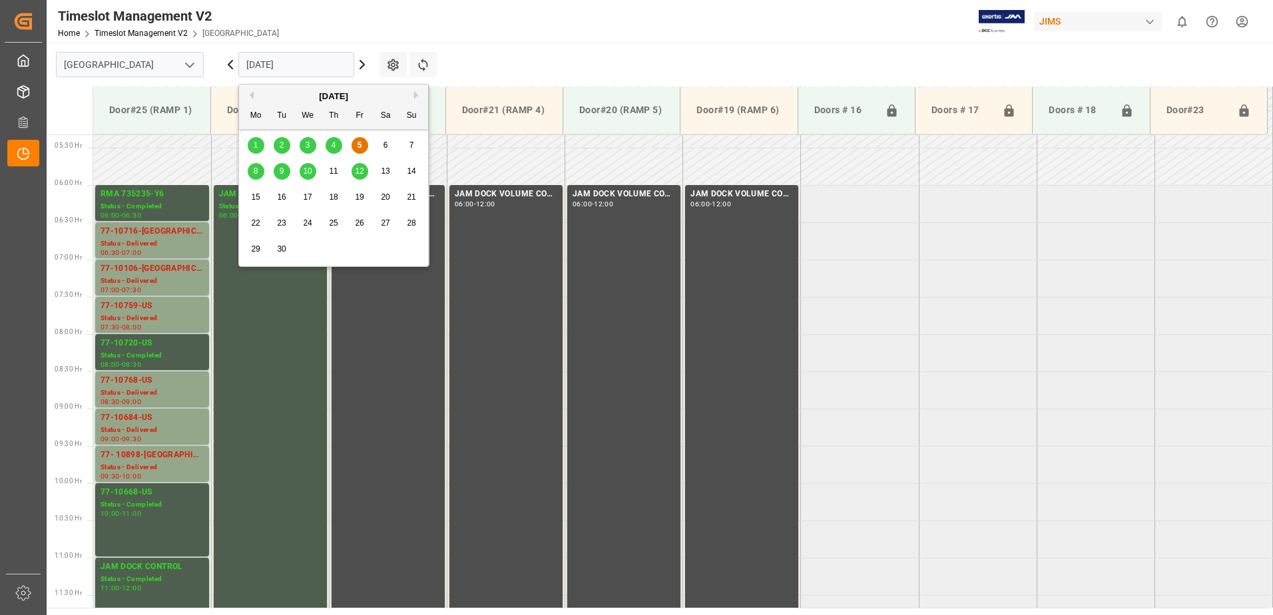
click at [302, 69] on input "[DATE]" at bounding box center [296, 64] width 116 height 25
click at [260, 171] on div "8" at bounding box center [256, 172] width 17 height 16
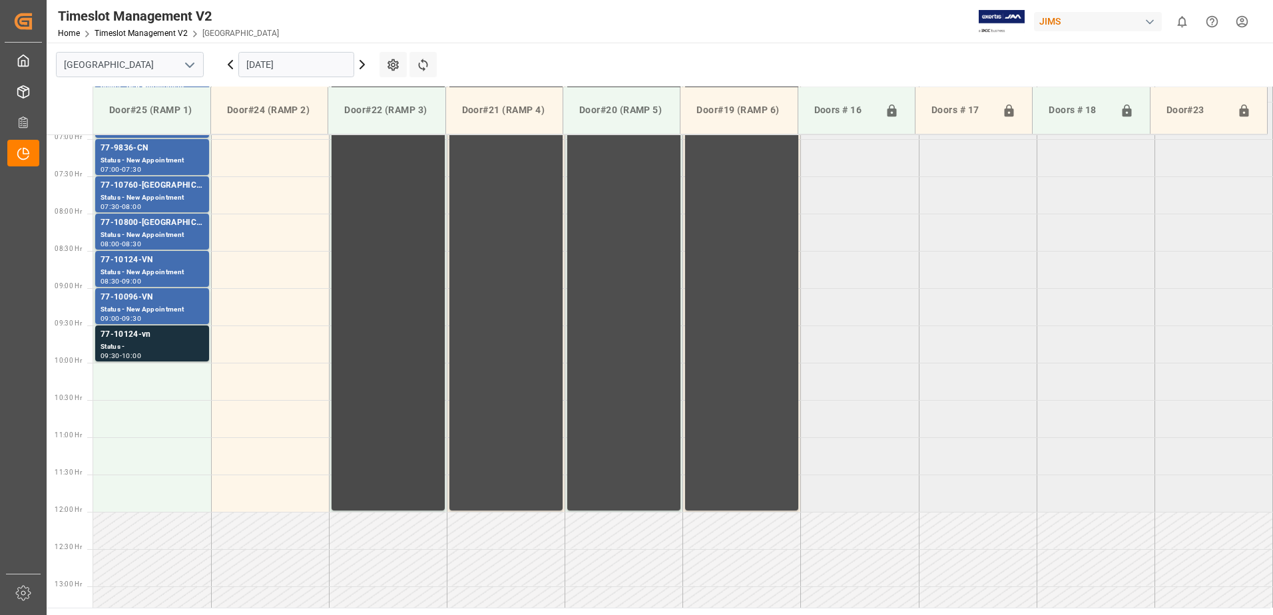
scroll to position [495, 0]
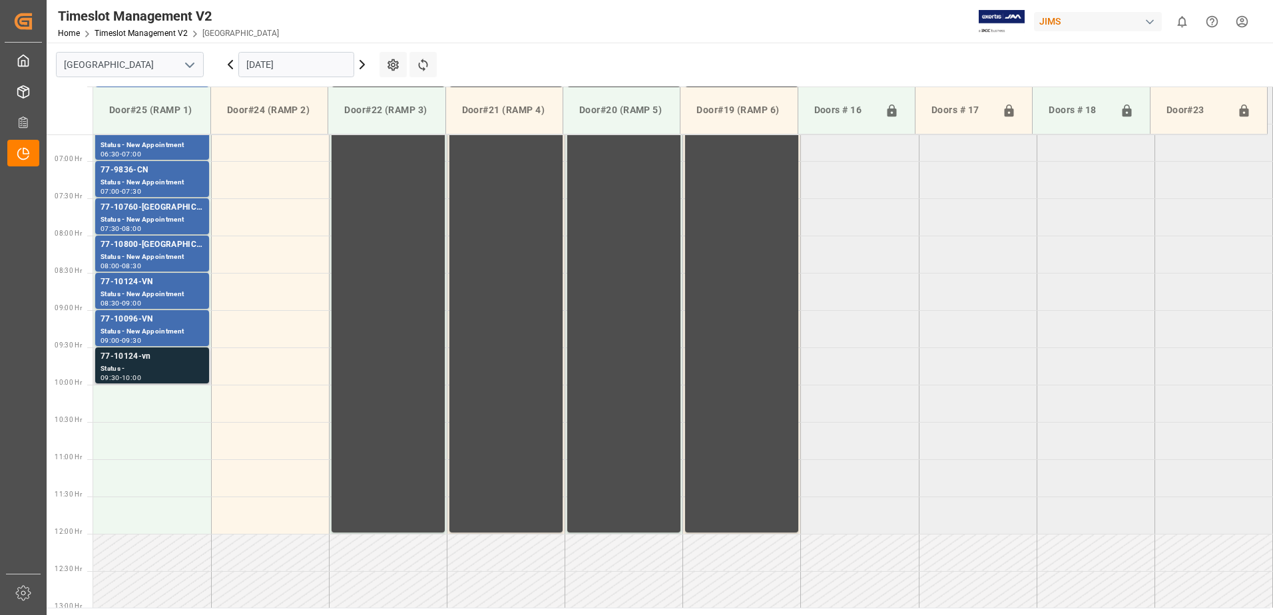
click at [183, 369] on div "Status -" at bounding box center [152, 369] width 103 height 11
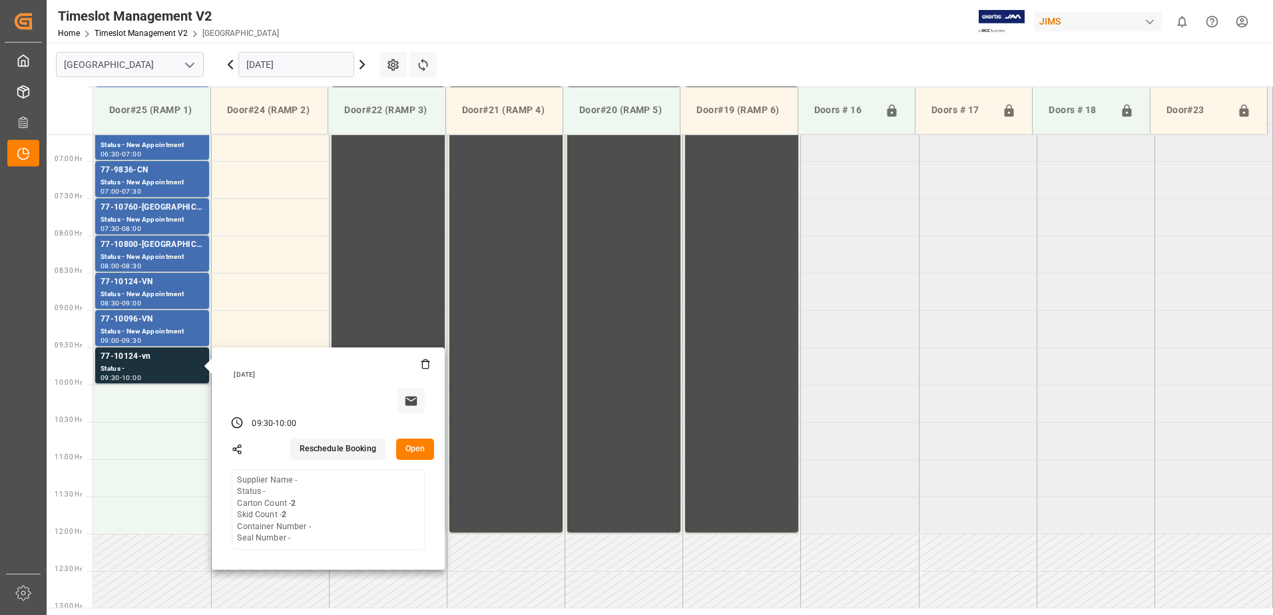
click at [424, 366] on icon at bounding box center [425, 364] width 11 height 11
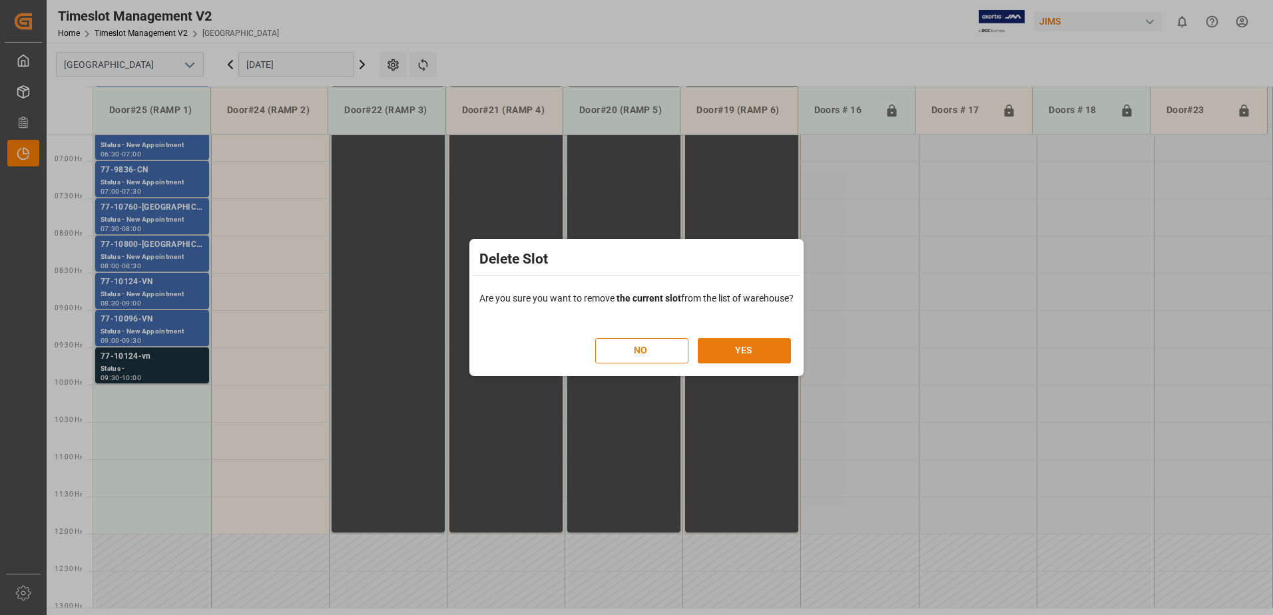
click at [748, 348] on button "YES" at bounding box center [744, 350] width 93 height 25
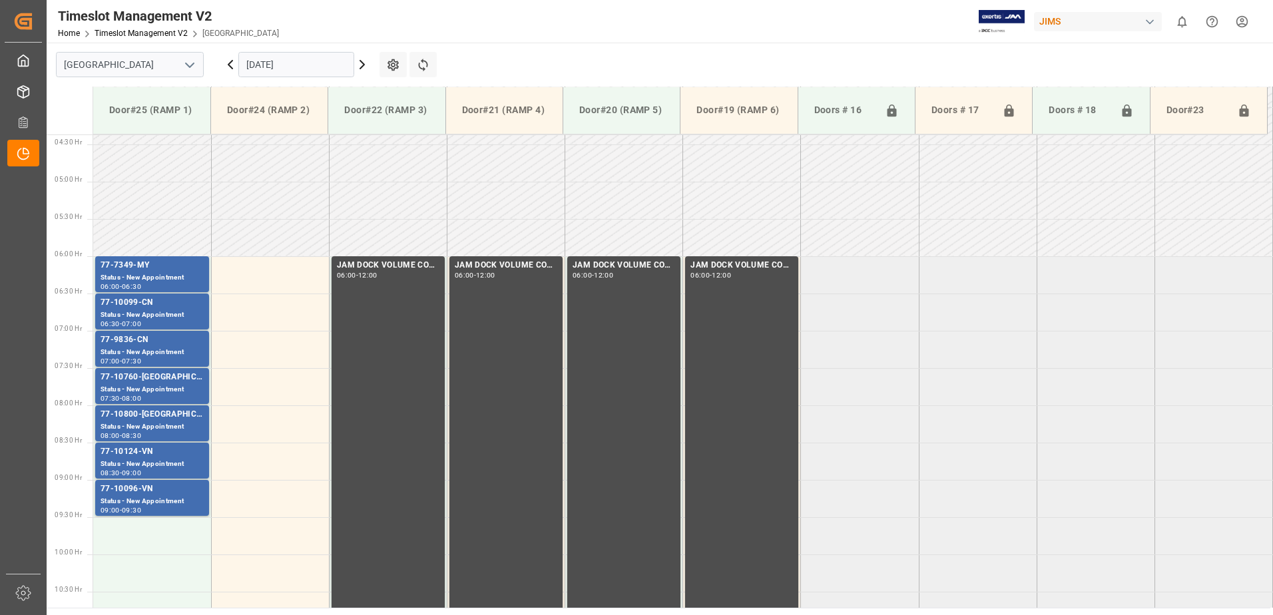
scroll to position [322, 0]
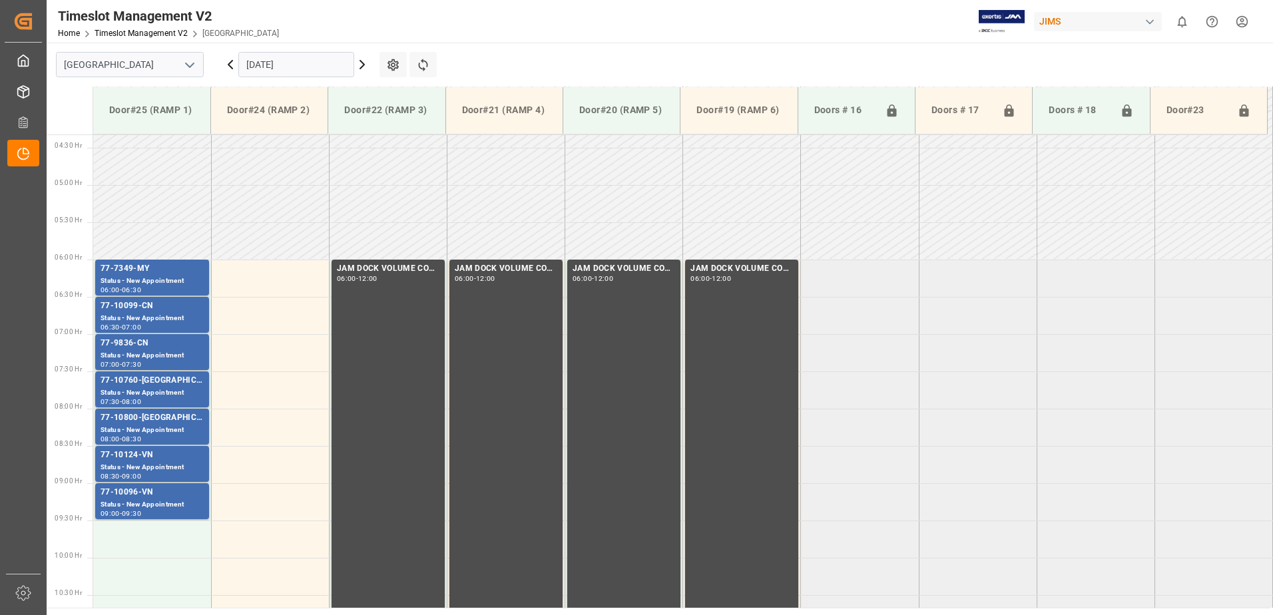
click at [300, 65] on input "[DATE]" at bounding box center [296, 64] width 116 height 25
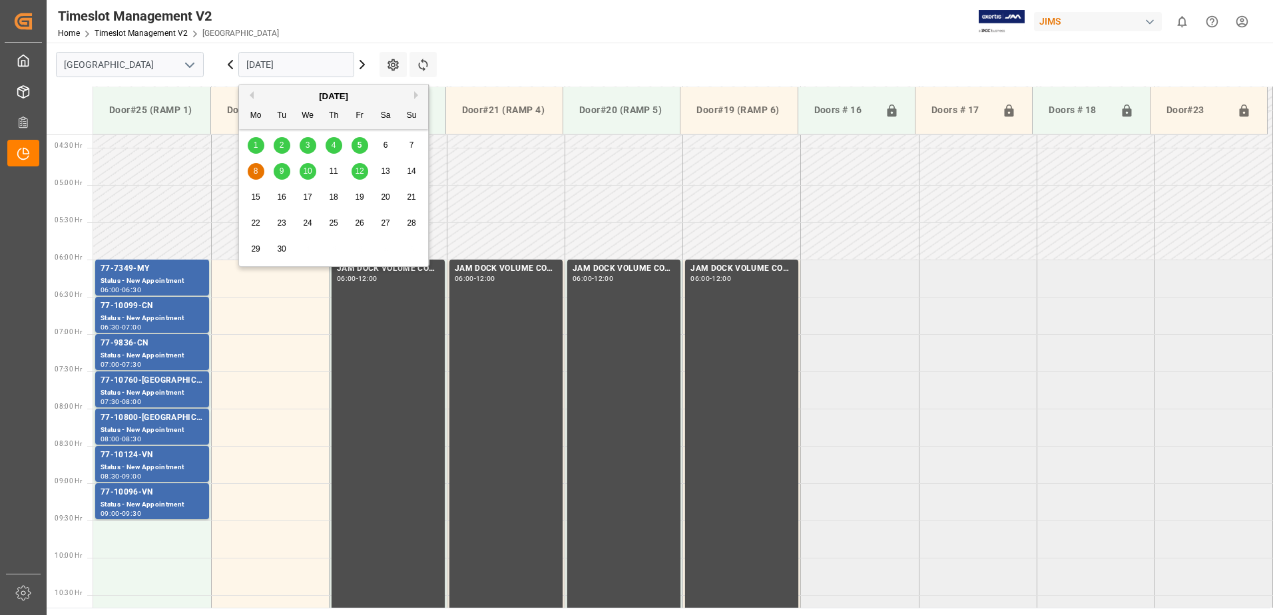
click at [360, 146] on span "5" at bounding box center [360, 145] width 5 height 9
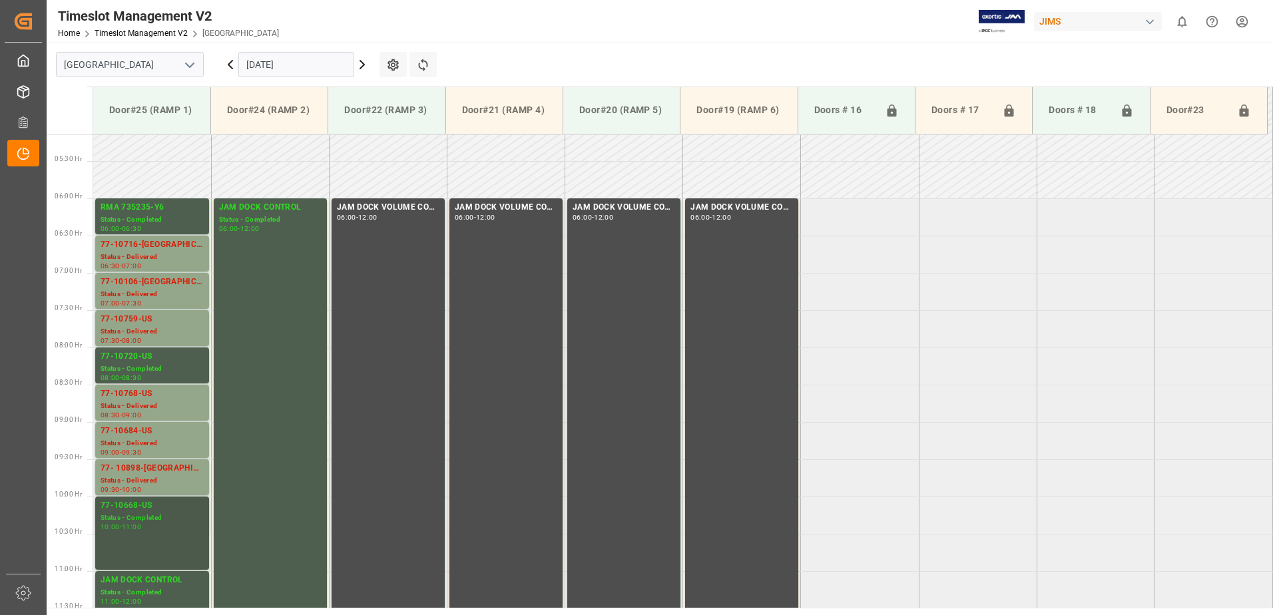
scroll to position [362, 0]
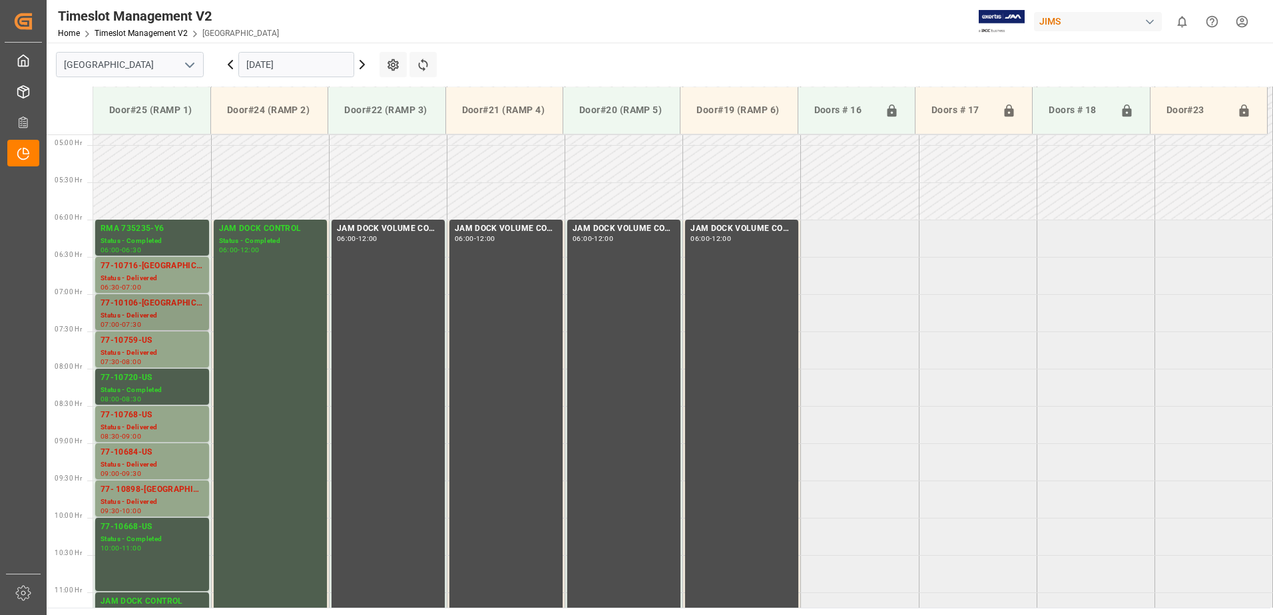
click at [150, 303] on div "77-10106-[GEOGRAPHIC_DATA]" at bounding box center [152, 303] width 103 height 13
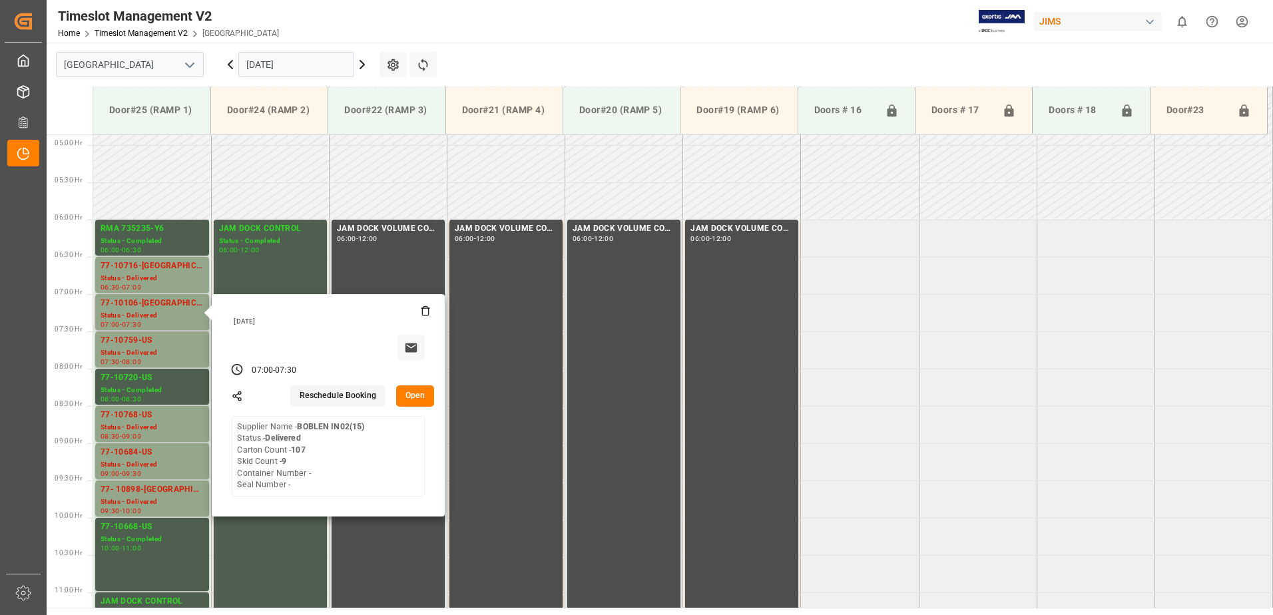
click at [417, 394] on button "Open" at bounding box center [415, 396] width 39 height 21
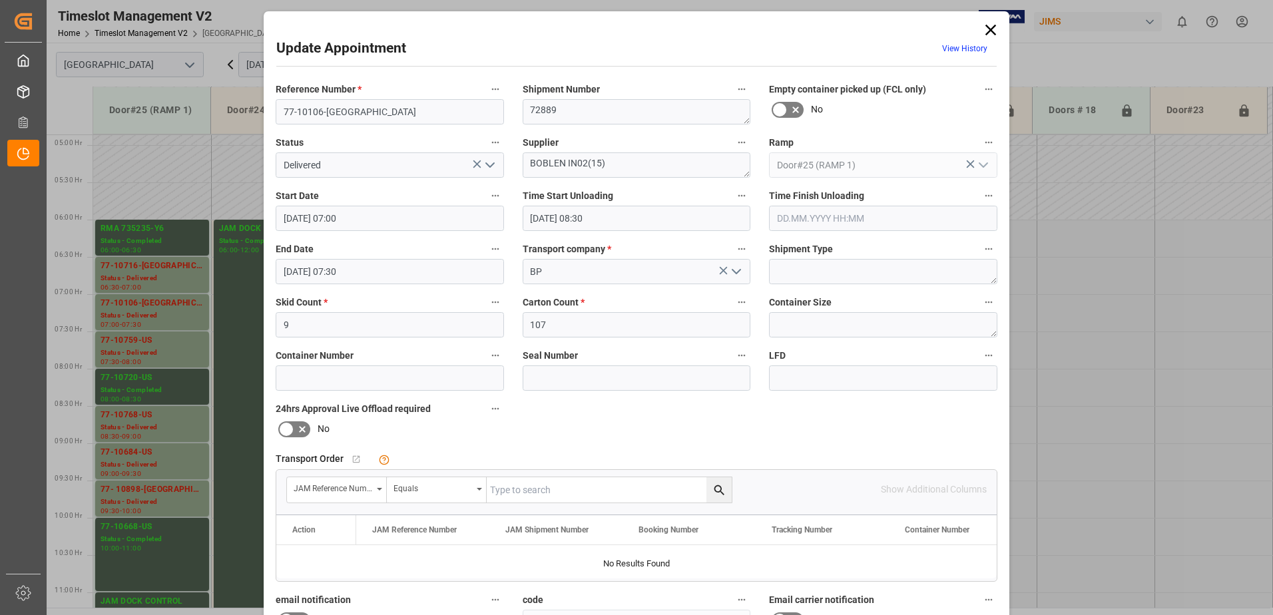
click at [489, 163] on icon "open menu" at bounding box center [490, 165] width 16 height 16
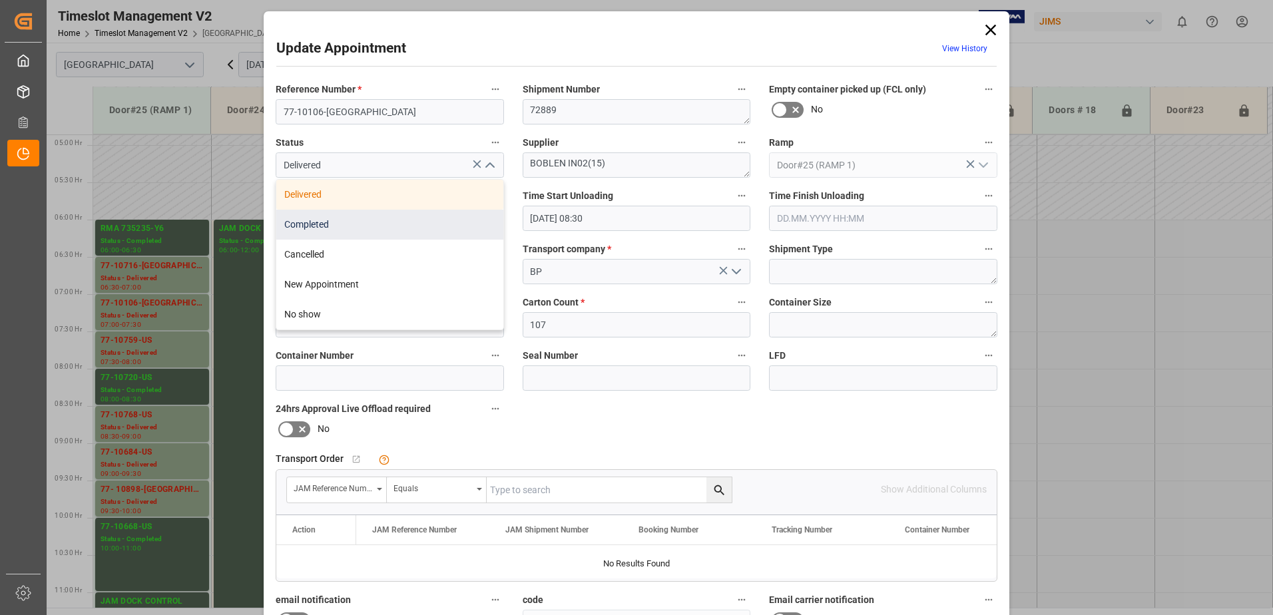
click at [411, 221] on div "Completed" at bounding box center [389, 225] width 227 height 30
type input "Completed"
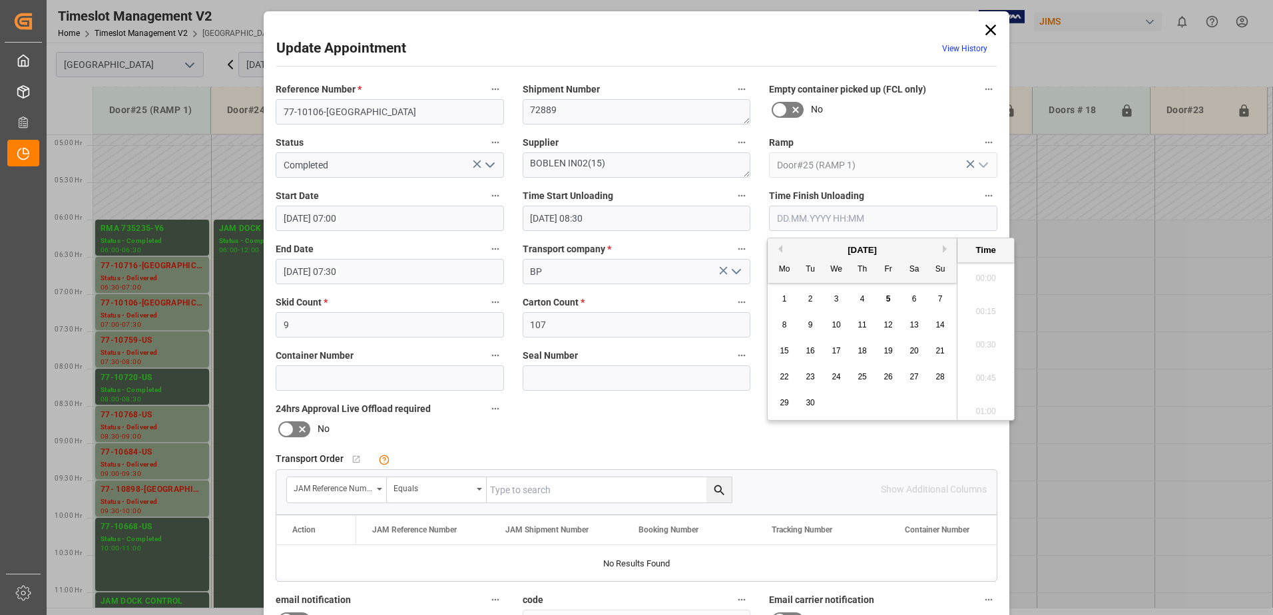
click at [807, 214] on input "text" at bounding box center [883, 218] width 228 height 25
click at [888, 298] on span "5" at bounding box center [888, 298] width 5 height 9
click at [979, 310] on li "09:00" at bounding box center [986, 307] width 57 height 33
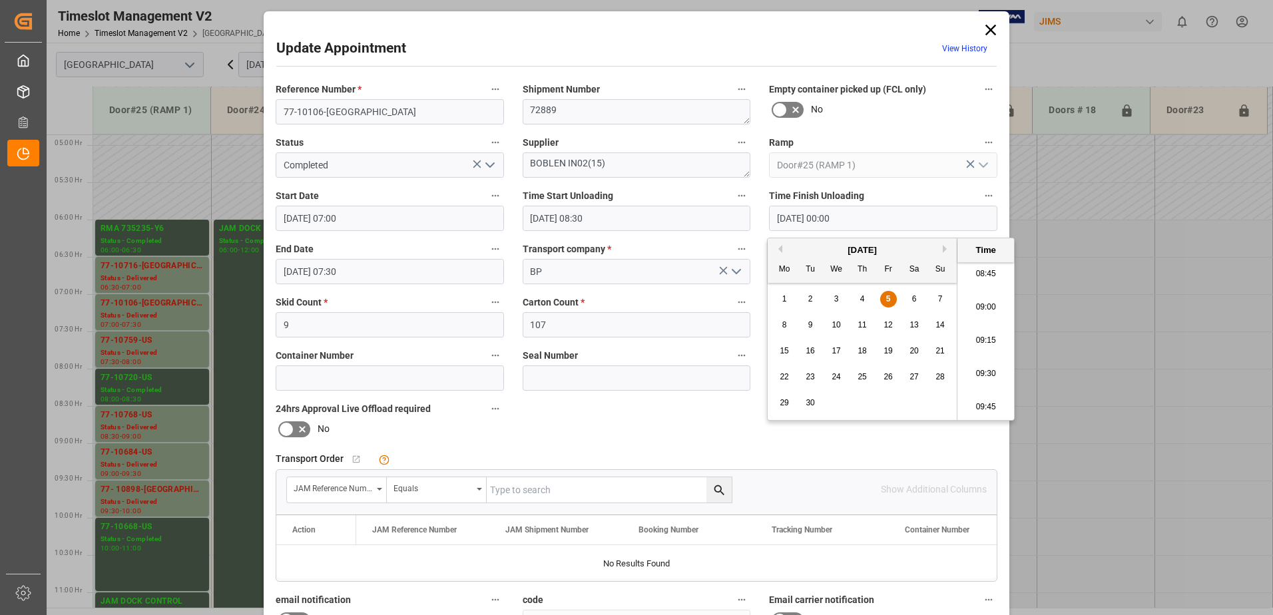
type input "[DATE] 09:00"
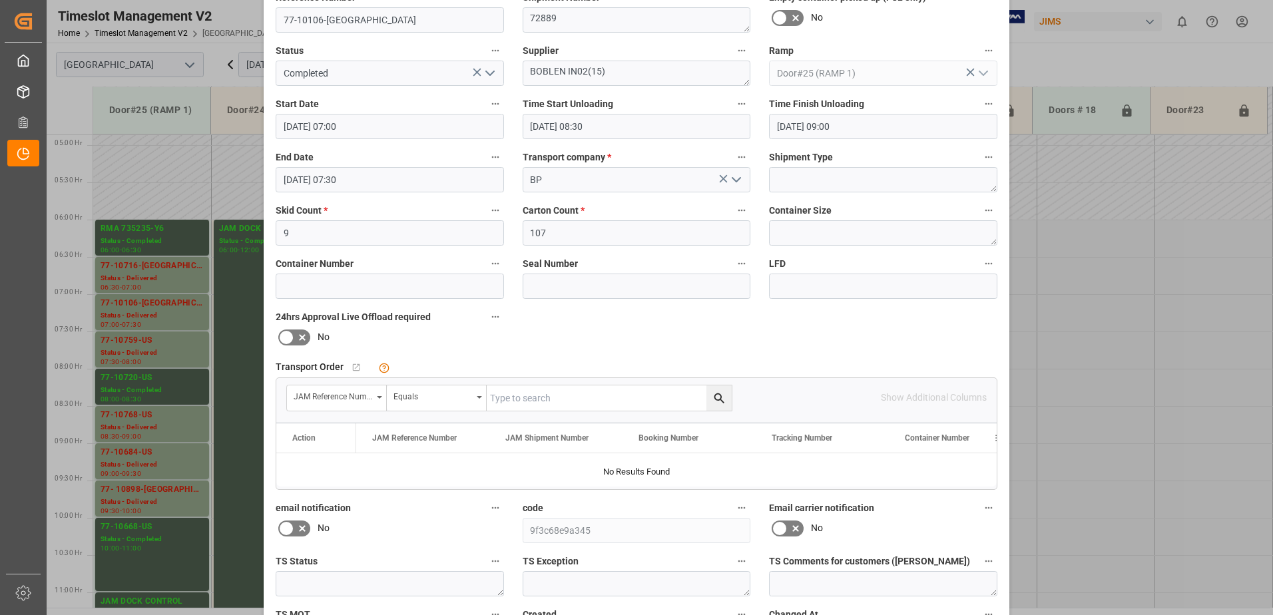
scroll to position [194, 0]
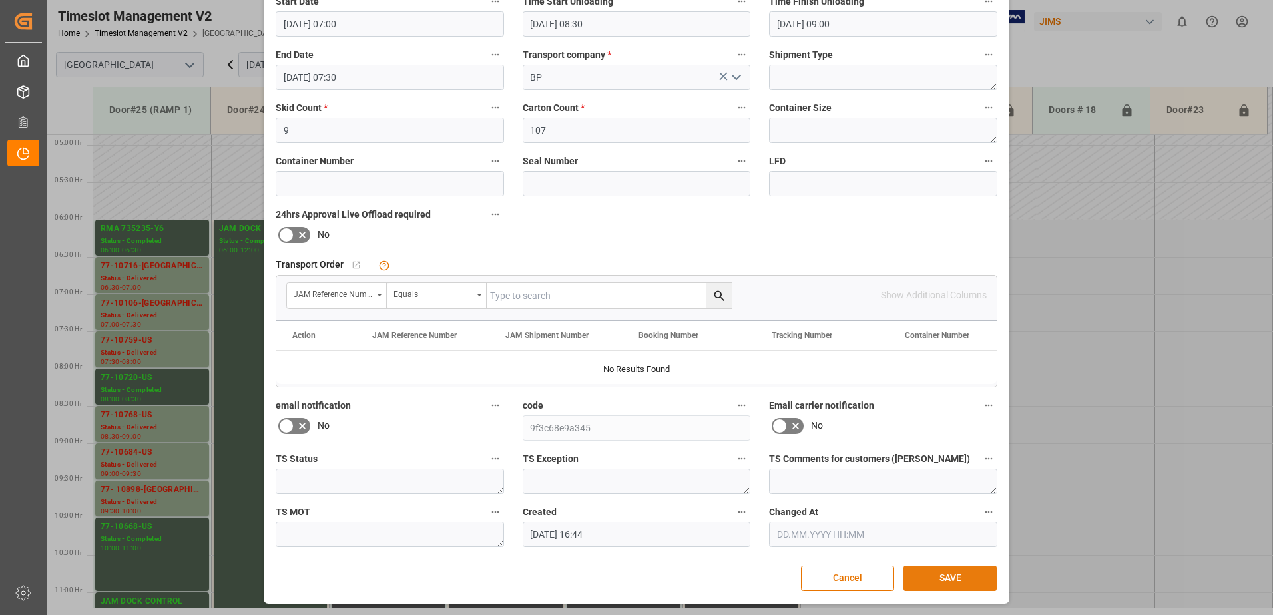
click at [961, 575] on button "SAVE" at bounding box center [950, 578] width 93 height 25
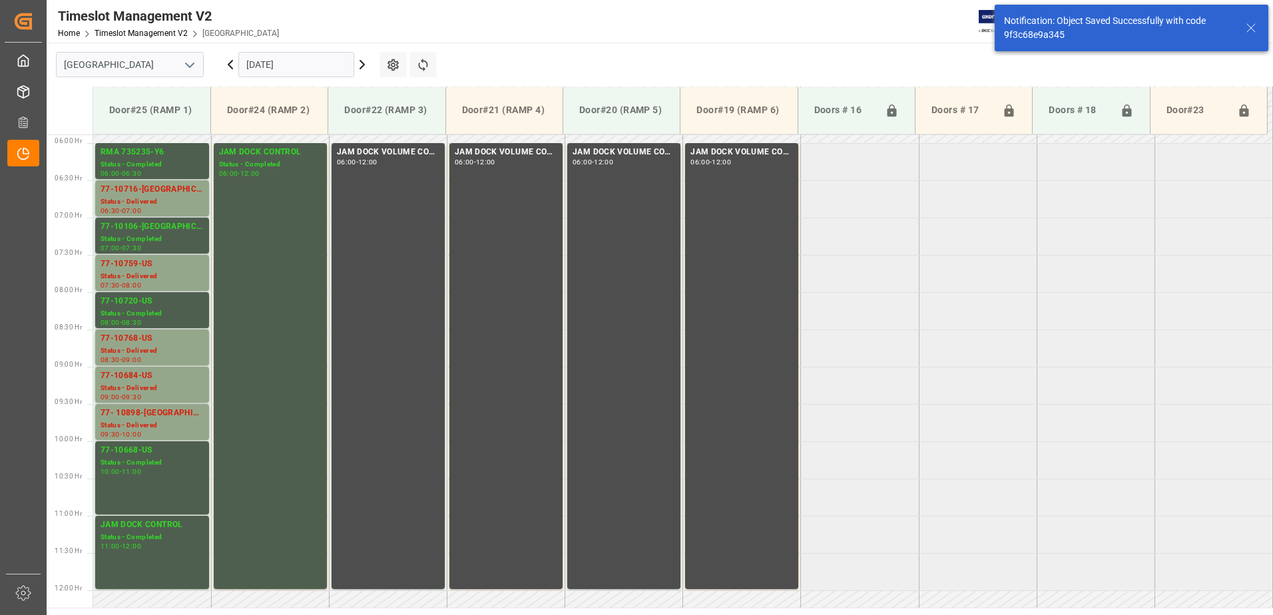
scroll to position [440, 0]
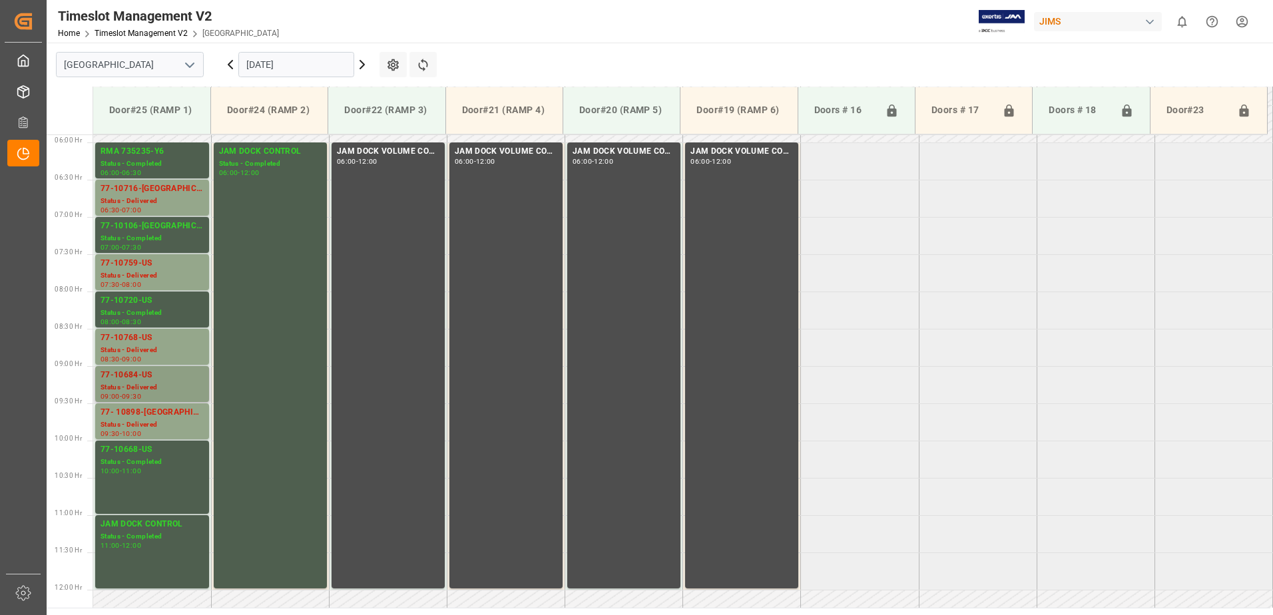
click at [157, 384] on div "Status - Delivered" at bounding box center [152, 387] width 103 height 11
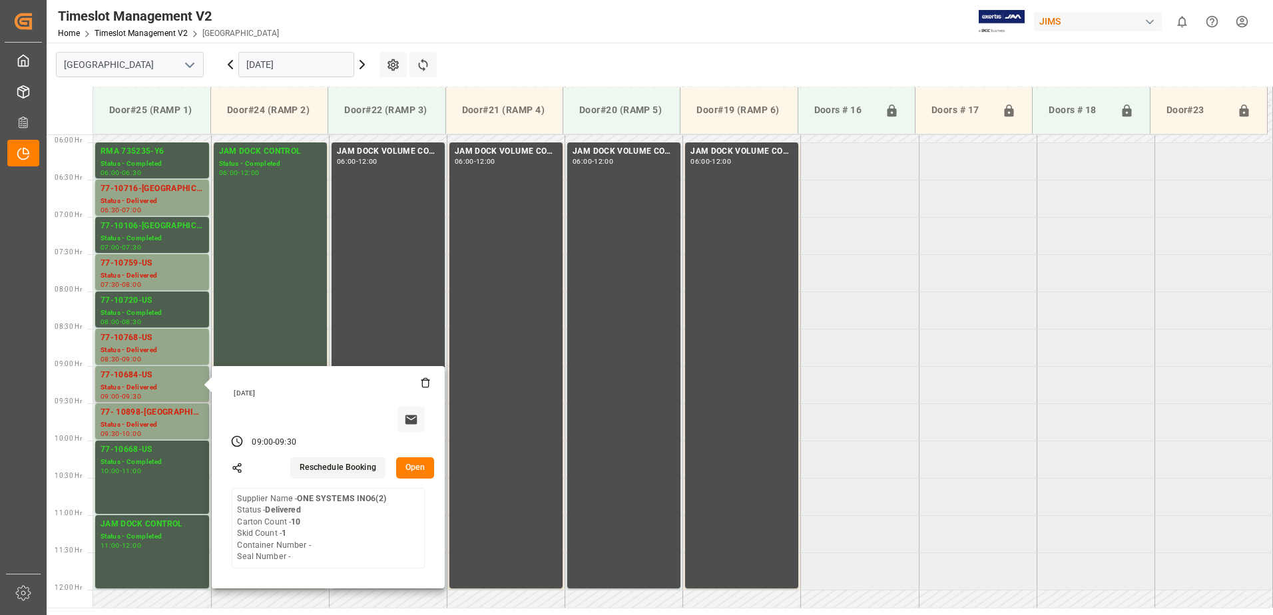
click at [414, 467] on button "Open" at bounding box center [415, 467] width 39 height 21
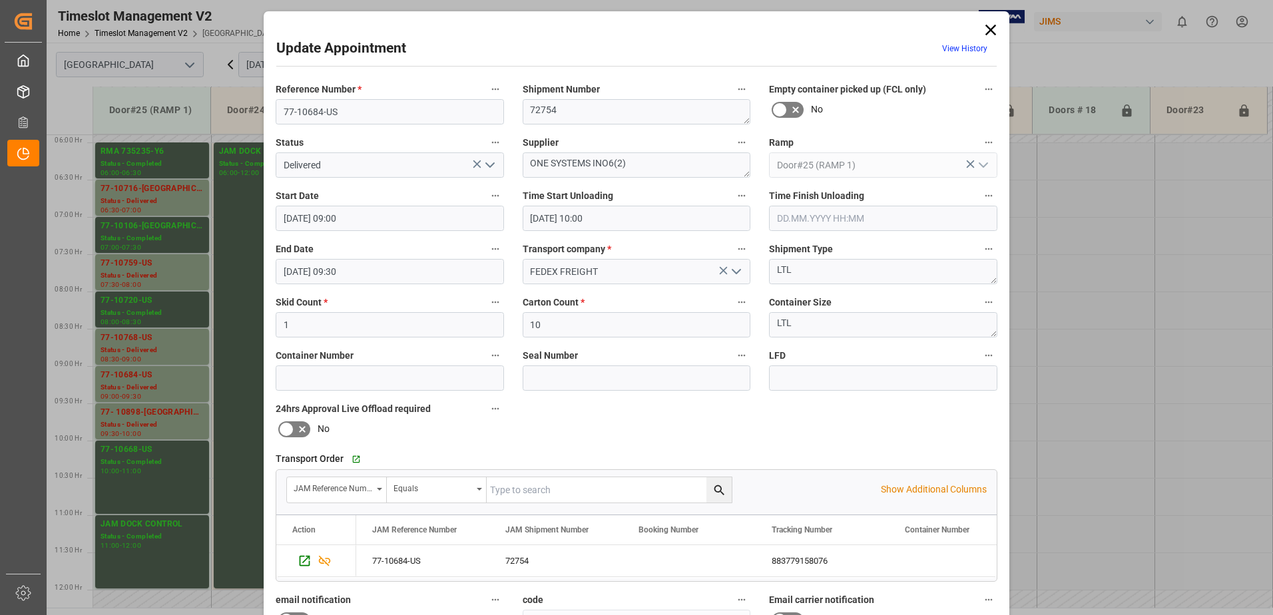
click at [615, 217] on input "[DATE] 10:00" at bounding box center [637, 218] width 228 height 25
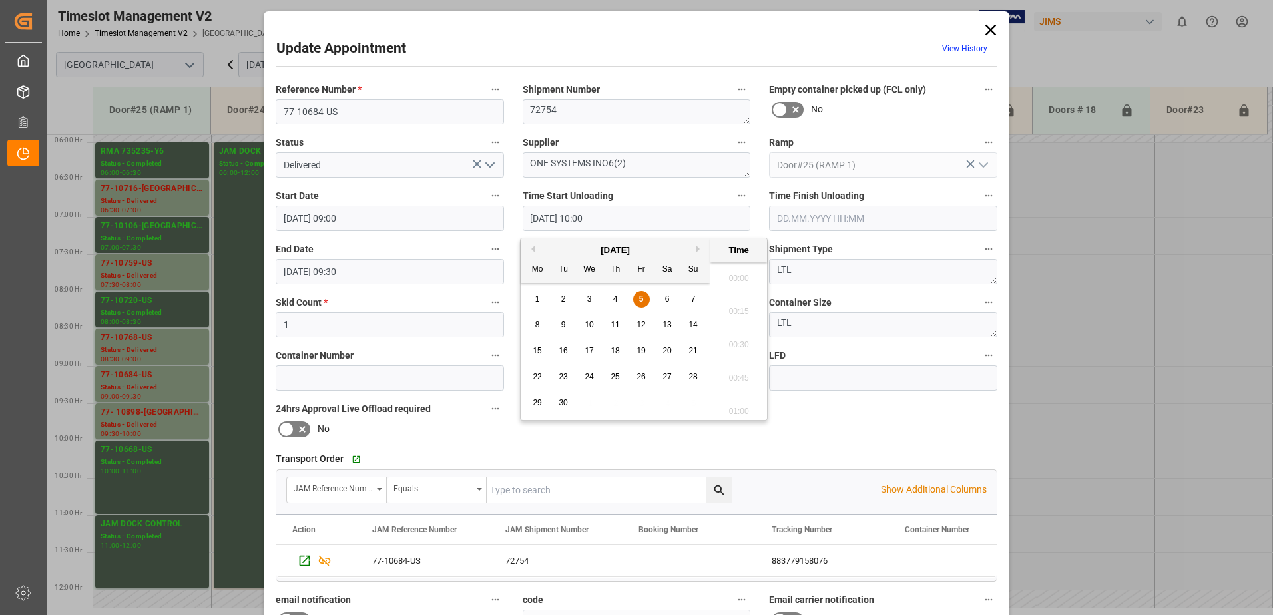
scroll to position [1270, 0]
click at [643, 298] on span "5" at bounding box center [641, 298] width 5 height 9
click at [731, 306] on li "09:45" at bounding box center [739, 307] width 57 height 33
type input "[DATE] 09:45"
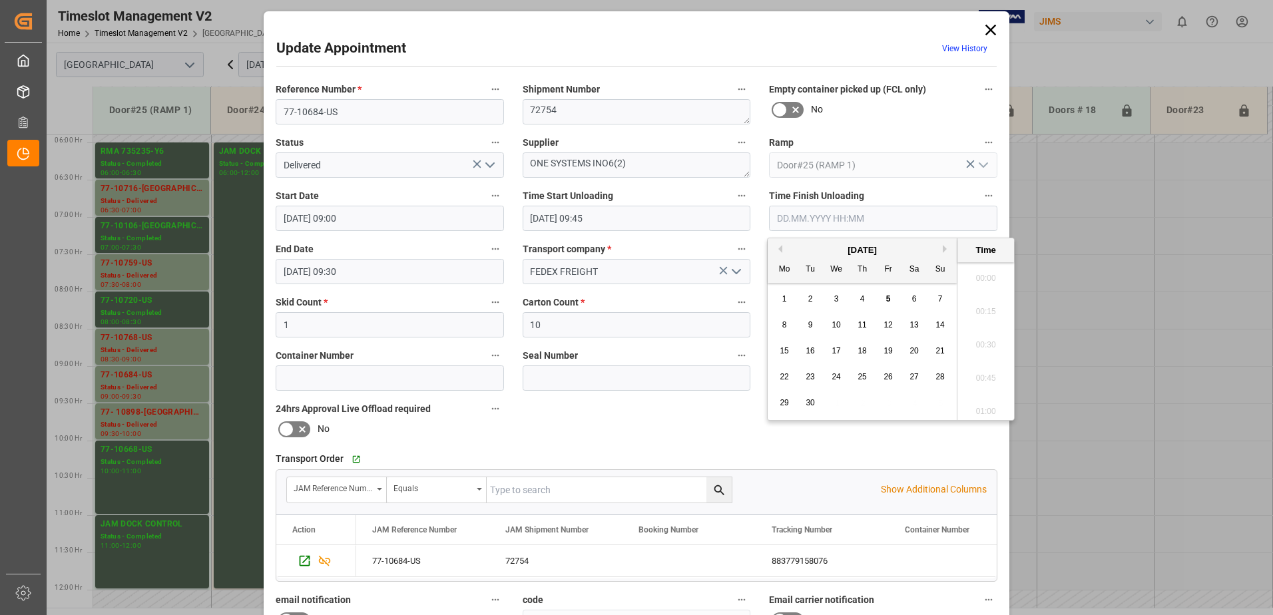
click at [856, 215] on input "text" at bounding box center [883, 218] width 228 height 25
click at [888, 298] on span "5" at bounding box center [888, 298] width 5 height 9
click at [982, 274] on li "10:00" at bounding box center [986, 274] width 57 height 33
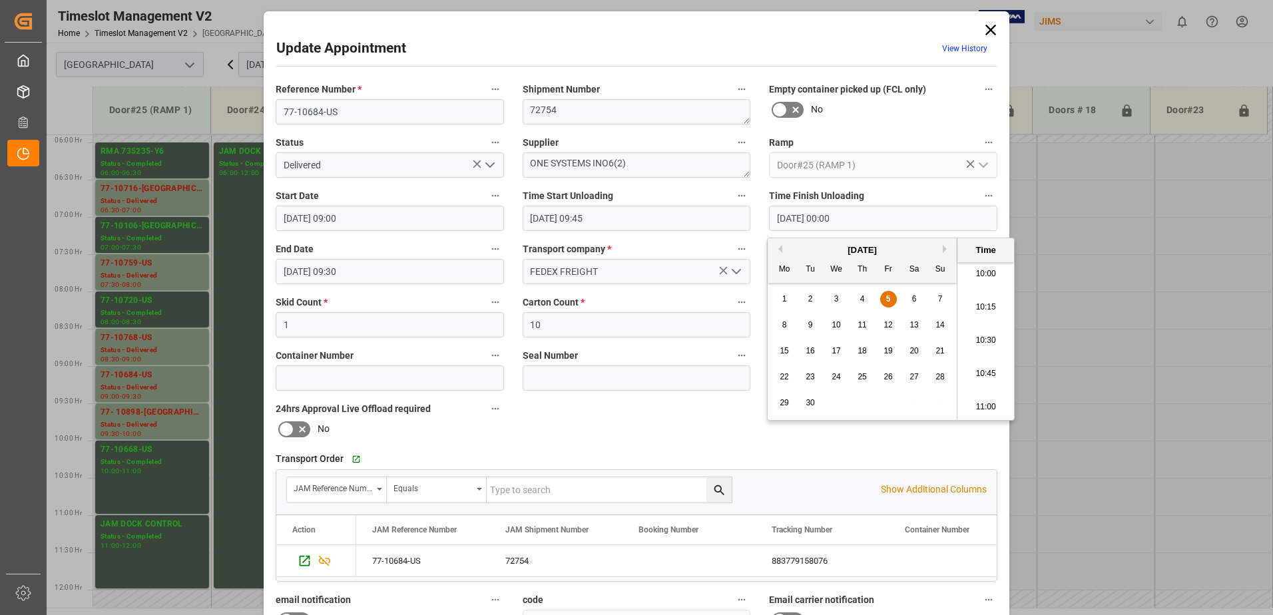
type input "[DATE] 10:00"
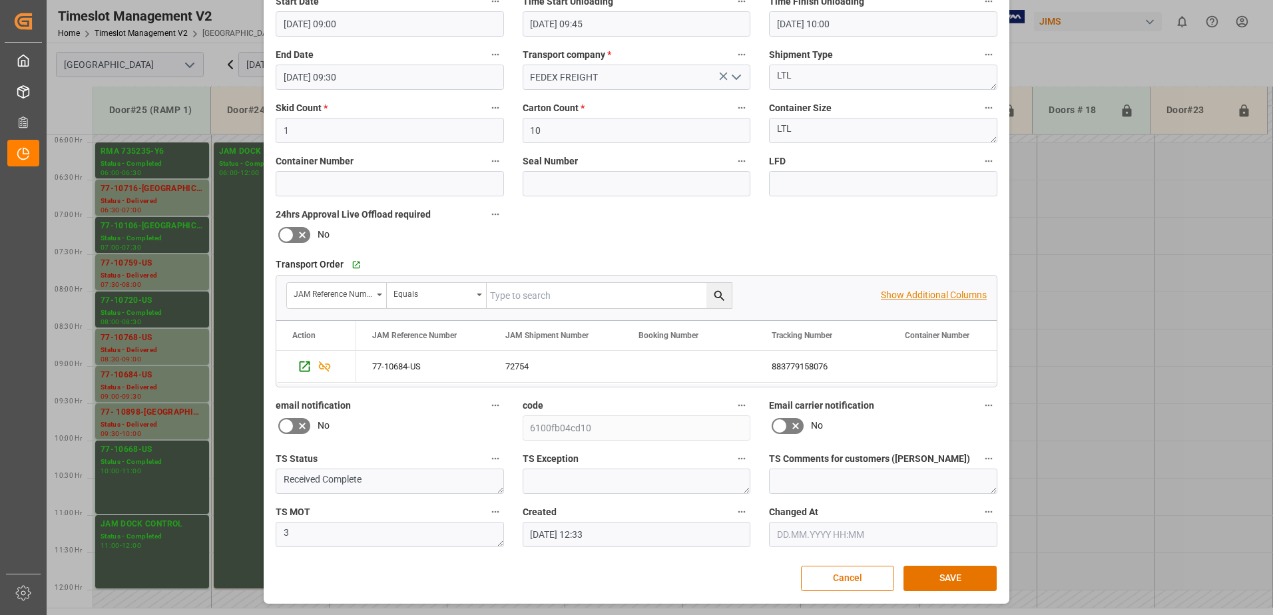
scroll to position [0, 0]
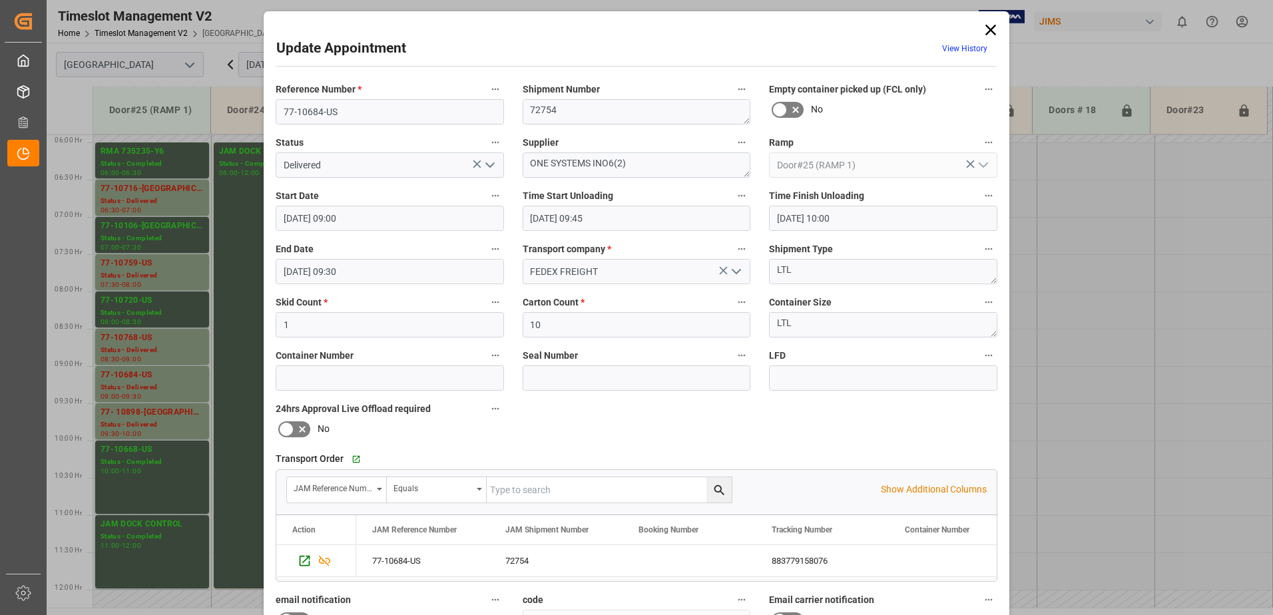
click at [490, 168] on icon "open menu" at bounding box center [490, 165] width 16 height 16
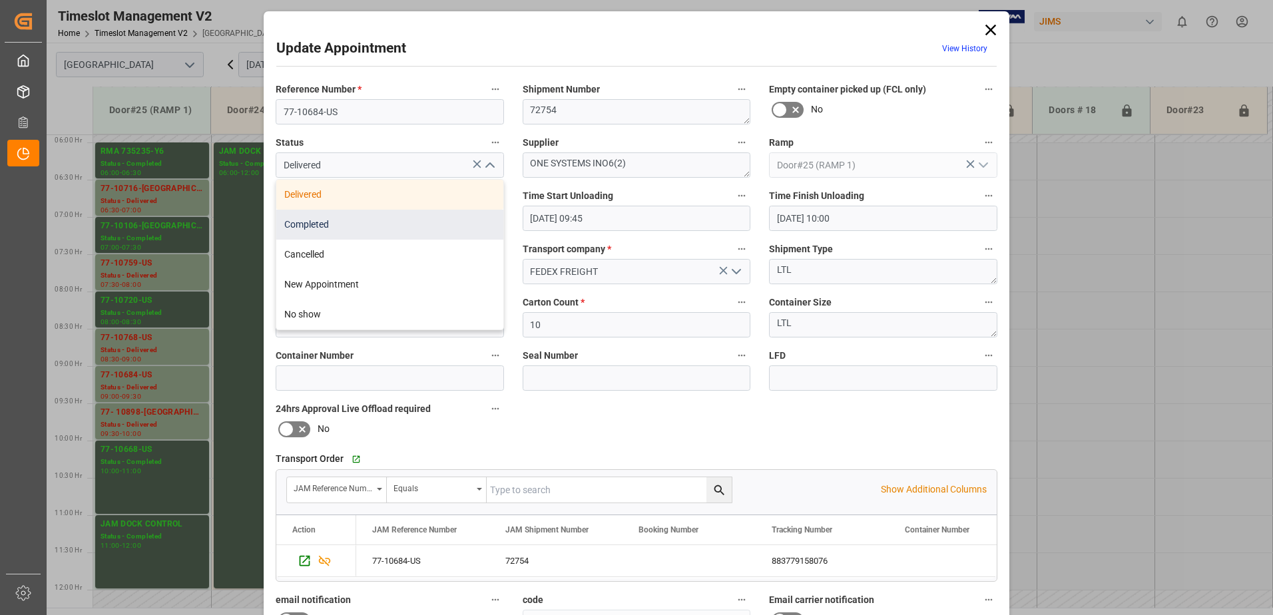
click at [416, 224] on div "Completed" at bounding box center [389, 225] width 227 height 30
type input "Completed"
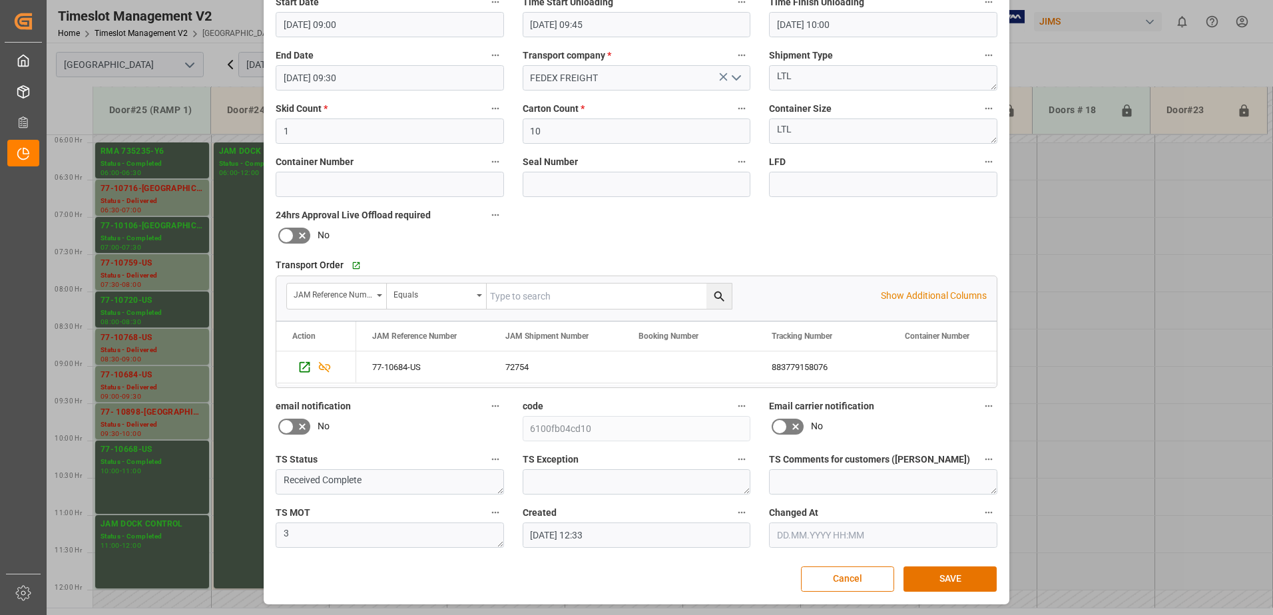
scroll to position [194, 0]
click at [949, 579] on button "SAVE" at bounding box center [950, 578] width 93 height 25
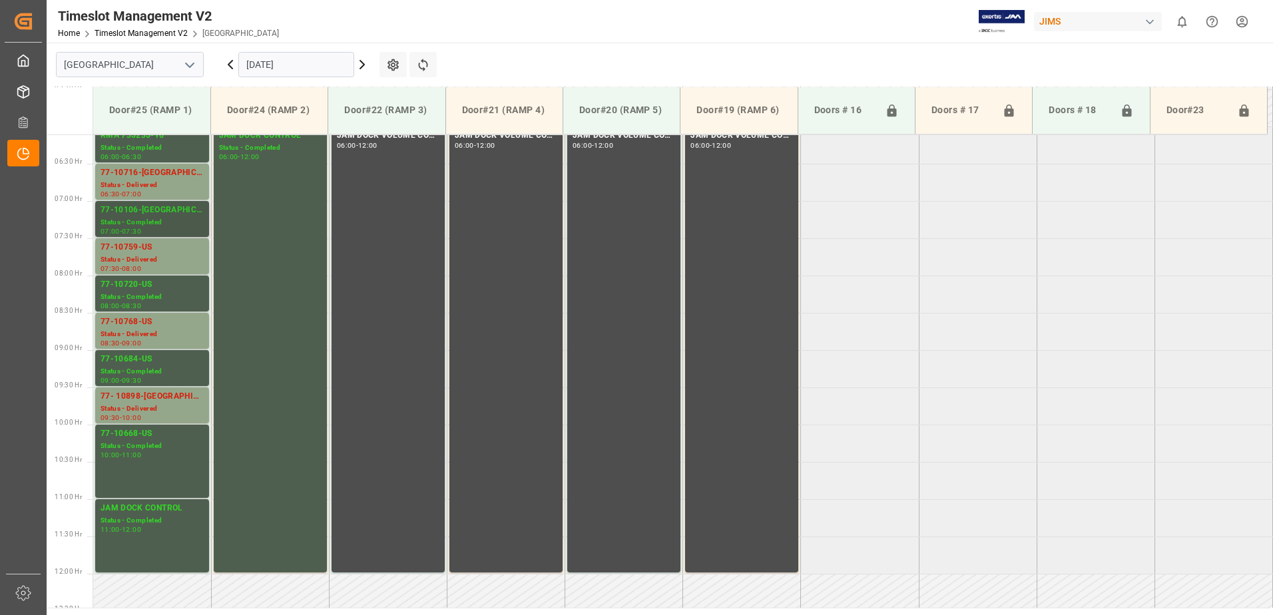
scroll to position [389, 0]
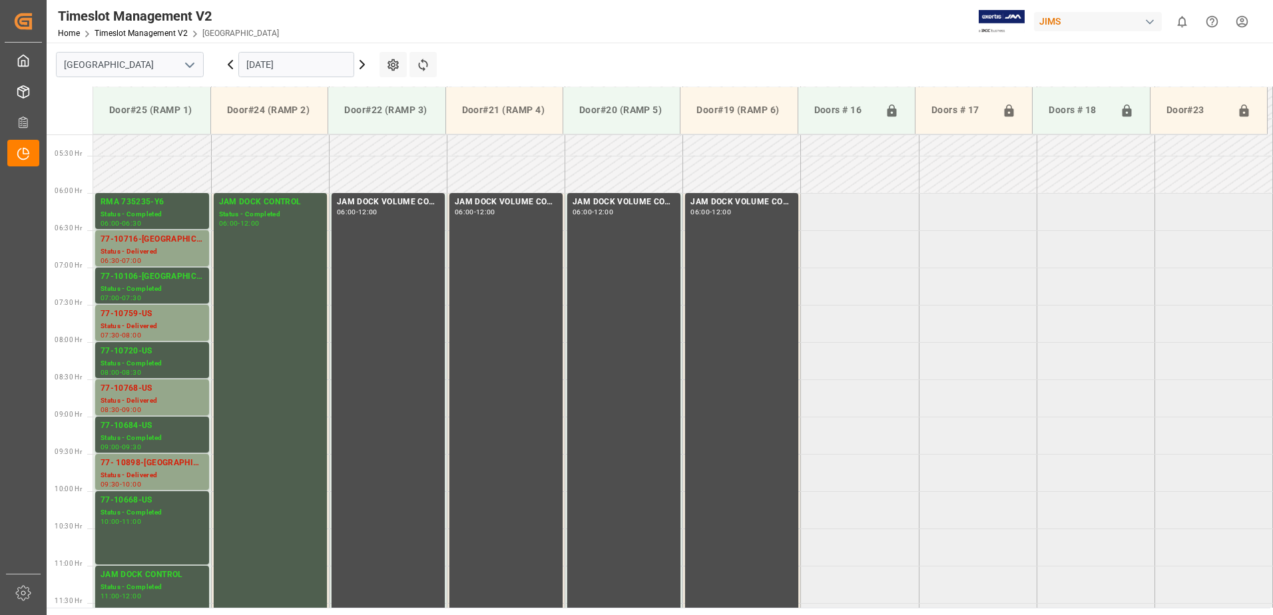
click at [302, 61] on input "[DATE]" at bounding box center [296, 64] width 116 height 25
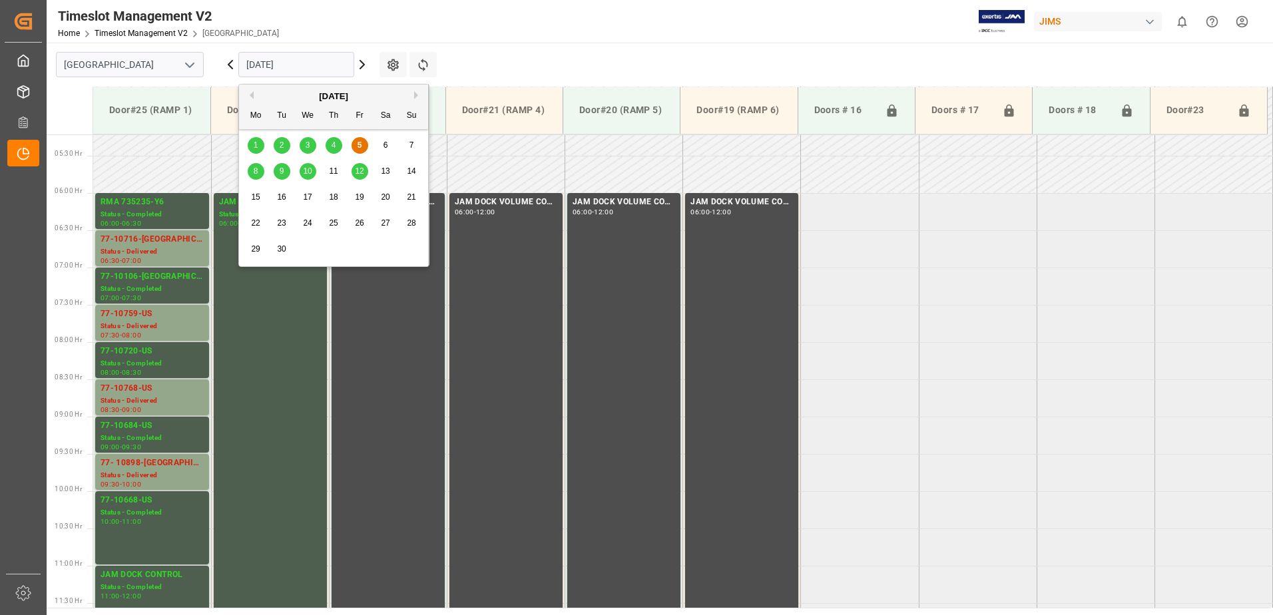
click at [254, 170] on span "8" at bounding box center [256, 170] width 5 height 9
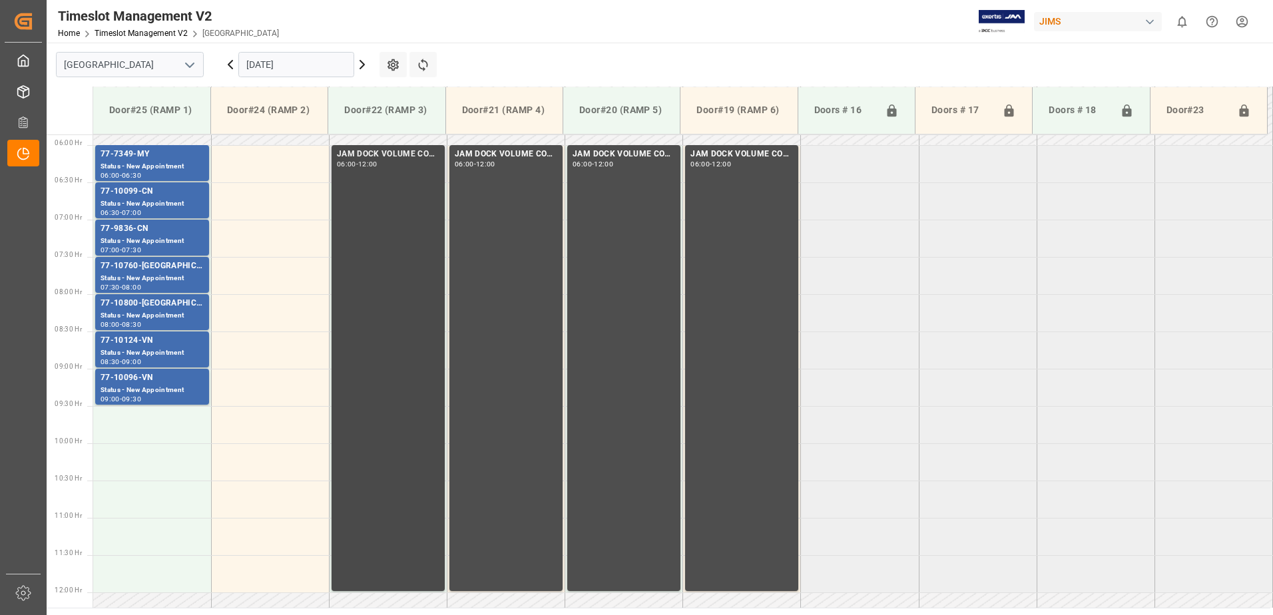
scroll to position [370, 0]
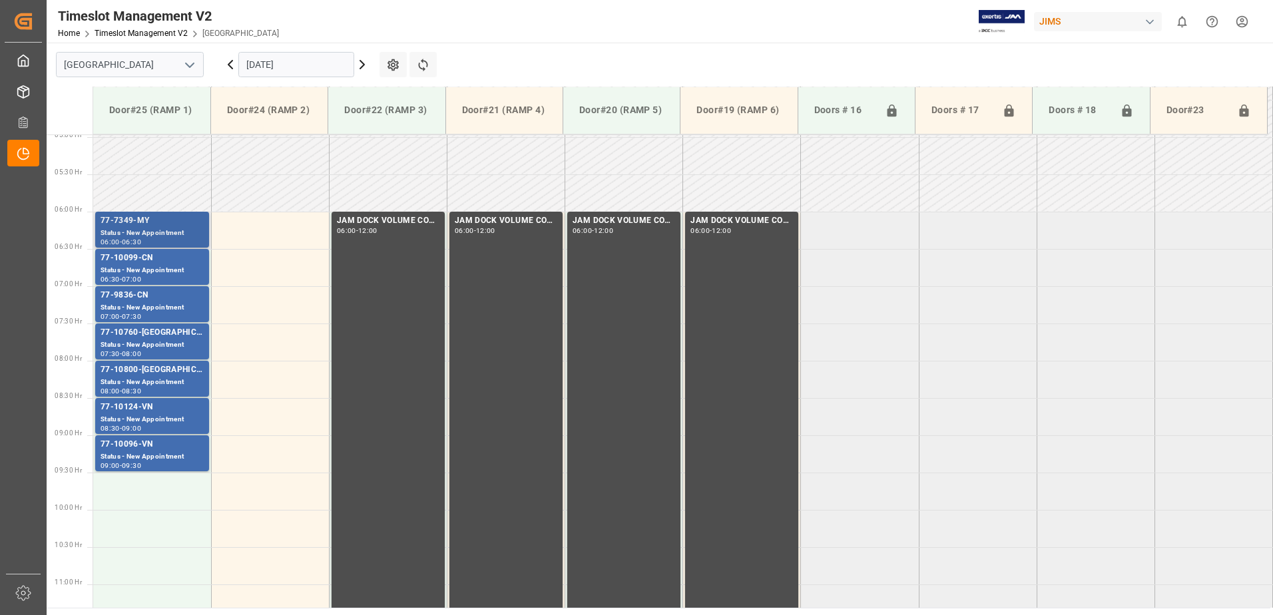
click at [147, 222] on div "77-7349-MY" at bounding box center [152, 220] width 103 height 13
click at [138, 261] on div "77-10099-CN" at bounding box center [152, 258] width 103 height 13
click at [162, 297] on div "77-9836-CN" at bounding box center [152, 295] width 103 height 13
click at [158, 342] on div "Status - New Appointment" at bounding box center [152, 345] width 103 height 11
click at [155, 376] on div "77-10800-[GEOGRAPHIC_DATA]" at bounding box center [152, 370] width 103 height 13
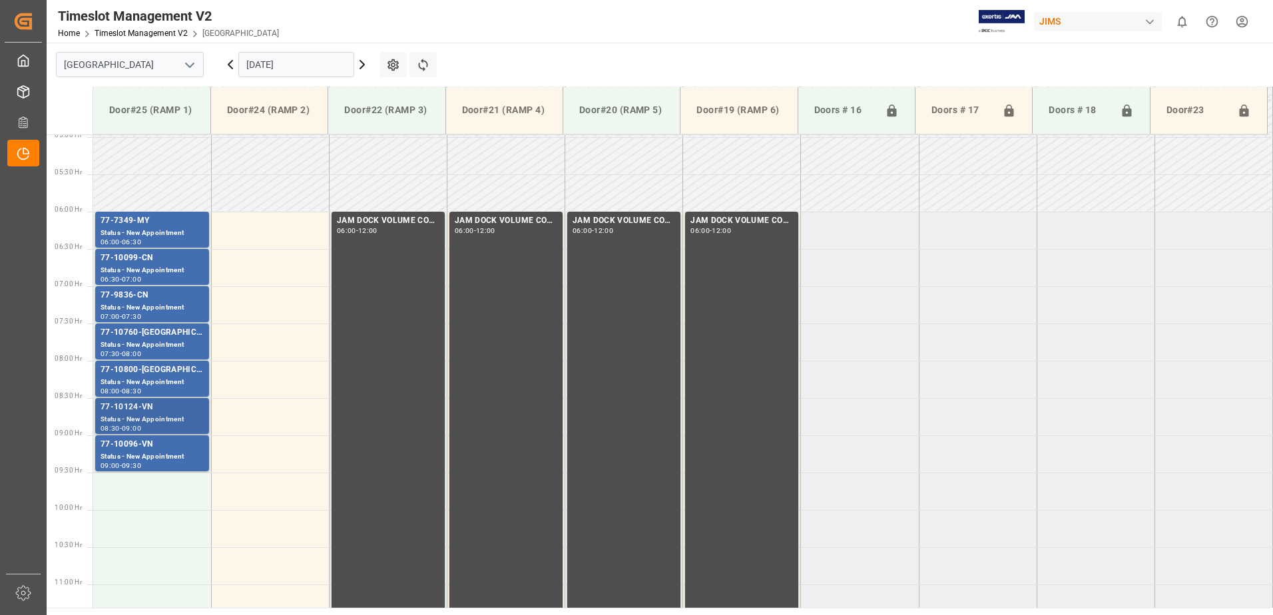
click at [164, 413] on div "77-10124-VN" at bounding box center [152, 407] width 103 height 13
click at [160, 449] on div "77-10096-VN" at bounding box center [152, 444] width 103 height 13
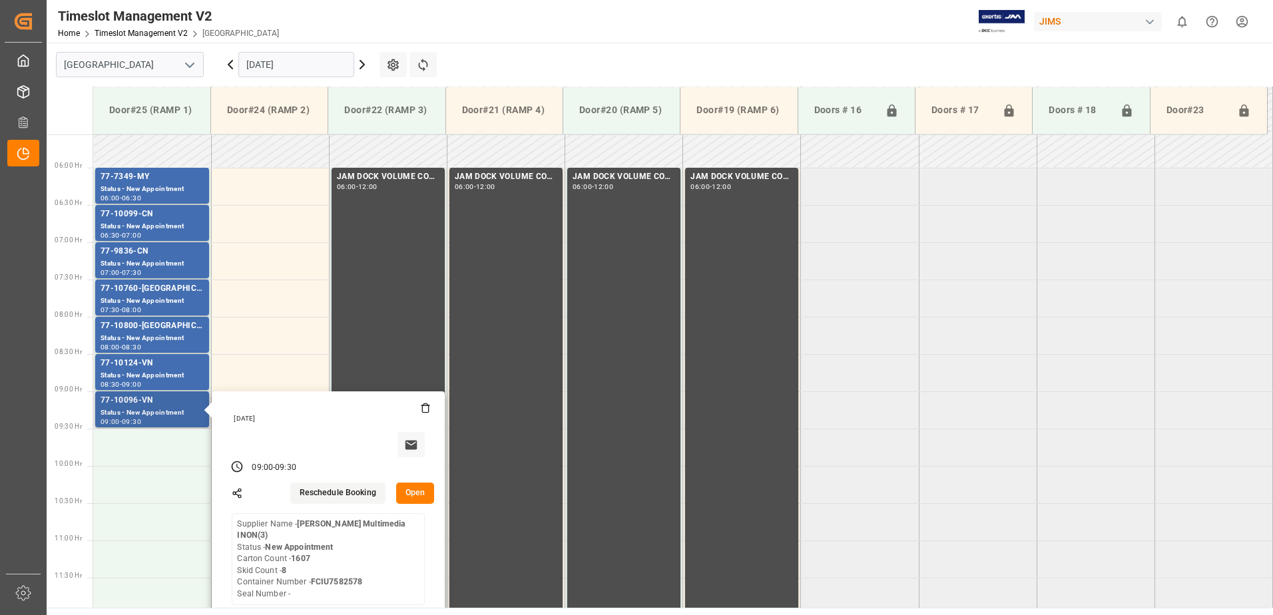
scroll to position [437, 0]
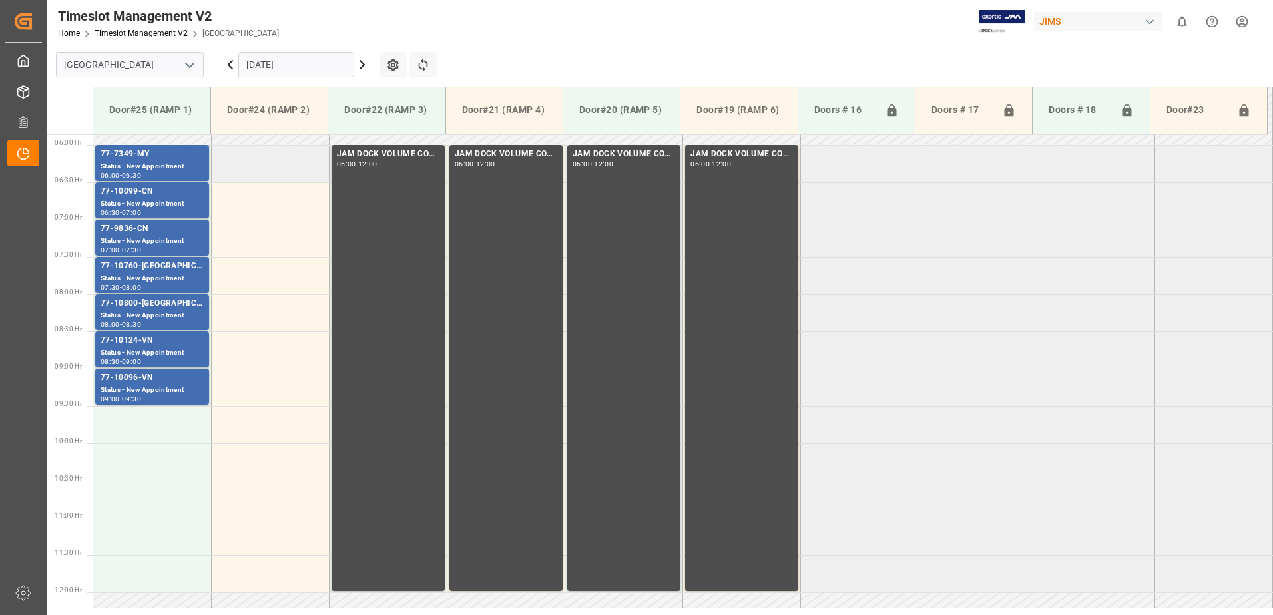
click at [271, 167] on td at bounding box center [270, 163] width 118 height 37
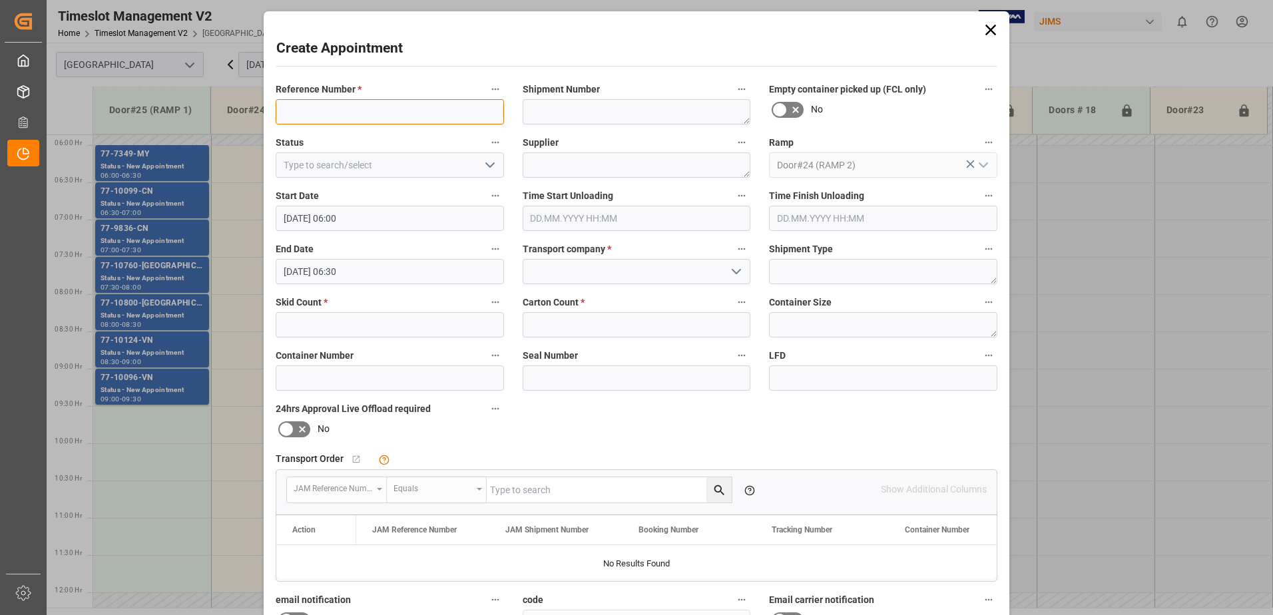
click at [322, 111] on input at bounding box center [390, 111] width 228 height 25
type input "JAM DOCK CONTROL"
click at [490, 164] on polyline "open menu" at bounding box center [490, 165] width 8 height 4
click at [392, 225] on div "Completed" at bounding box center [389, 225] width 227 height 30
type input "Completed"
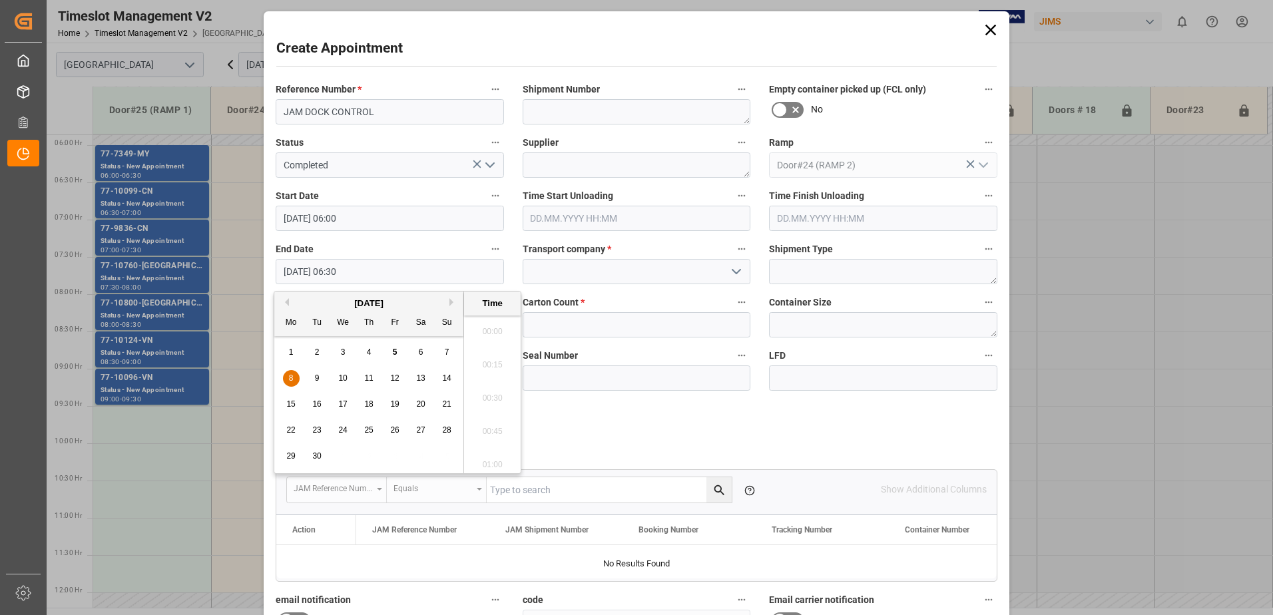
click at [364, 266] on input "[DATE] 06:30" at bounding box center [390, 271] width 228 height 25
click at [289, 380] on span "8" at bounding box center [291, 378] width 5 height 9
click at [491, 390] on li "12:00" at bounding box center [492, 394] width 57 height 33
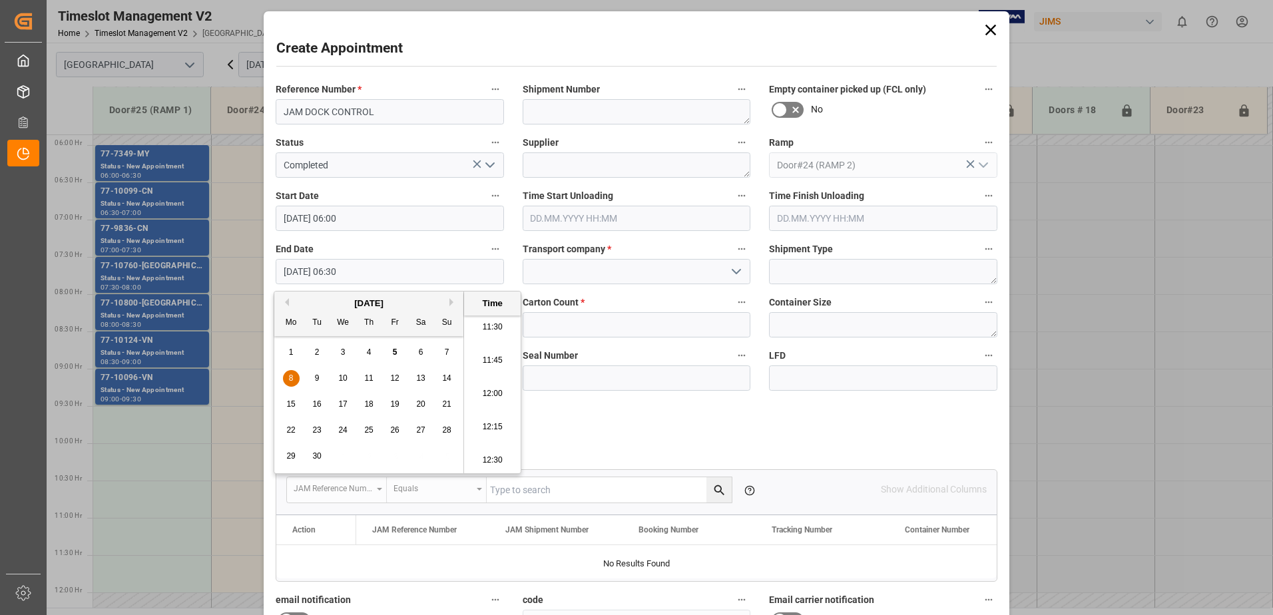
type input "[DATE] 12:00"
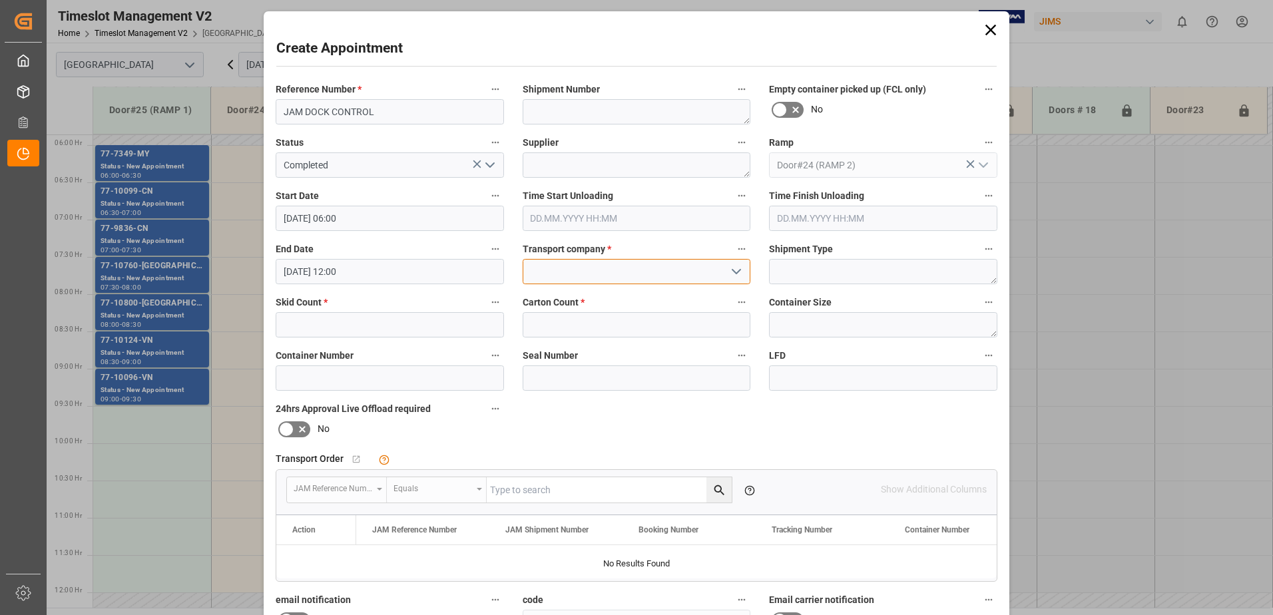
click at [601, 276] on input at bounding box center [637, 271] width 228 height 25
click at [569, 300] on div "JAM RESERVATION (NOT A CARRIER)" at bounding box center [636, 301] width 227 height 30
type input "JAM RESERVATION (NOT A CARRIER)"
click at [469, 326] on input "text" at bounding box center [390, 324] width 228 height 25
type input "0"
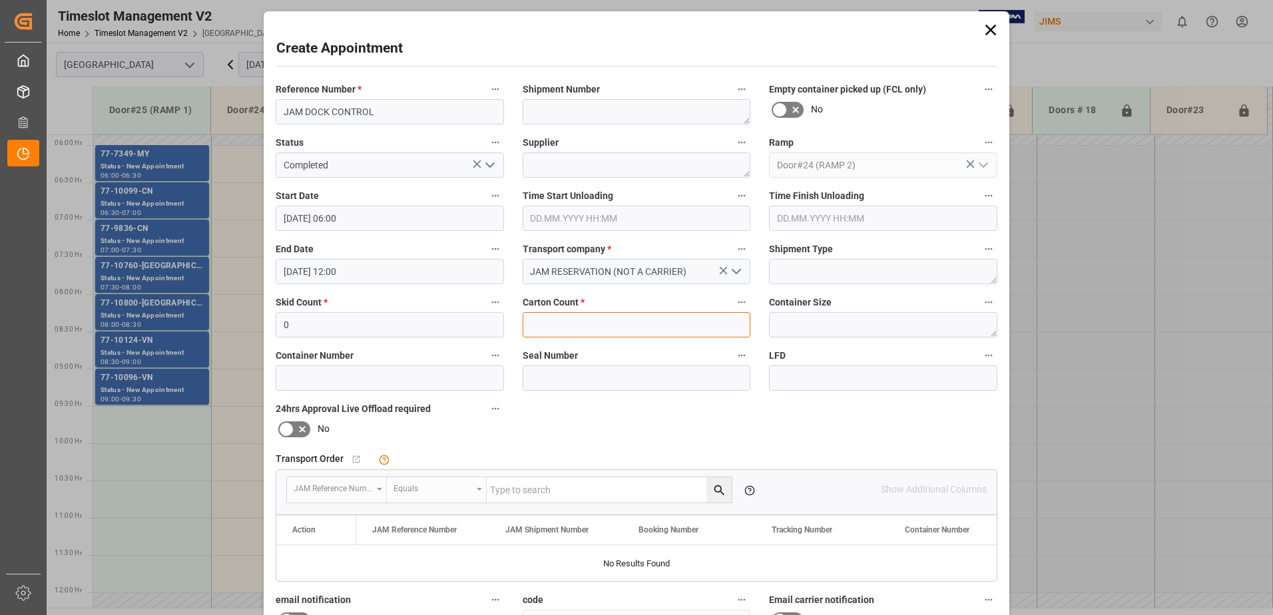
click at [582, 315] on input "text" at bounding box center [637, 324] width 228 height 25
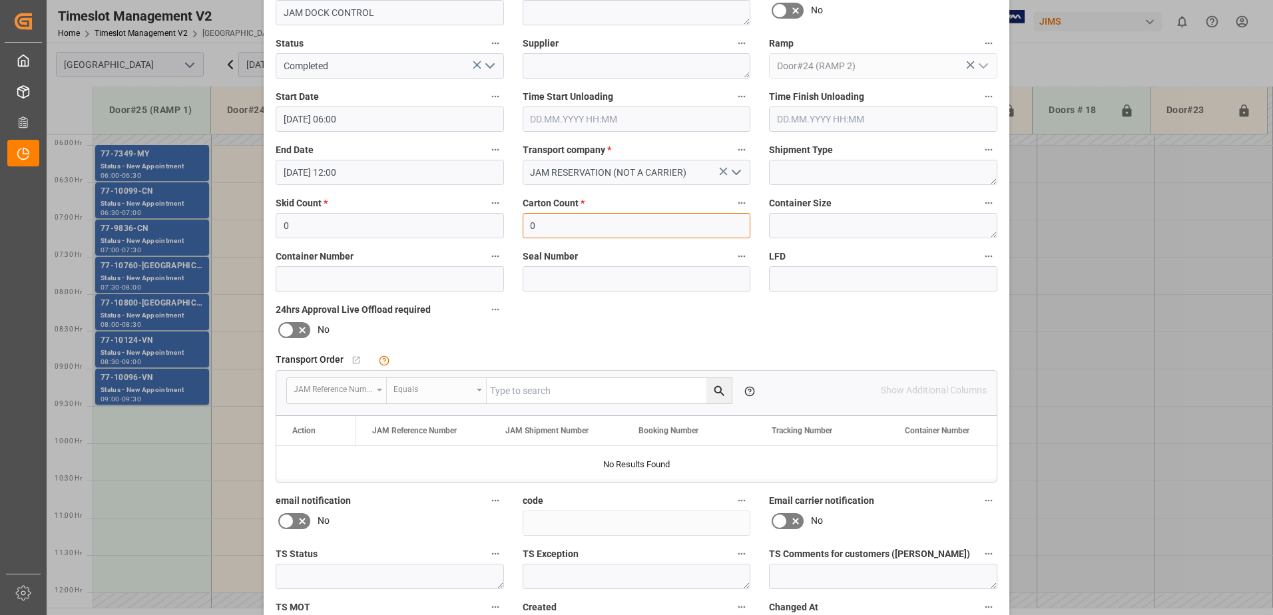
scroll to position [194, 0]
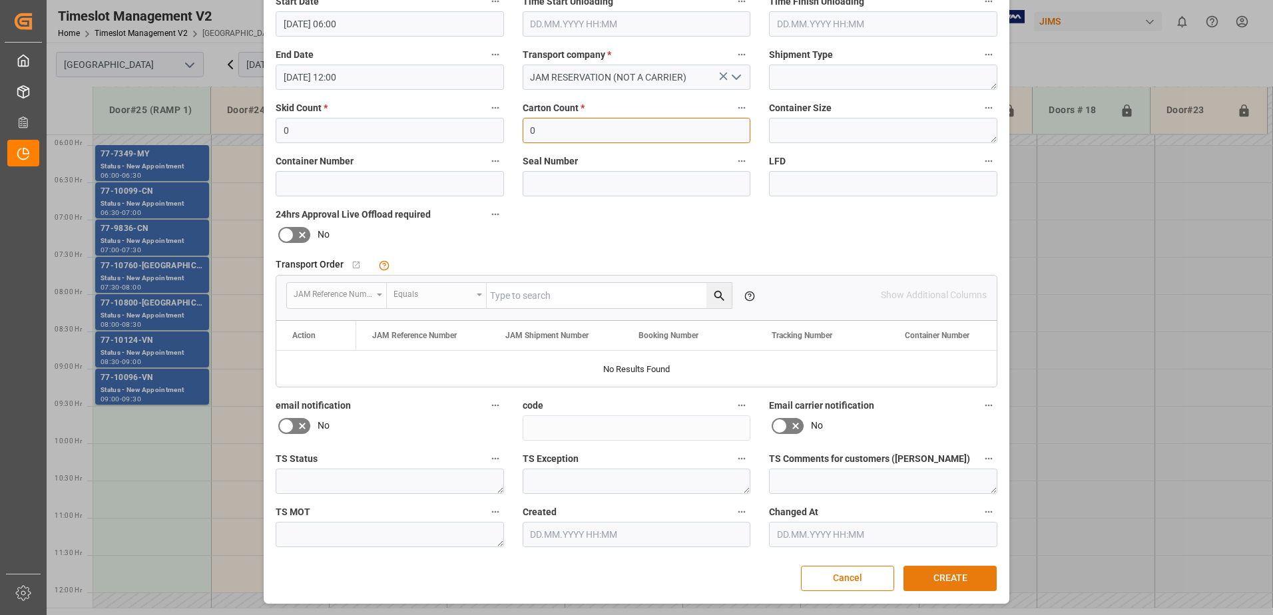
type input "0"
click at [960, 582] on button "CREATE" at bounding box center [950, 578] width 93 height 25
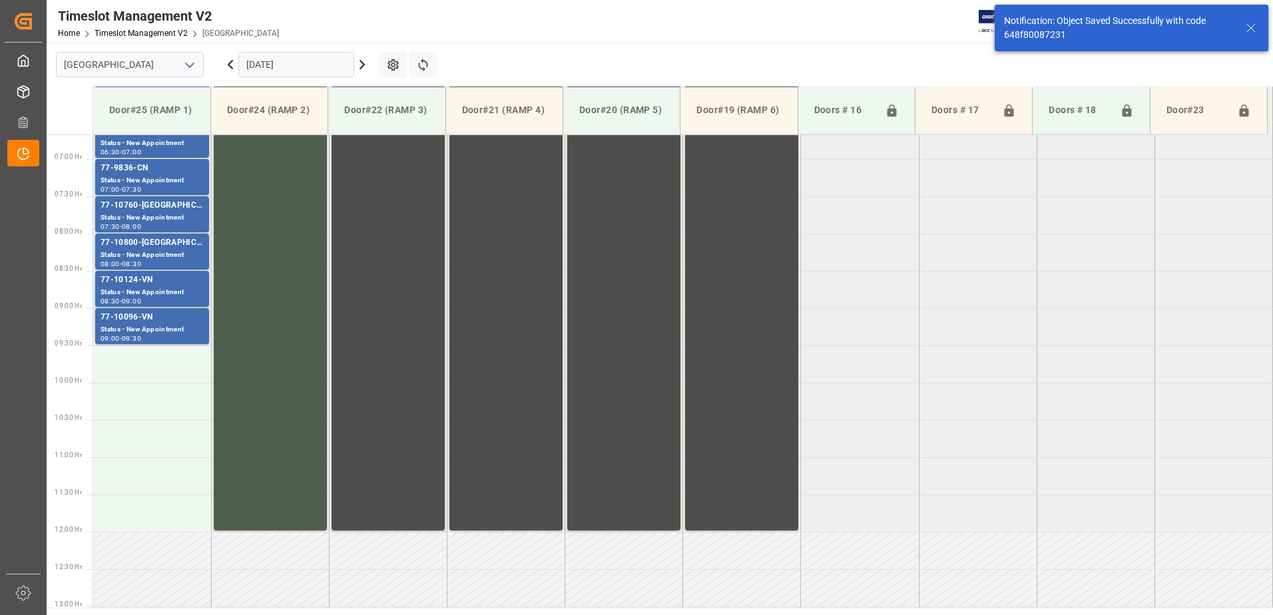
scroll to position [498, 0]
click at [142, 442] on td at bounding box center [152, 438] width 118 height 37
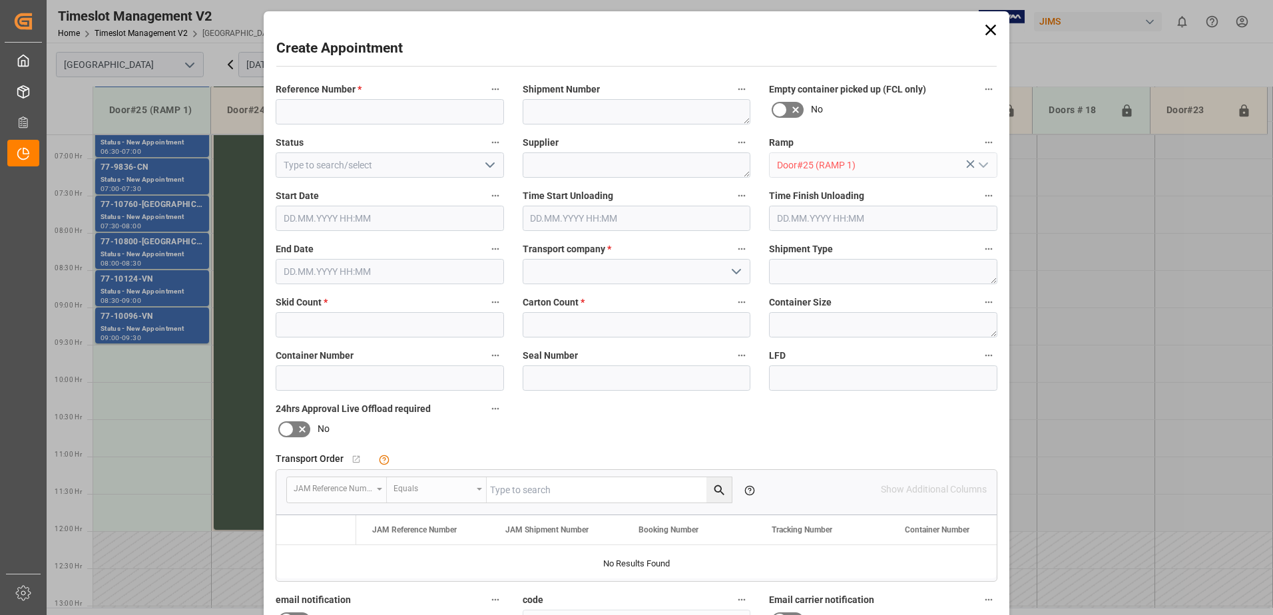
type input "[DATE] 10:30"
type input "[DATE] 11:00"
click at [317, 108] on input at bounding box center [390, 111] width 228 height 25
type input "JAM DOCK CONTROL"
click at [490, 165] on polyline "open menu" at bounding box center [490, 165] width 8 height 4
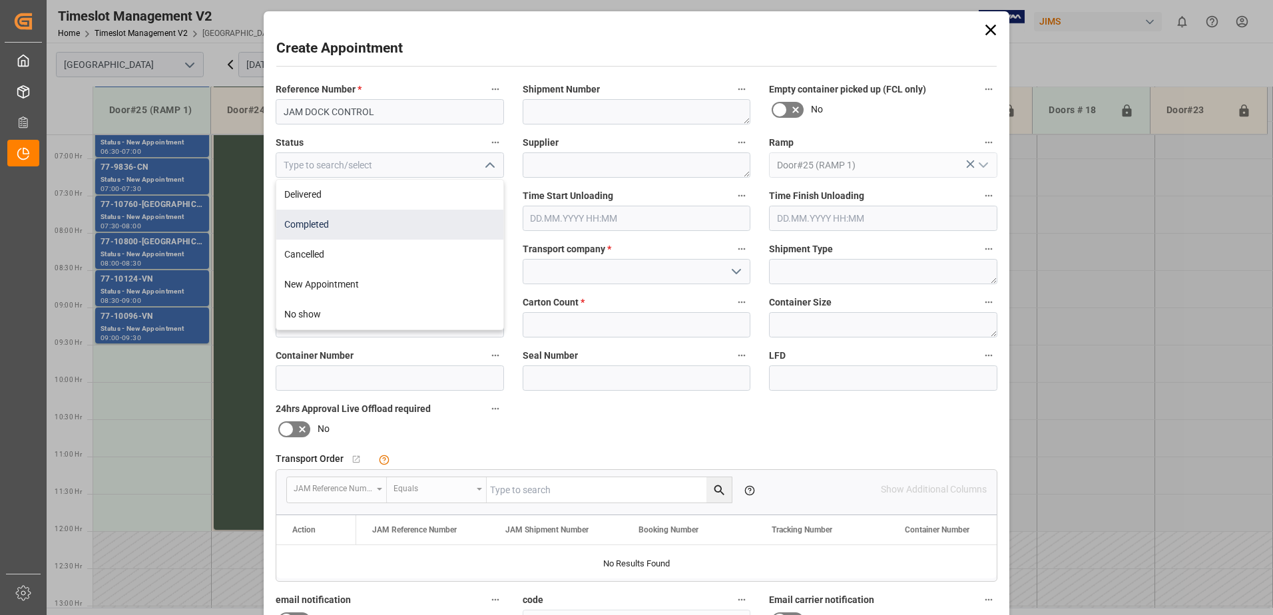
click at [388, 226] on div "Completed" at bounding box center [389, 225] width 227 height 30
type input "Completed"
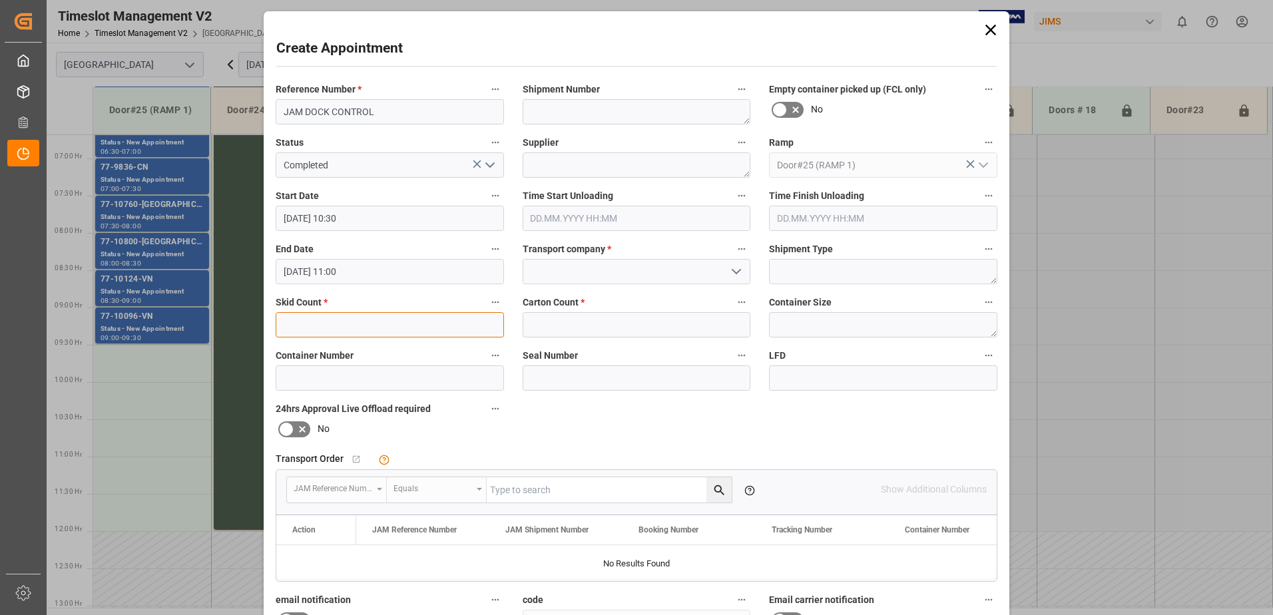
click at [438, 325] on input "text" at bounding box center [390, 324] width 228 height 25
type input "0"
click at [638, 329] on input "text" at bounding box center [637, 324] width 228 height 25
type input "0"
click at [569, 165] on textarea at bounding box center [637, 164] width 228 height 25
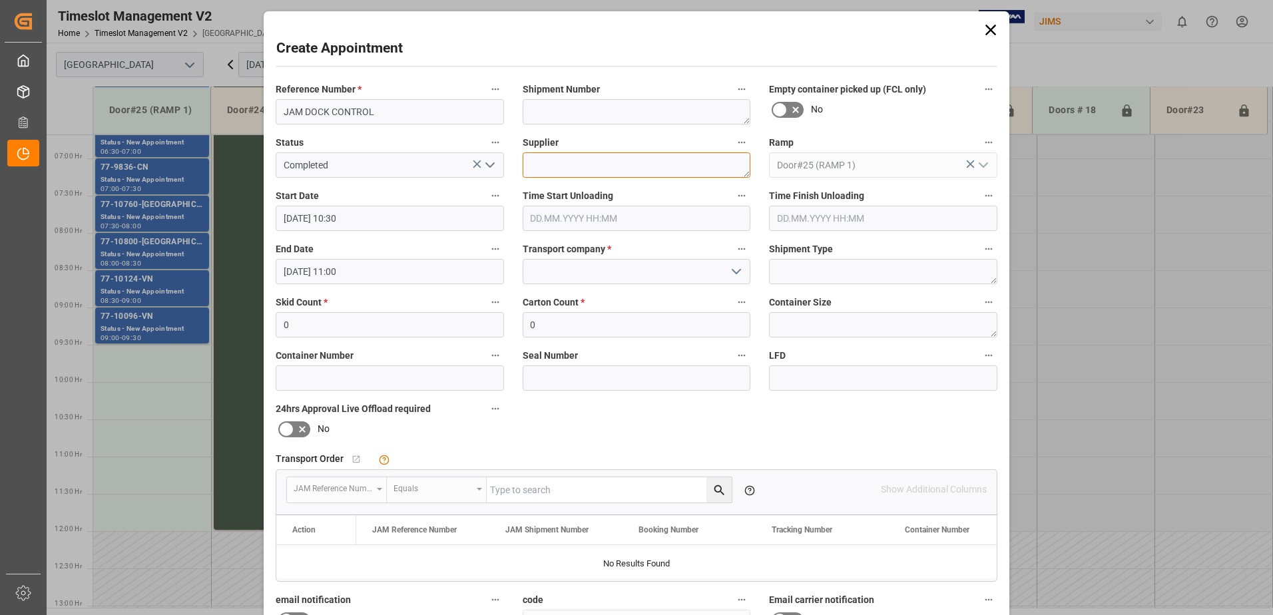
type textarea "J"
click at [578, 270] on input at bounding box center [637, 271] width 228 height 25
click at [585, 298] on div "JAM RESERVATION (NOT A CARRIER)" at bounding box center [636, 301] width 227 height 30
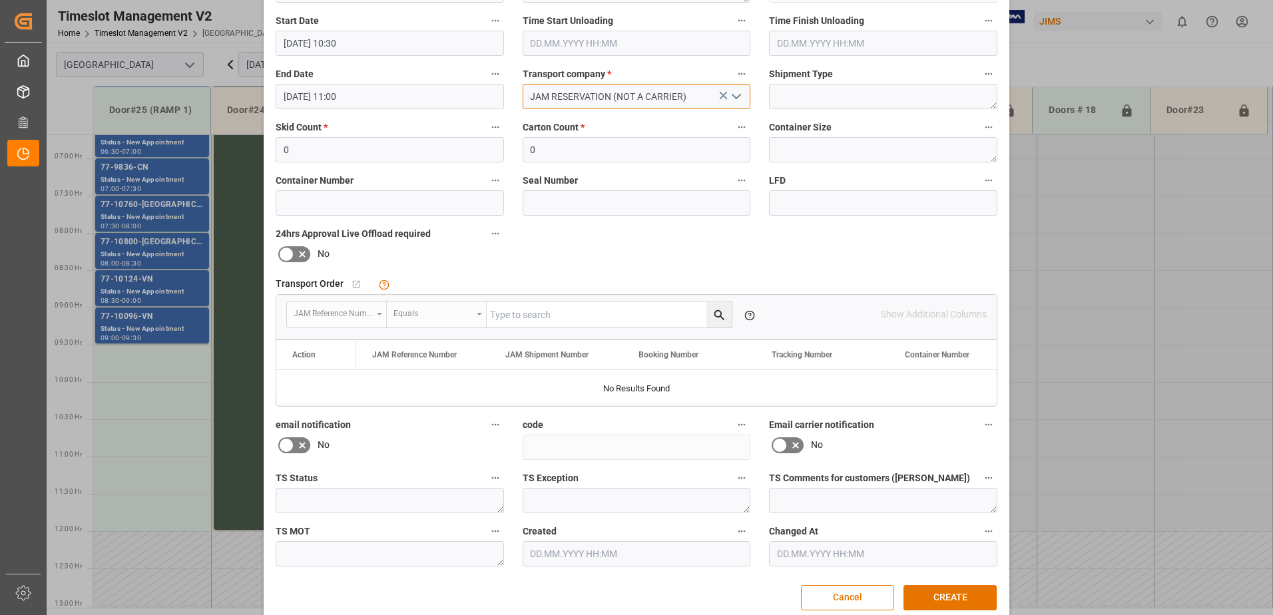
scroll to position [194, 0]
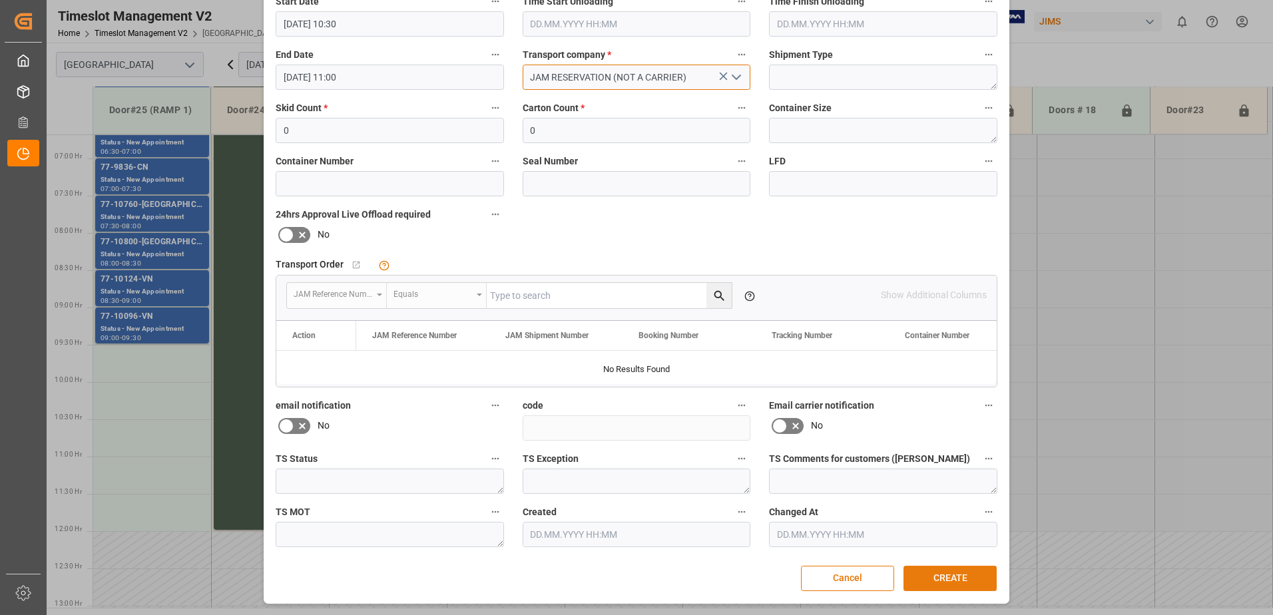
type input "JAM RESERVATION (NOT A CARRIER)"
click at [956, 579] on button "CREATE" at bounding box center [950, 578] width 93 height 25
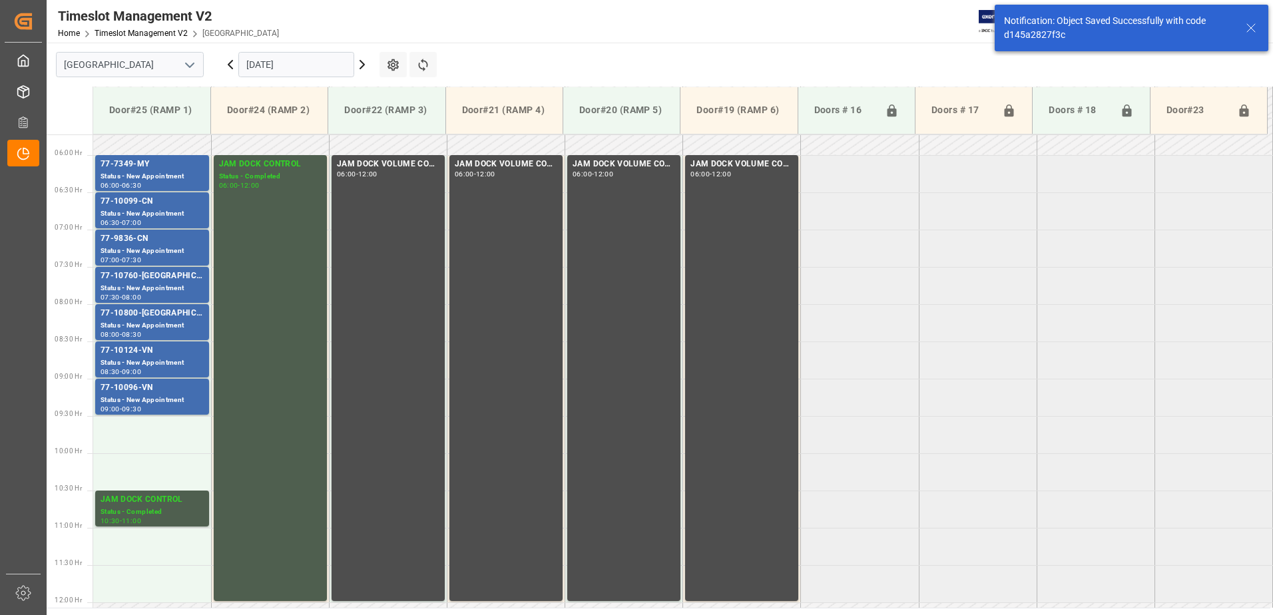
scroll to position [397, 0]
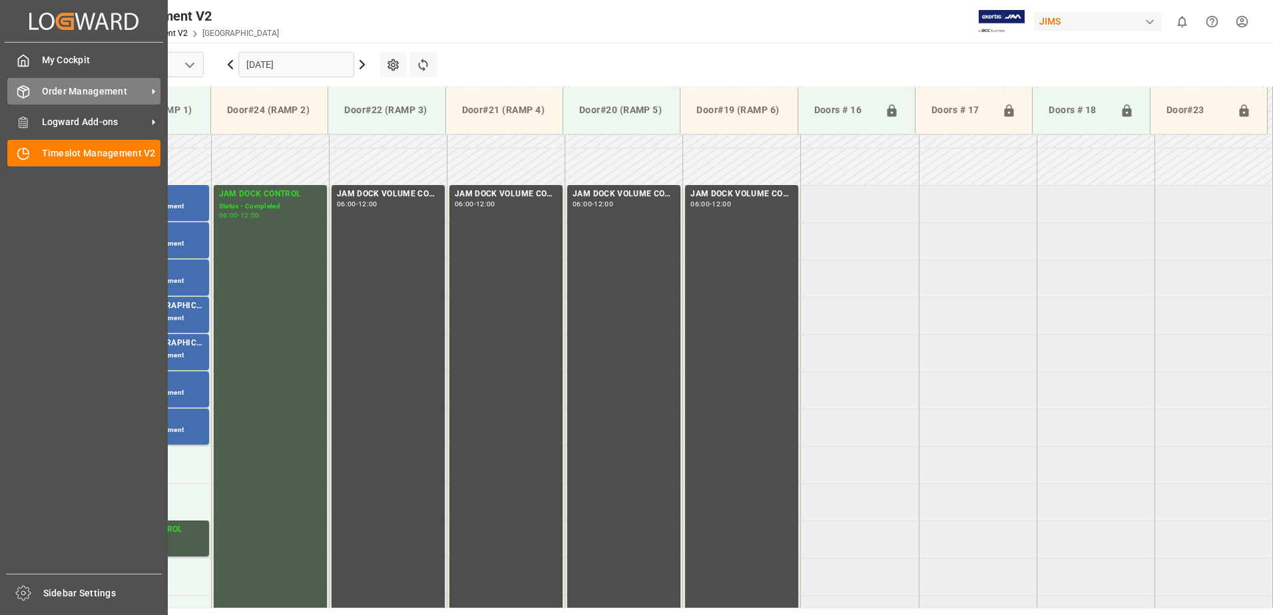
click at [42, 93] on span "Order Management" at bounding box center [94, 92] width 105 height 14
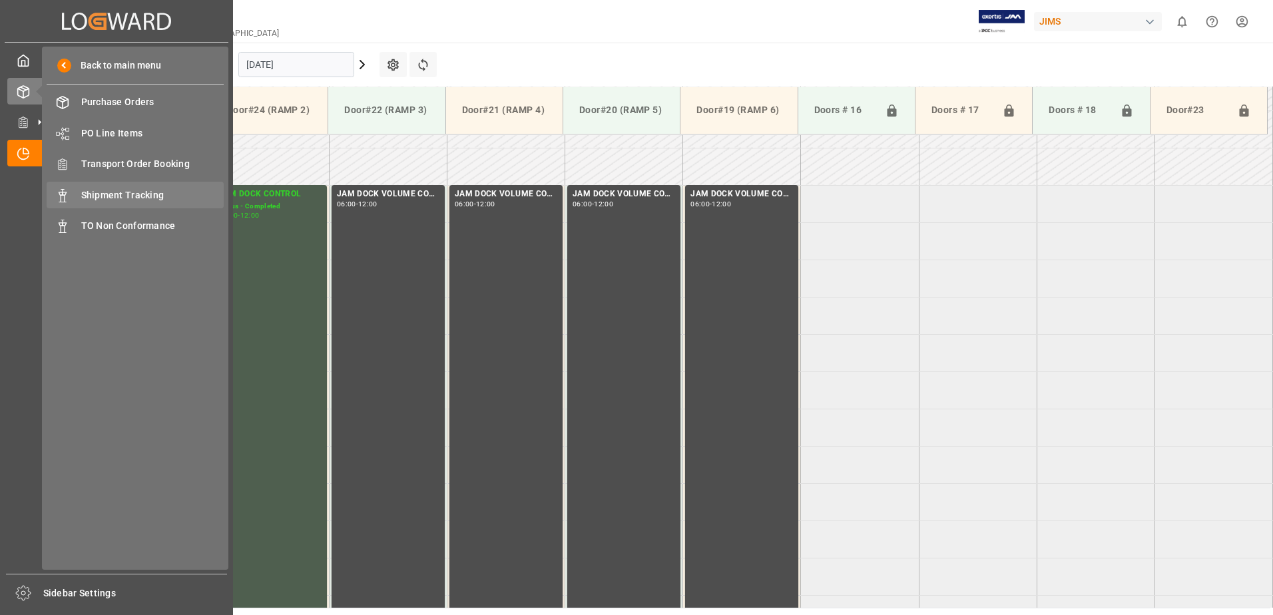
click at [113, 196] on span "Shipment Tracking" at bounding box center [152, 195] width 143 height 14
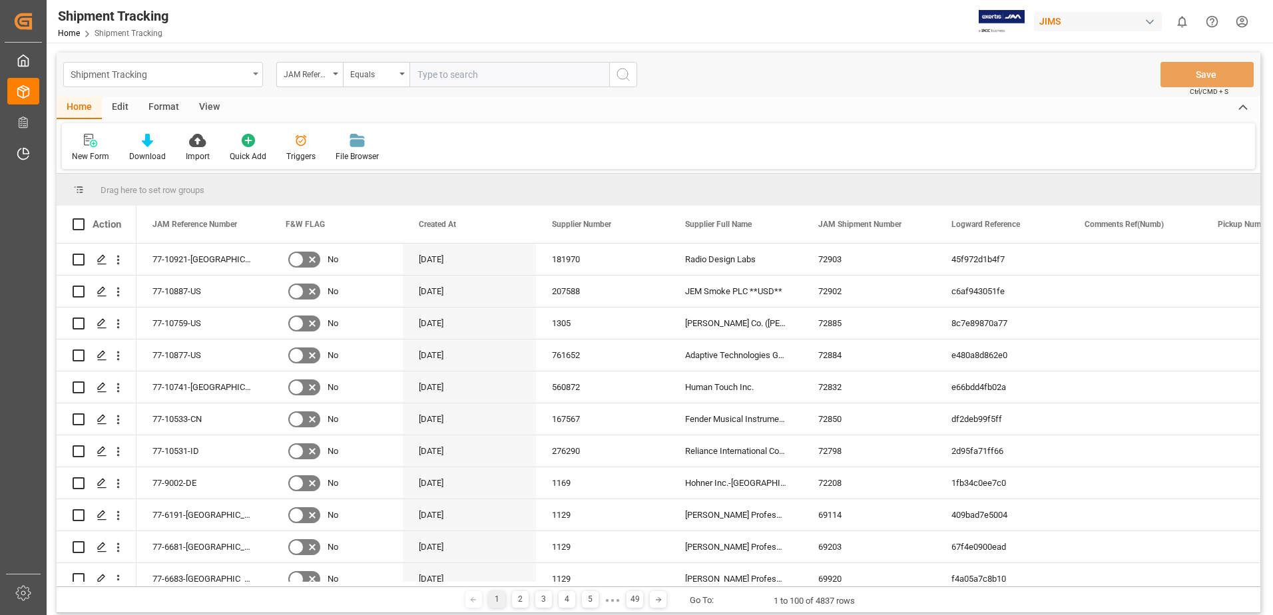
click at [257, 73] on icon "open menu" at bounding box center [255, 74] width 5 height 3
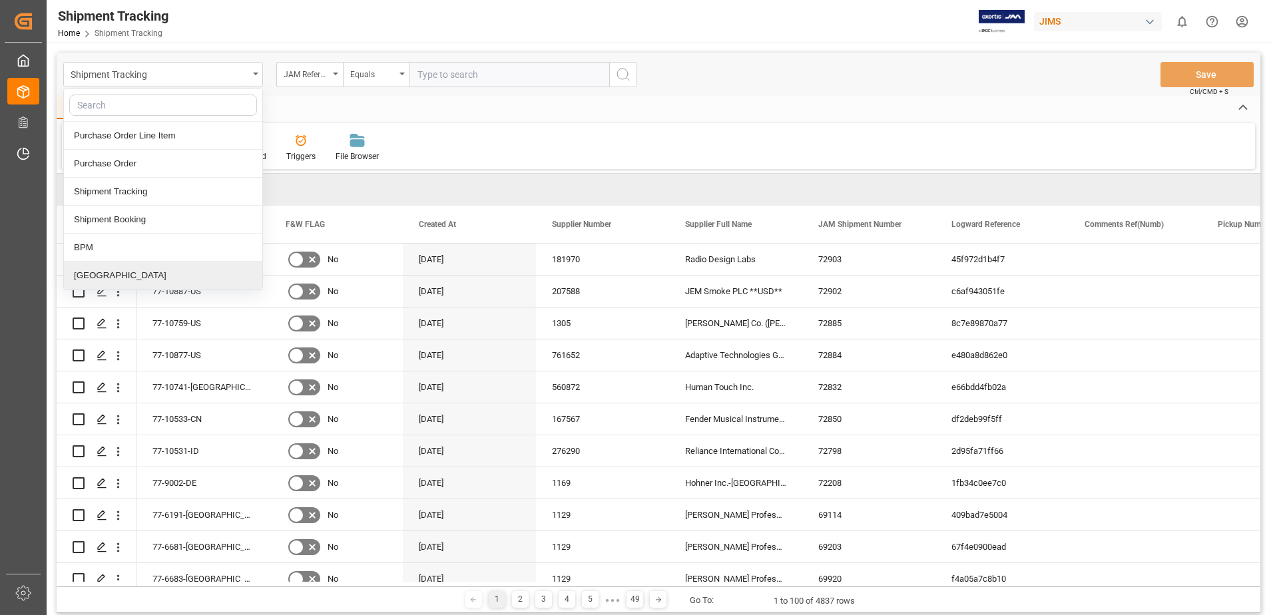
click at [108, 272] on div "[GEOGRAPHIC_DATA]" at bounding box center [163, 276] width 198 height 28
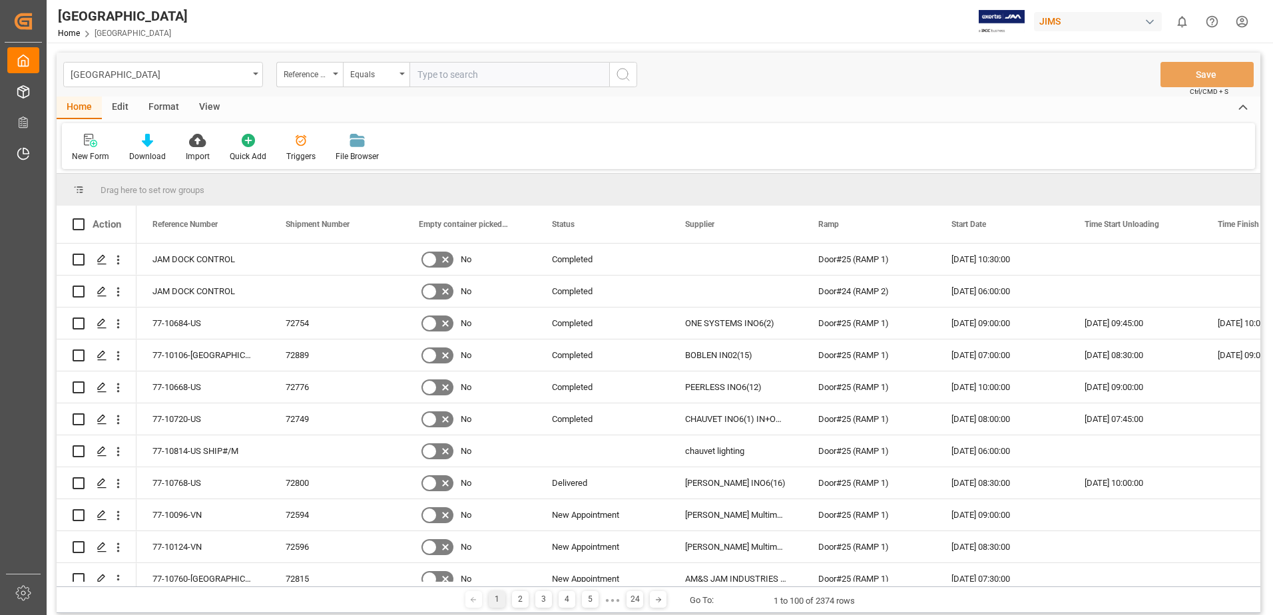
click at [213, 107] on div "View" at bounding box center [209, 108] width 41 height 23
click at [91, 151] on div "Default" at bounding box center [85, 156] width 26 height 12
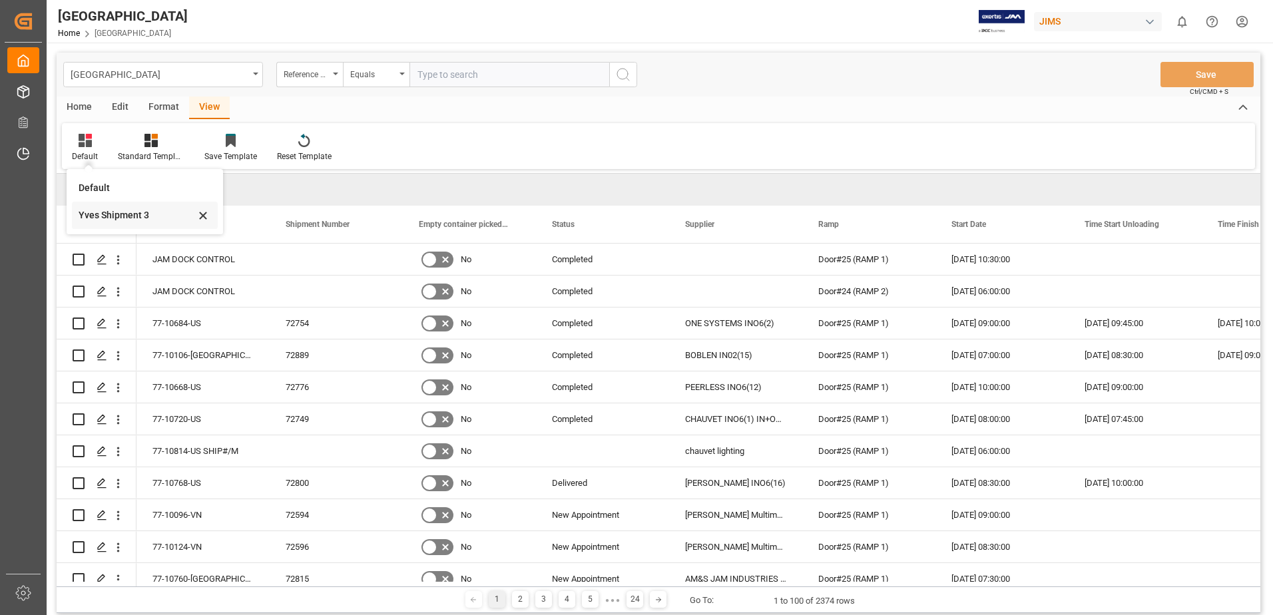
click at [127, 216] on div "Yves Shipment 3" at bounding box center [137, 215] width 117 height 14
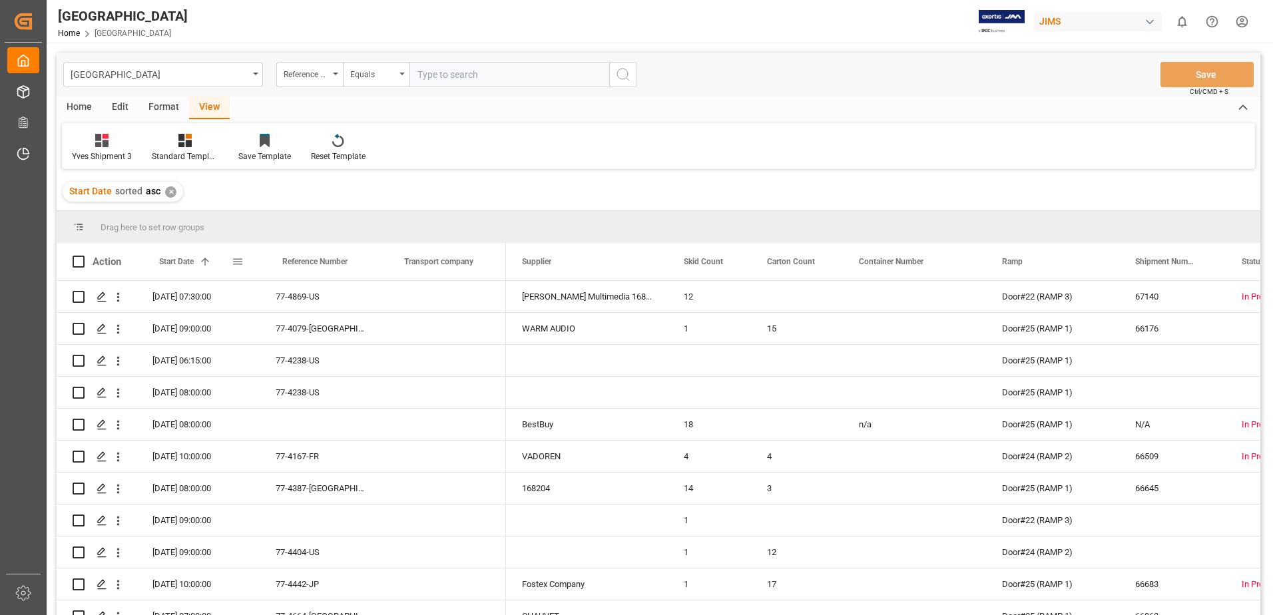
click at [238, 261] on span at bounding box center [238, 262] width 12 height 12
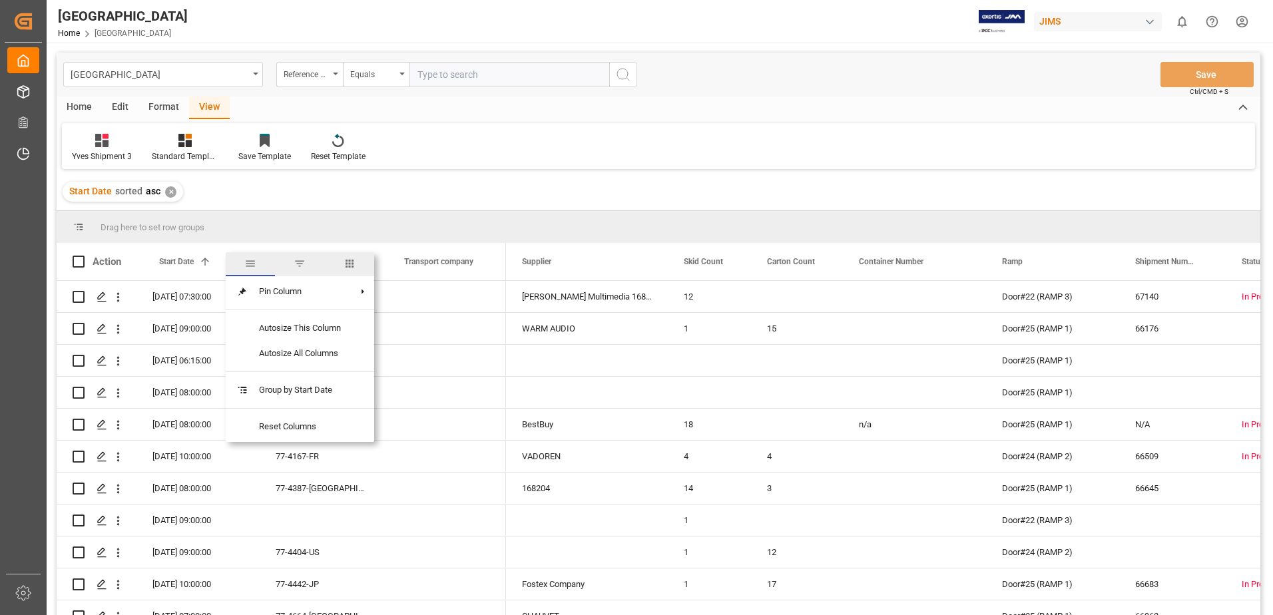
click at [298, 262] on span "filter" at bounding box center [300, 264] width 12 height 12
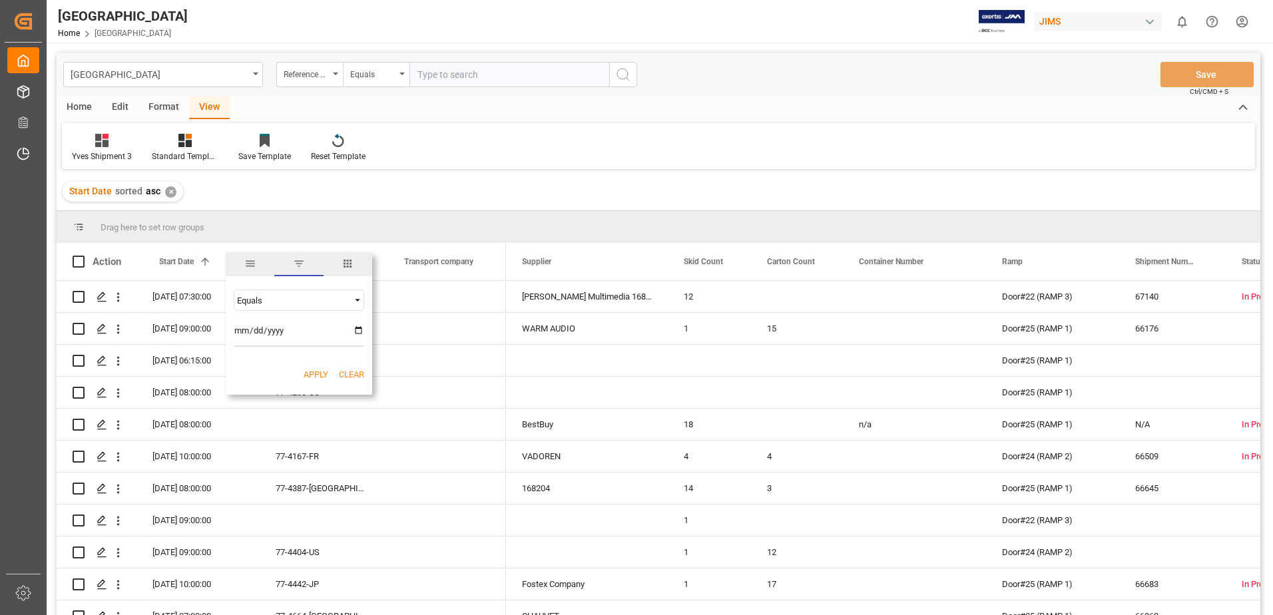
click at [318, 374] on button "Apply" at bounding box center [316, 374] width 25 height 13
click at [240, 264] on span at bounding box center [238, 262] width 12 height 12
click at [297, 264] on span "filter" at bounding box center [299, 264] width 12 height 12
click at [230, 264] on div "Start Date 1" at bounding box center [195, 261] width 73 height 37
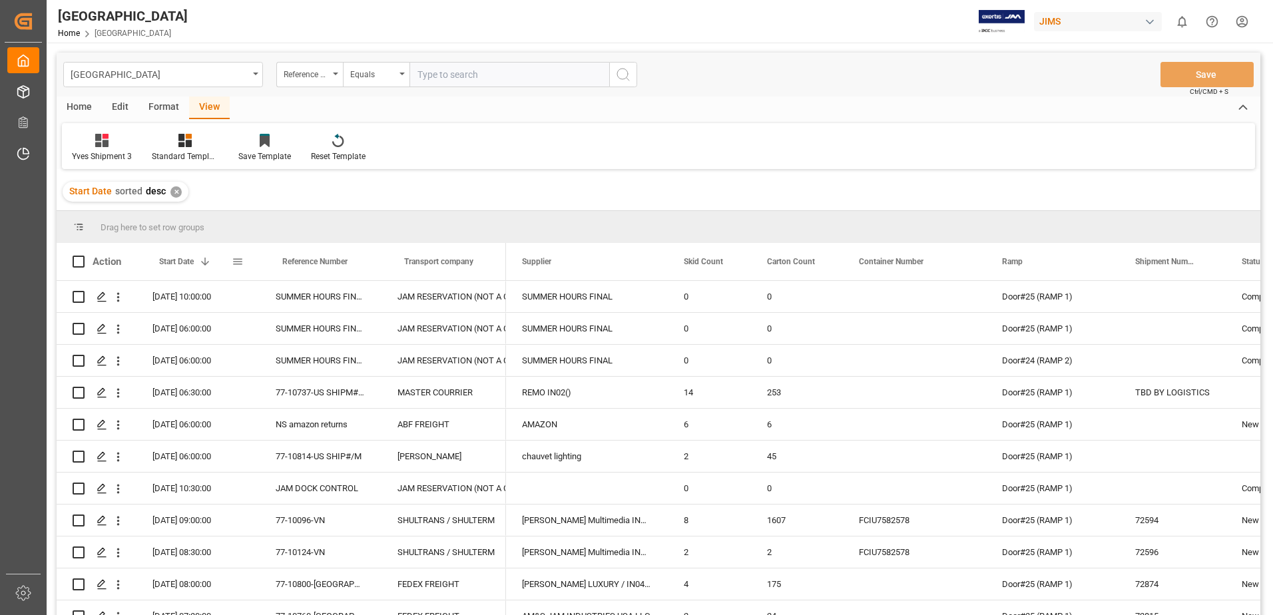
click at [236, 268] on span at bounding box center [238, 262] width 12 height 12
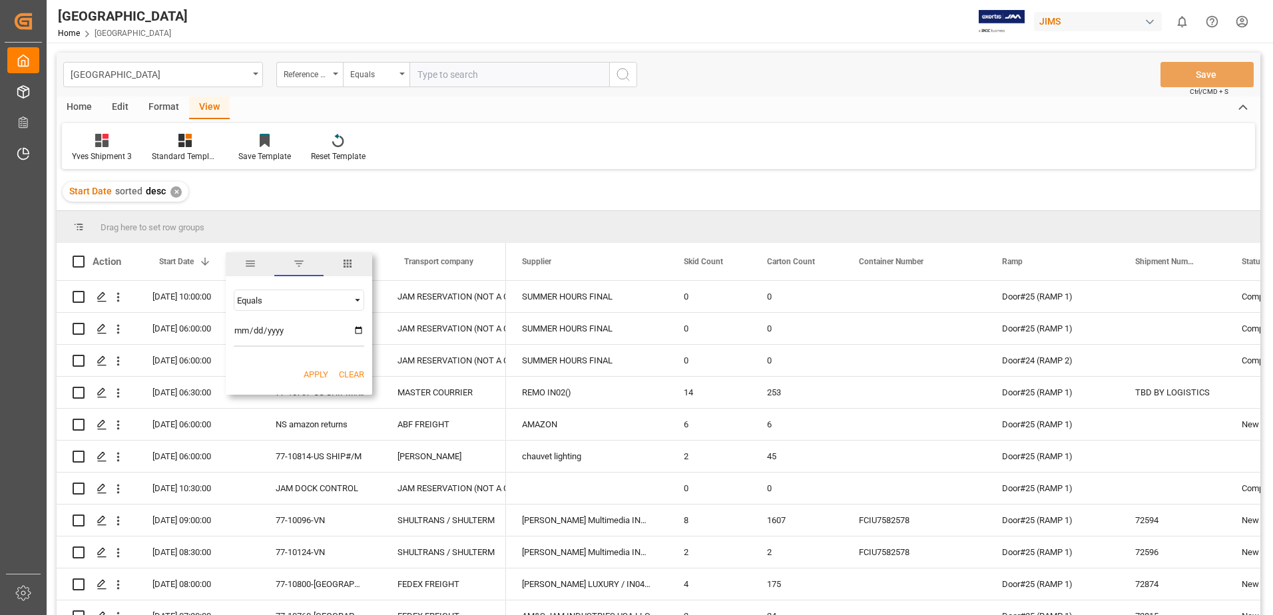
click at [357, 330] on input "date" at bounding box center [299, 333] width 131 height 27
type input "[DATE]"
click at [318, 373] on button "Apply" at bounding box center [316, 374] width 25 height 13
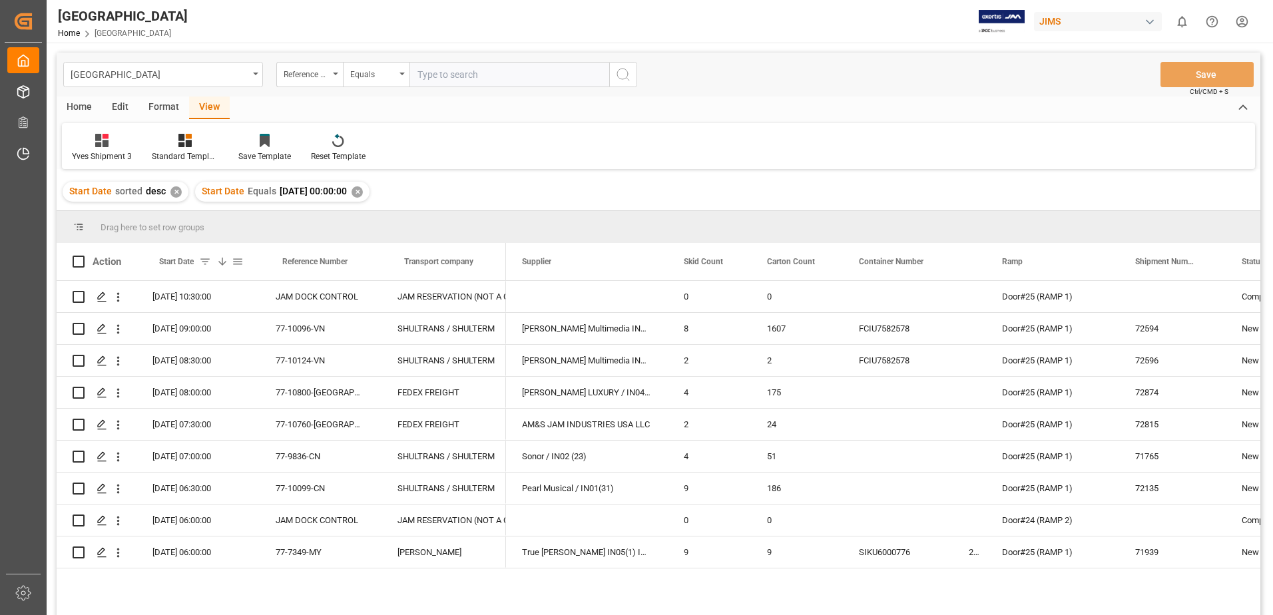
click at [222, 261] on span at bounding box center [222, 262] width 12 height 12
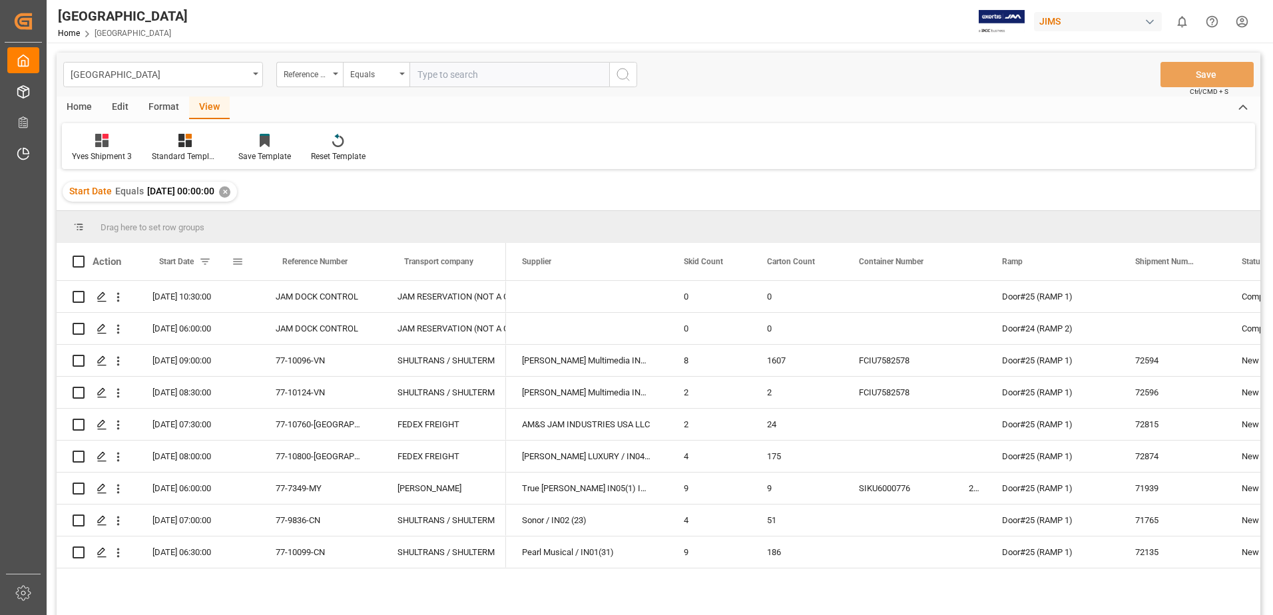
click at [206, 262] on span at bounding box center [205, 262] width 12 height 12
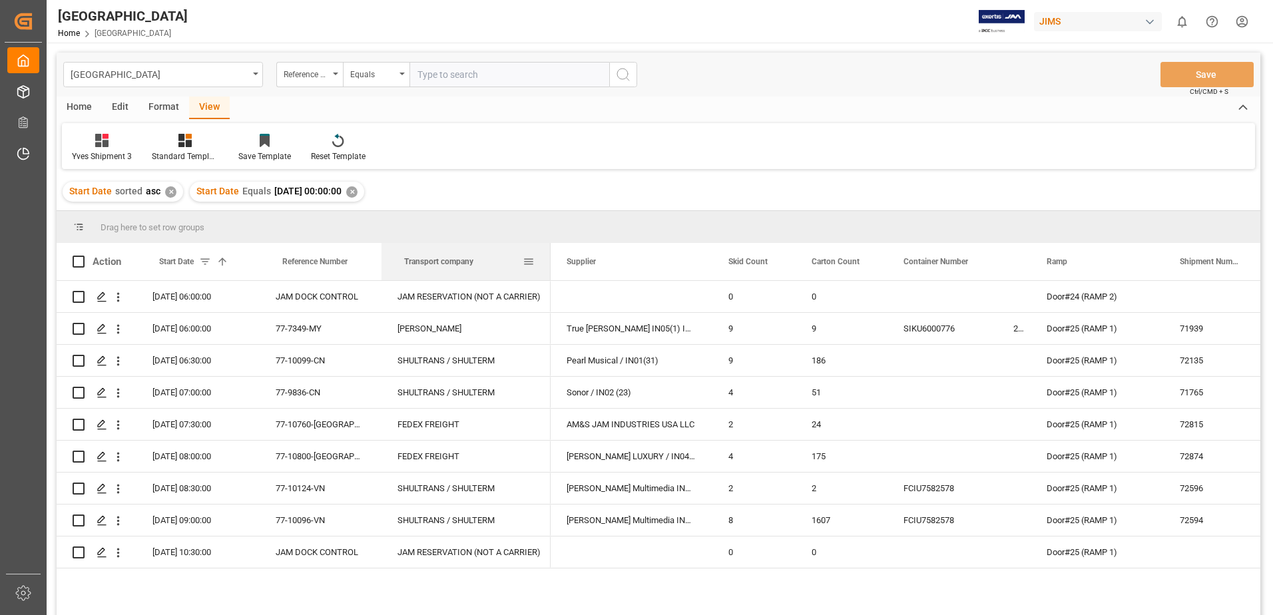
drag, startPoint x: 505, startPoint y: 259, endPoint x: 549, endPoint y: 264, distance: 44.2
click at [549, 264] on div at bounding box center [550, 261] width 5 height 37
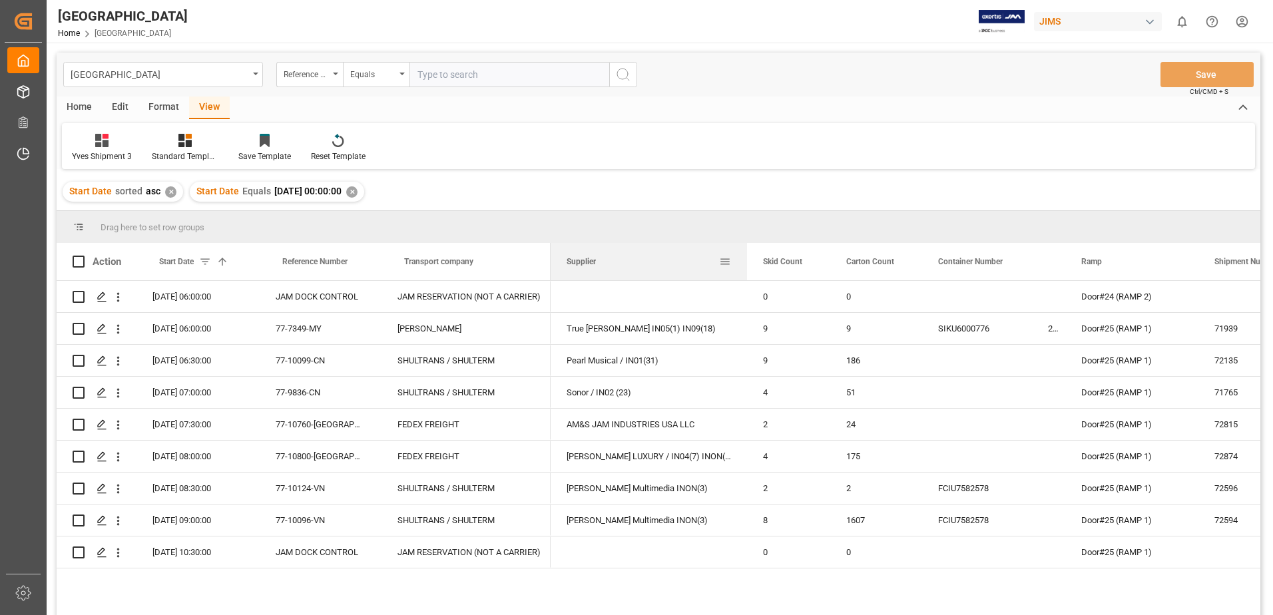
drag, startPoint x: 711, startPoint y: 264, endPoint x: 745, endPoint y: 263, distance: 34.7
click at [745, 263] on div at bounding box center [746, 261] width 5 height 37
click at [77, 262] on span at bounding box center [79, 262] width 12 height 12
click at [83, 256] on input "checkbox" at bounding box center [83, 256] width 0 height 0
checkbox input "true"
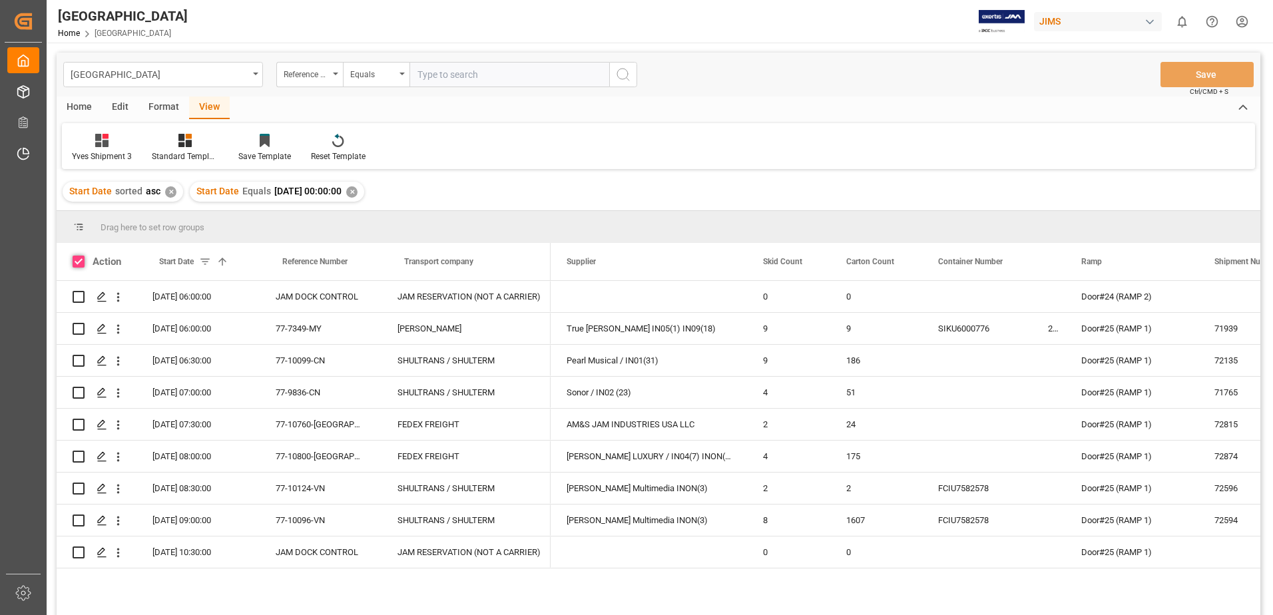
checkbox input "true"
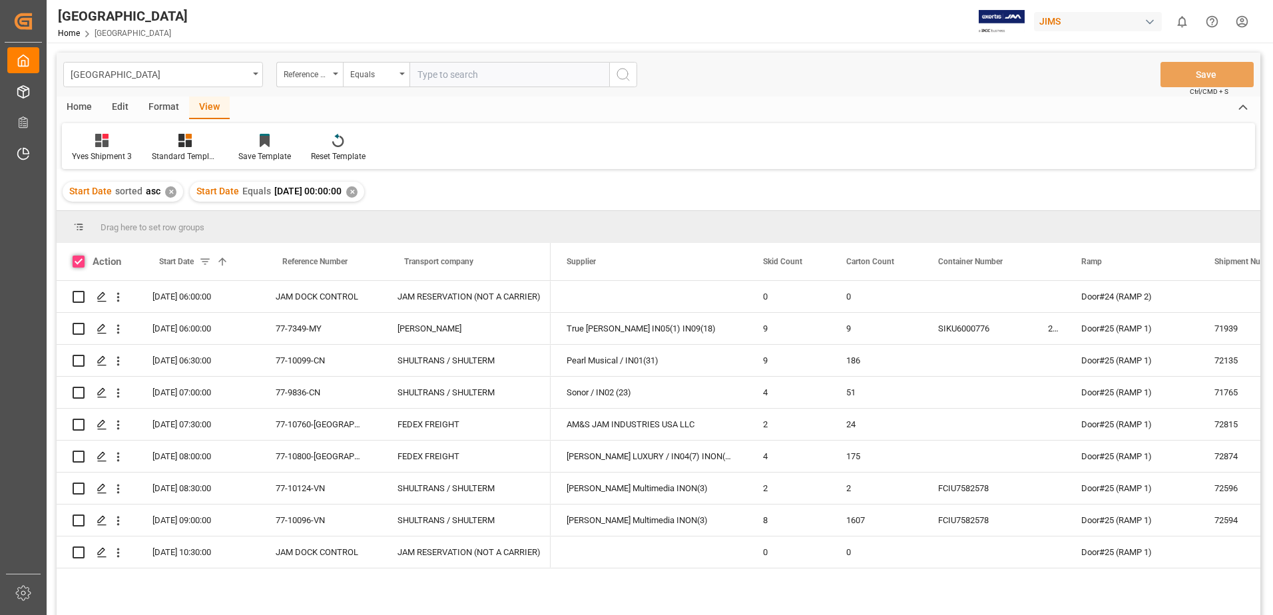
checkbox input "true"
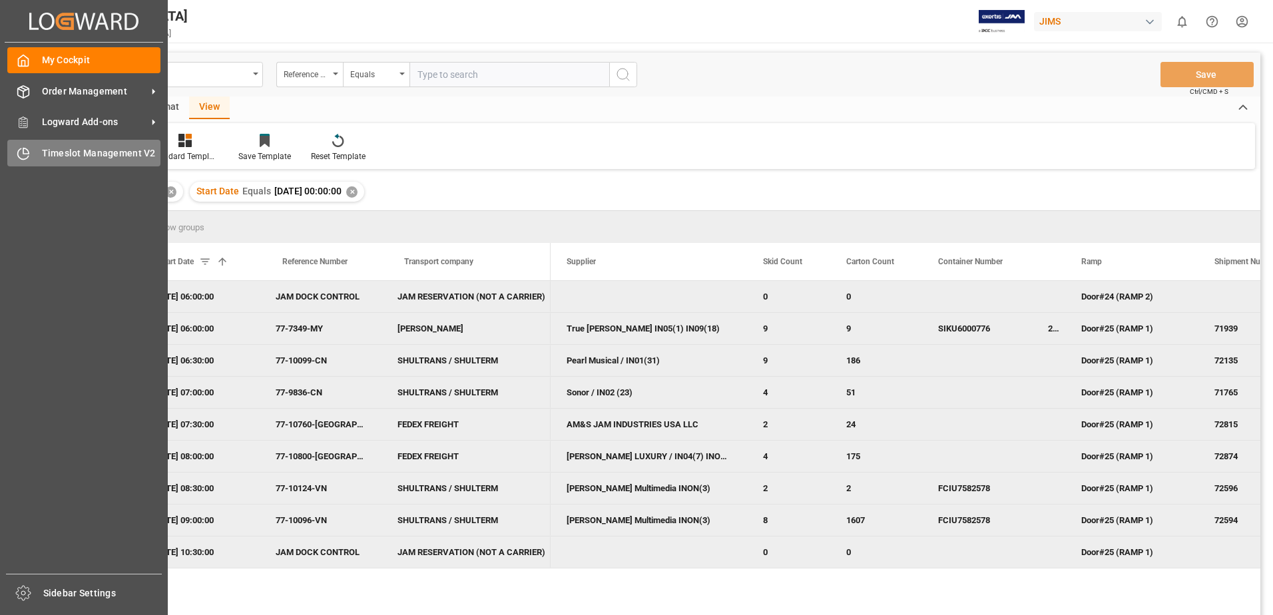
click at [77, 150] on span "Timeslot Management V2" at bounding box center [101, 154] width 119 height 14
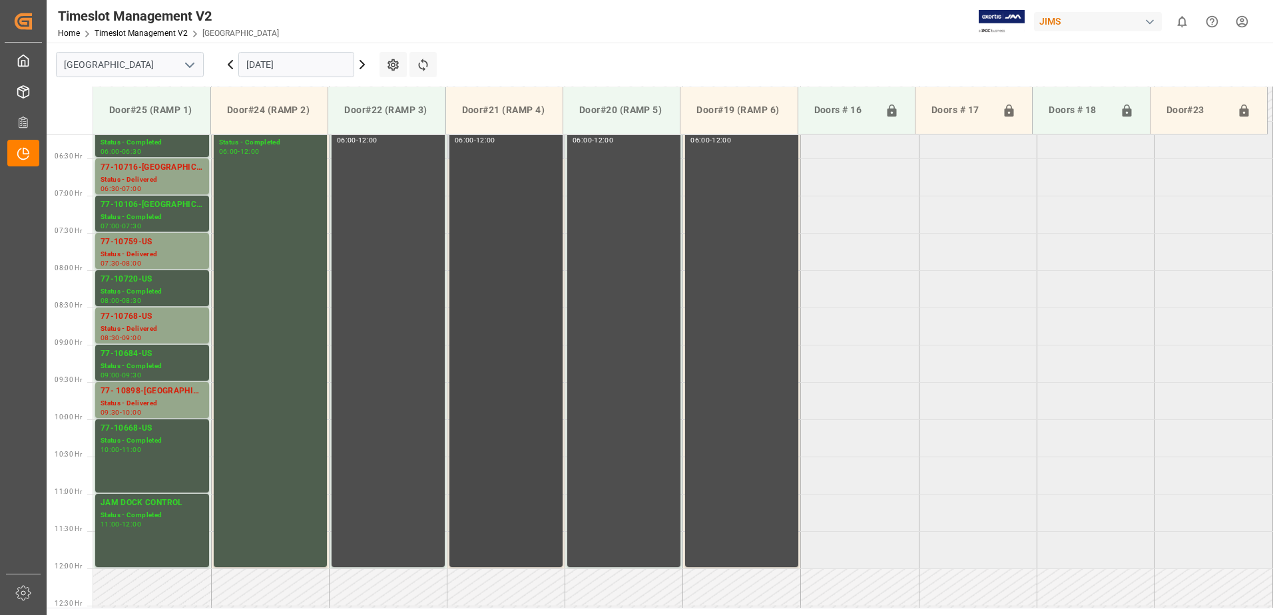
scroll to position [437, 0]
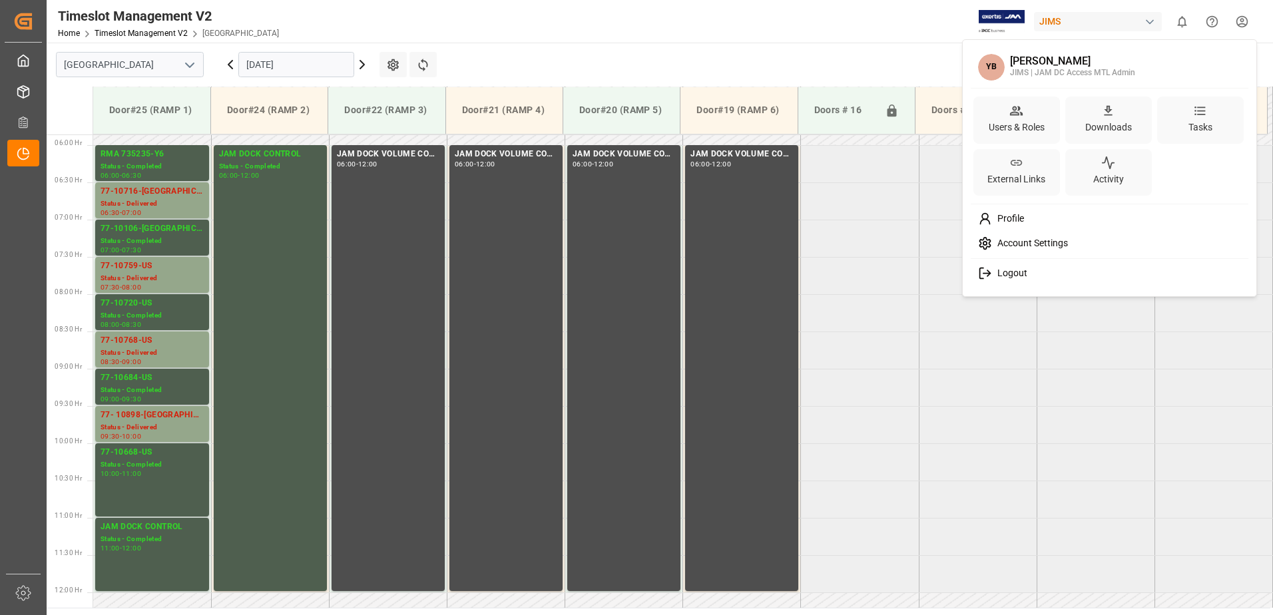
click at [1241, 23] on html "Created by potrace 1.15, written by [PERSON_NAME] [DATE]-[DATE] Created by potr…" at bounding box center [636, 307] width 1273 height 615
click at [1008, 274] on span "Logout" at bounding box center [1009, 274] width 35 height 12
